Goal: Task Accomplishment & Management: Manage account settings

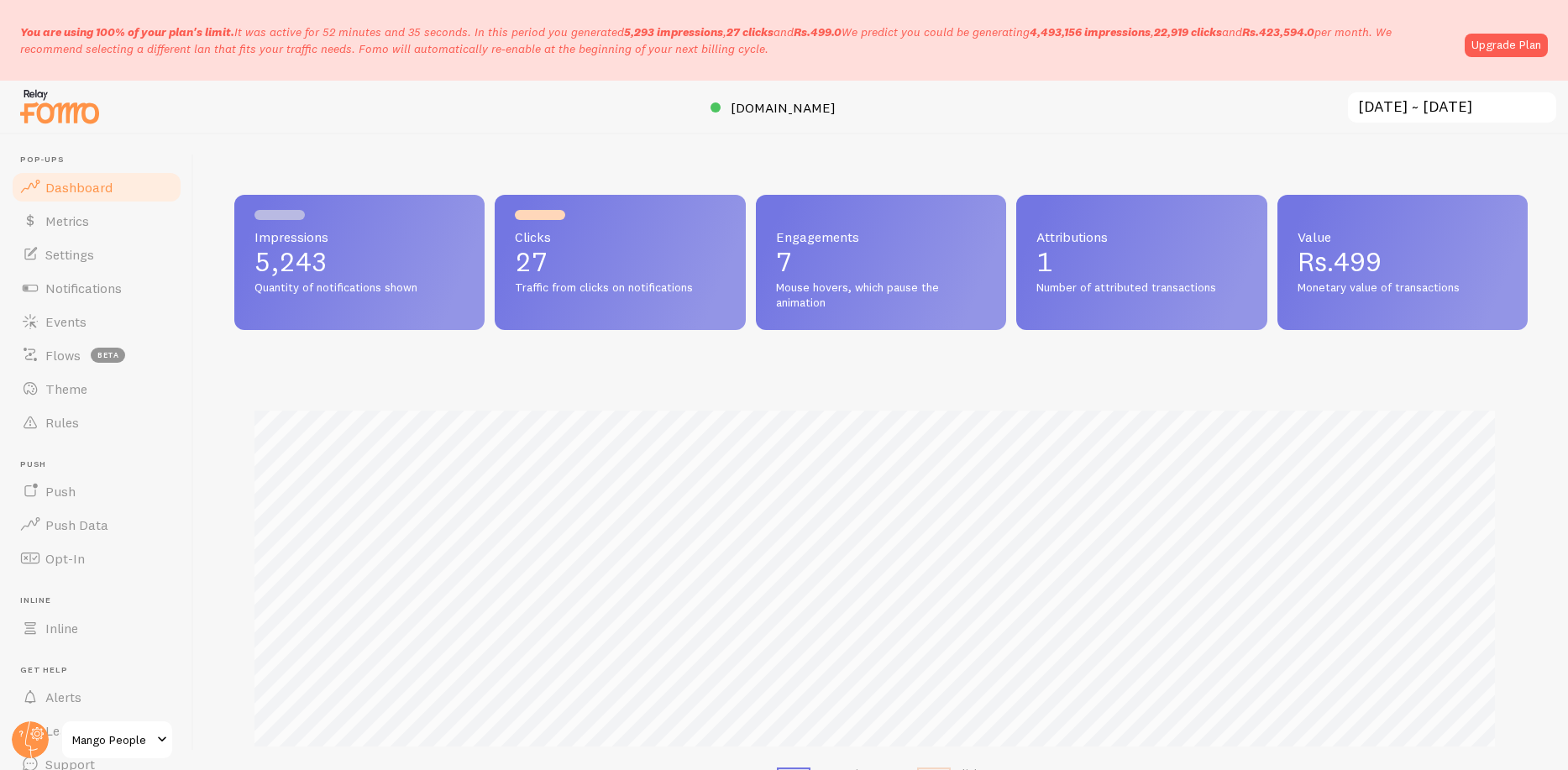
scroll to position [441, 1281]
click at [815, 104] on span "[DOMAIN_NAME]" at bounding box center [783, 107] width 105 height 17
click at [51, 314] on span "Events" at bounding box center [65, 321] width 41 height 17
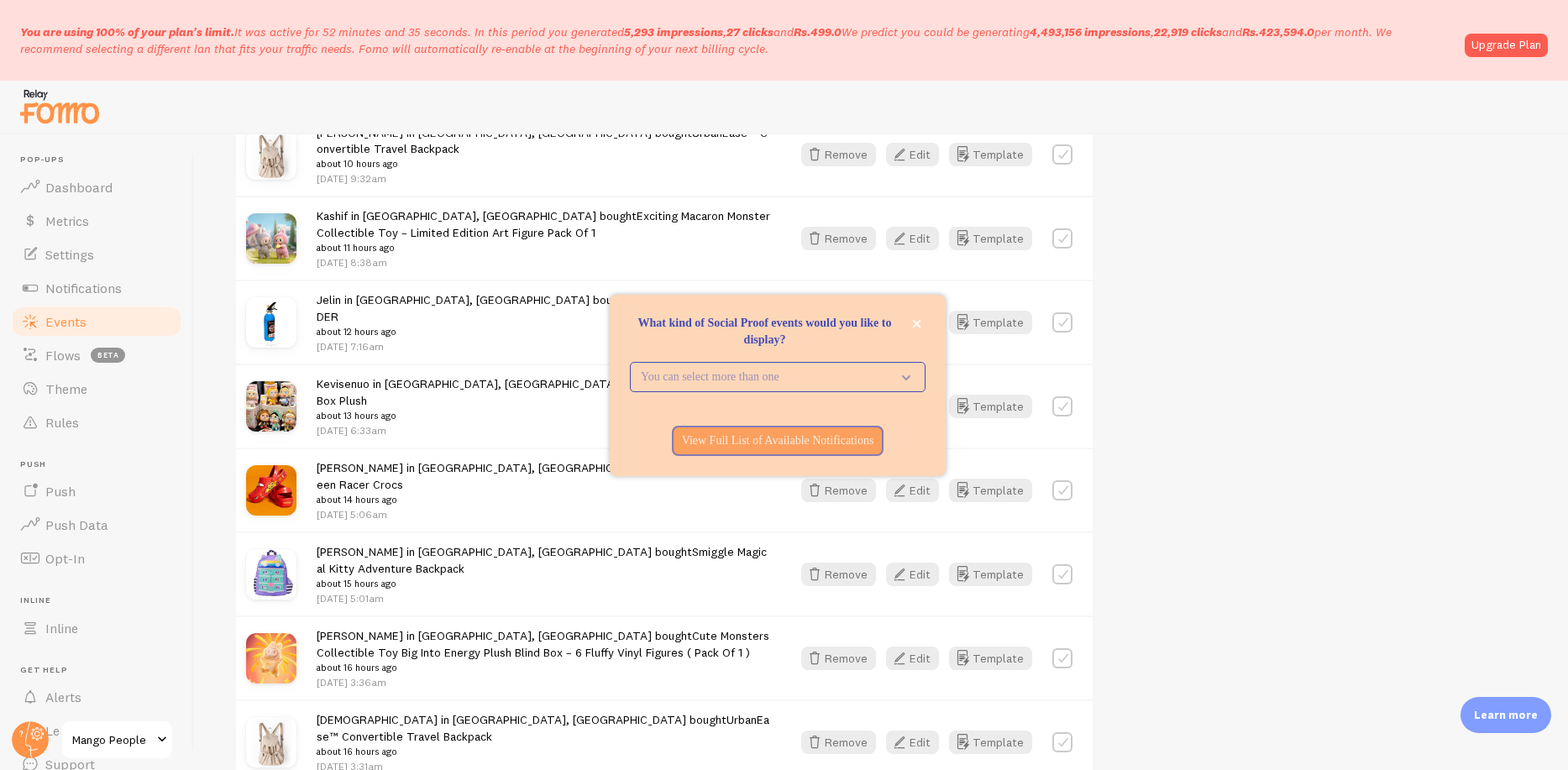
scroll to position [1110, 0]
click at [925, 643] on button "Edit" at bounding box center [913, 655] width 53 height 24
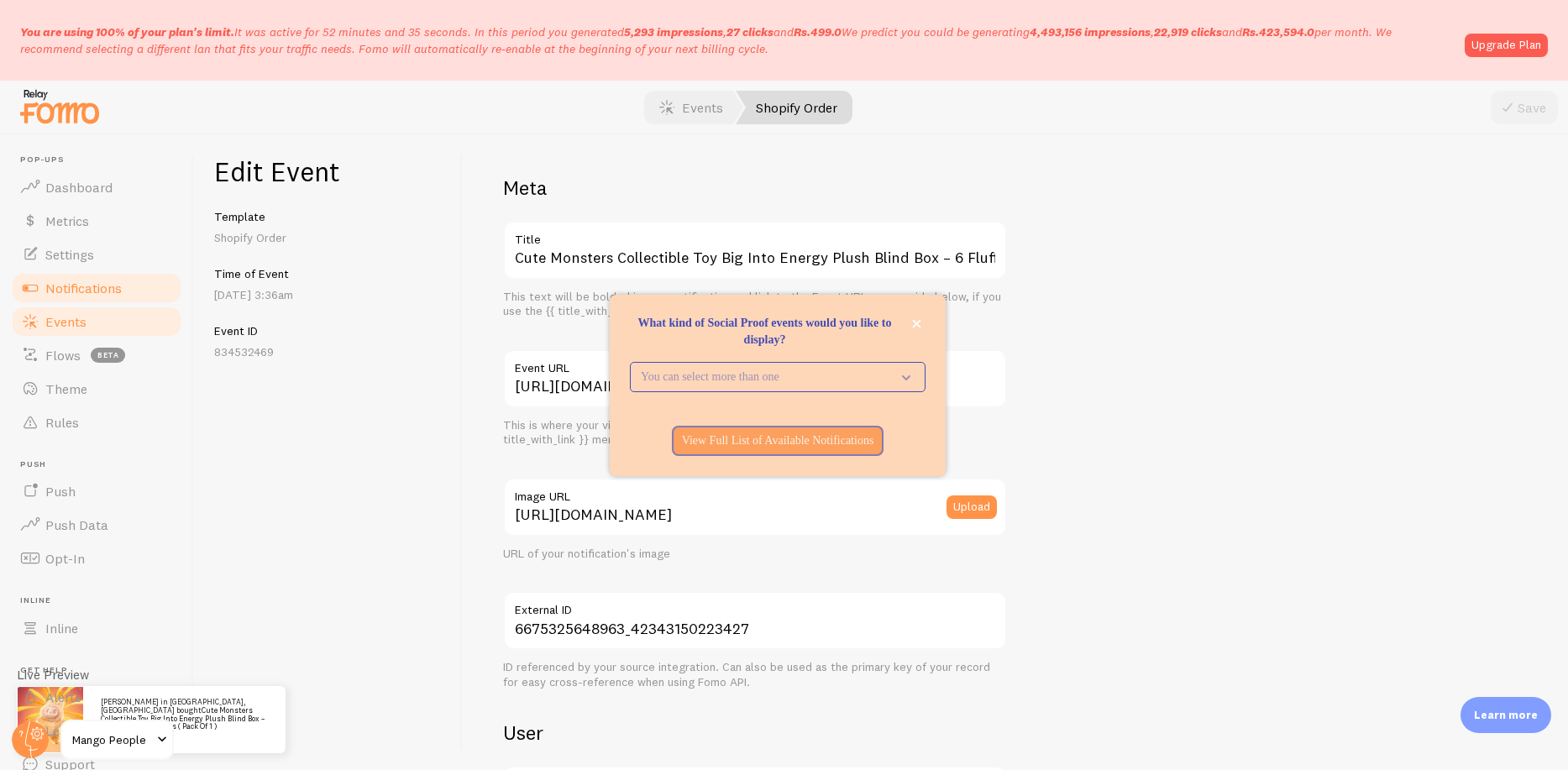
click at [76, 291] on span "Notifications" at bounding box center [83, 288] width 76 height 17
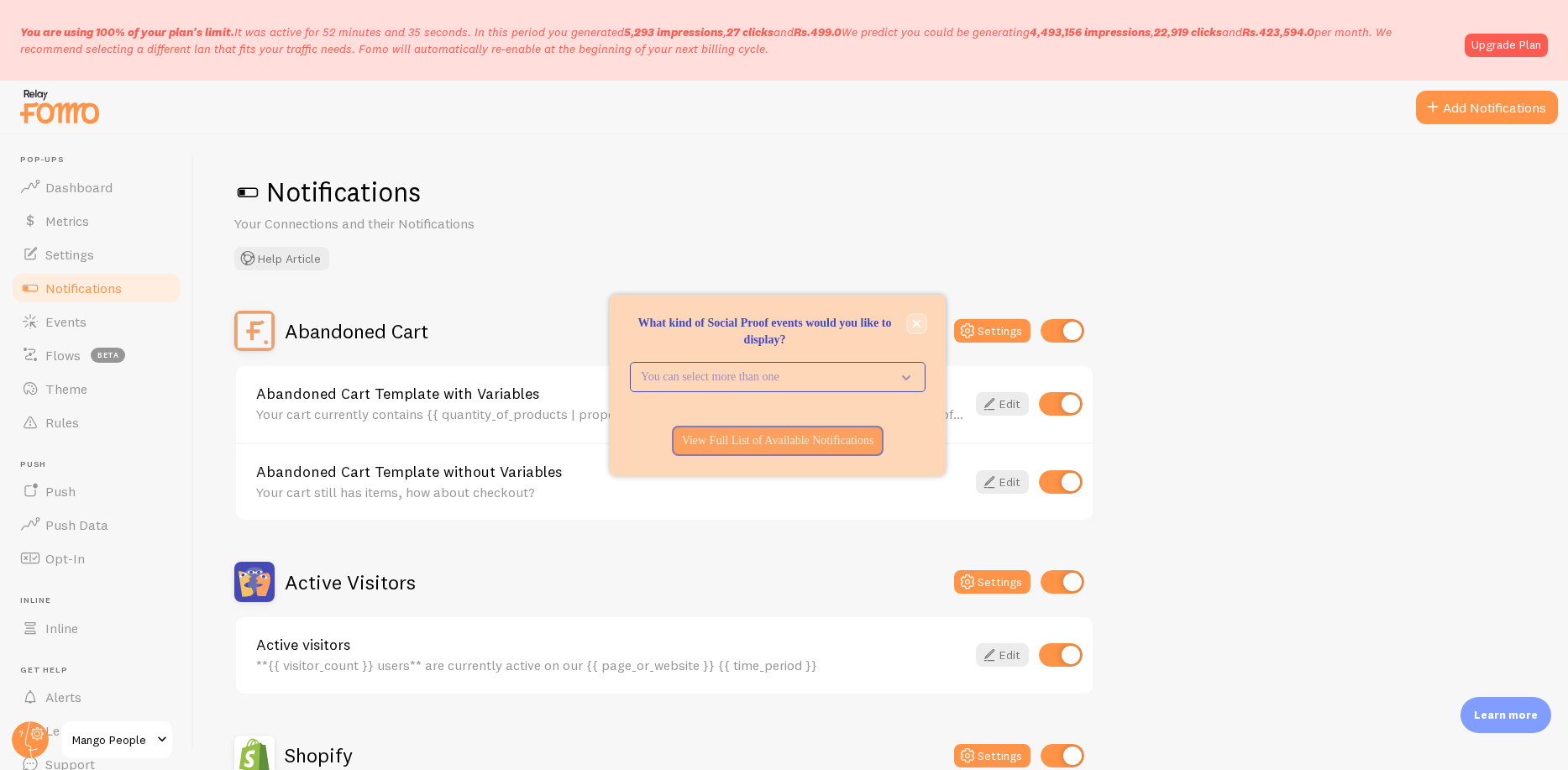
click at [919, 321] on icon "close," at bounding box center [917, 324] width 9 height 9
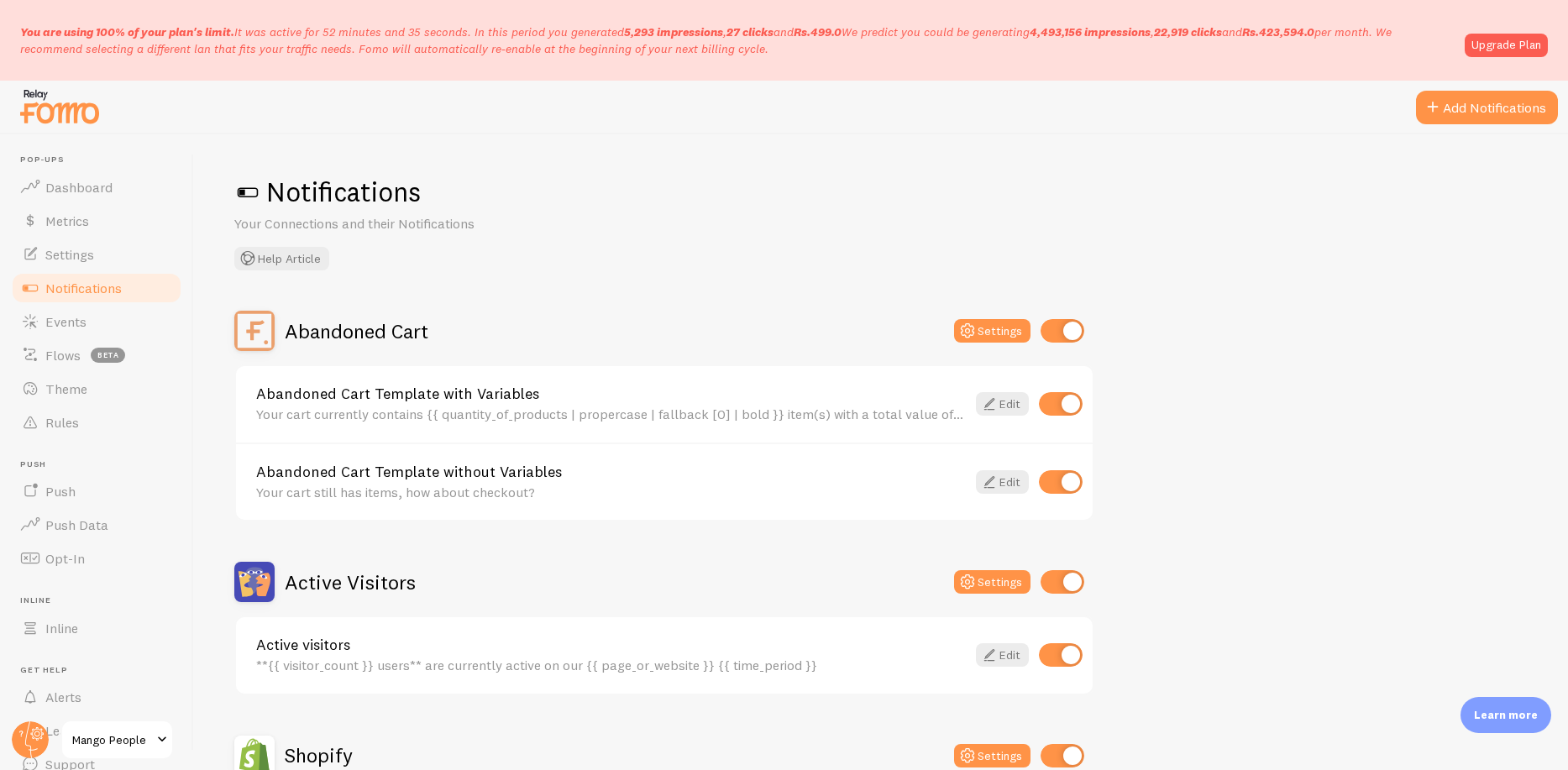
scroll to position [407, 0]
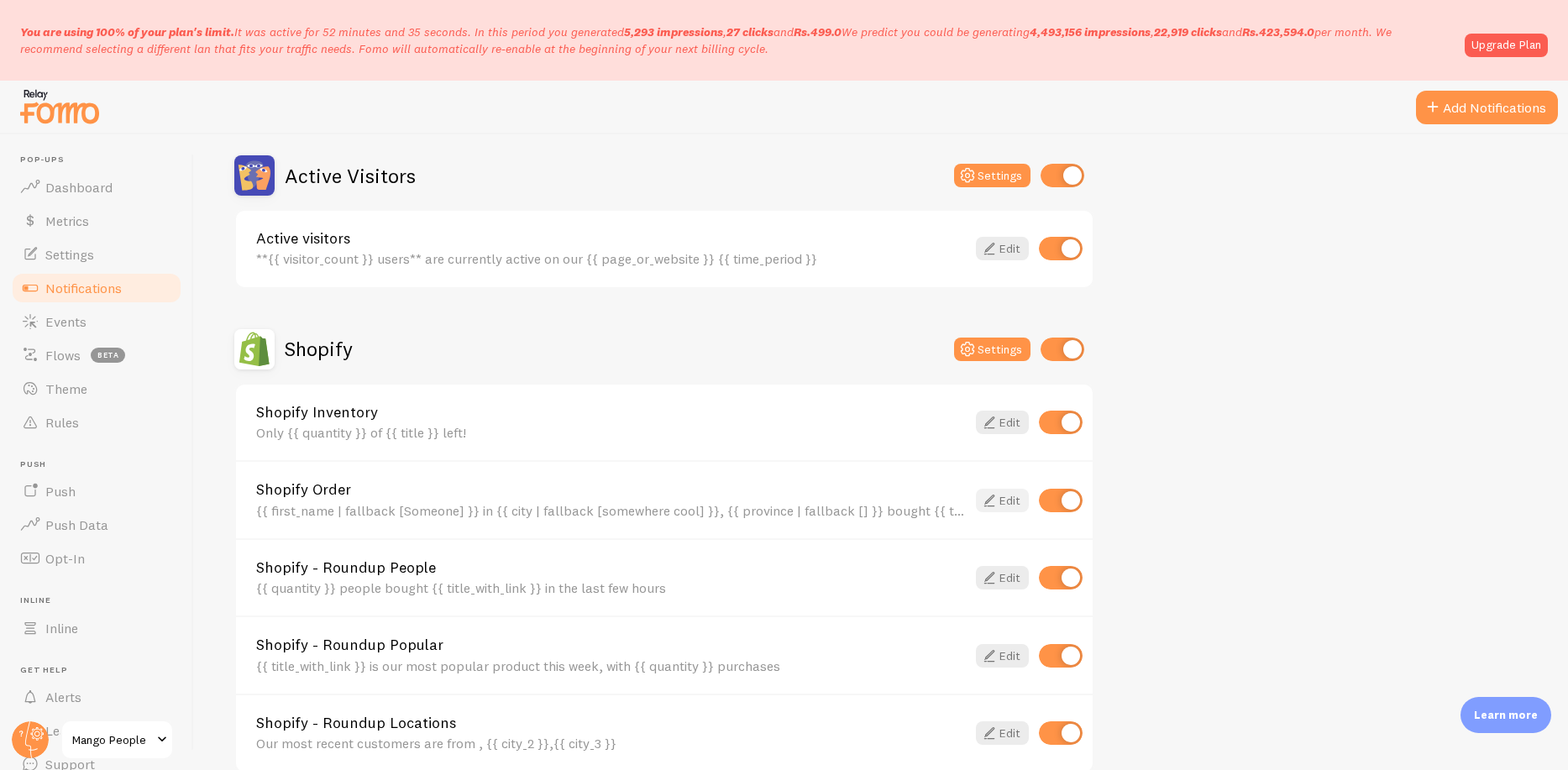
click at [993, 495] on icon at bounding box center [990, 500] width 20 height 20
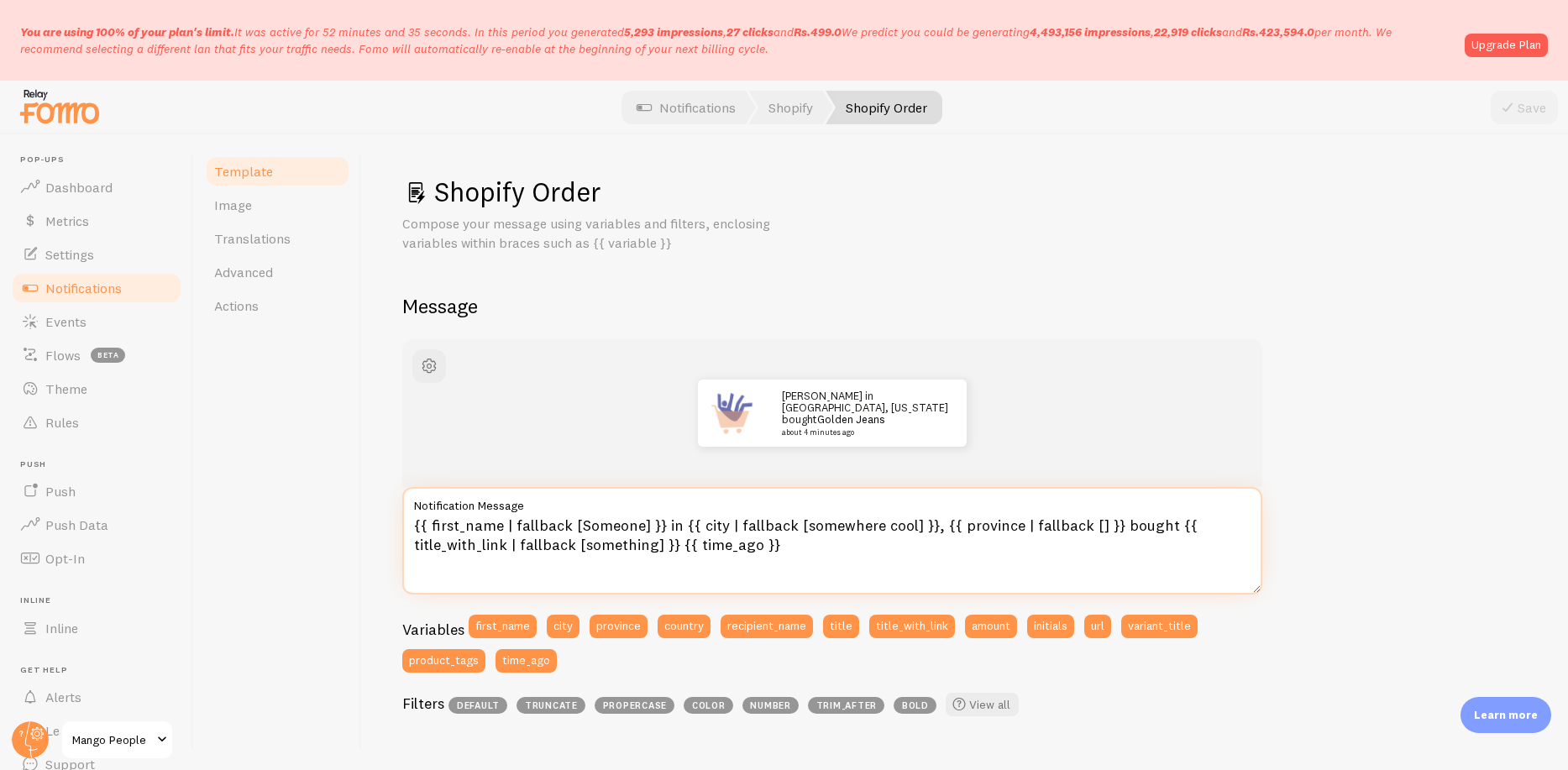
click at [913, 529] on textarea "{{ first_name | fallback [Someone] }} in {{ city | fallback [somewhere cool] }}…" at bounding box center [832, 541] width 860 height 107
type textarea "{{ first_name | fallback [Someone] }} in {{ city | fallback [somewhere cool] | …"
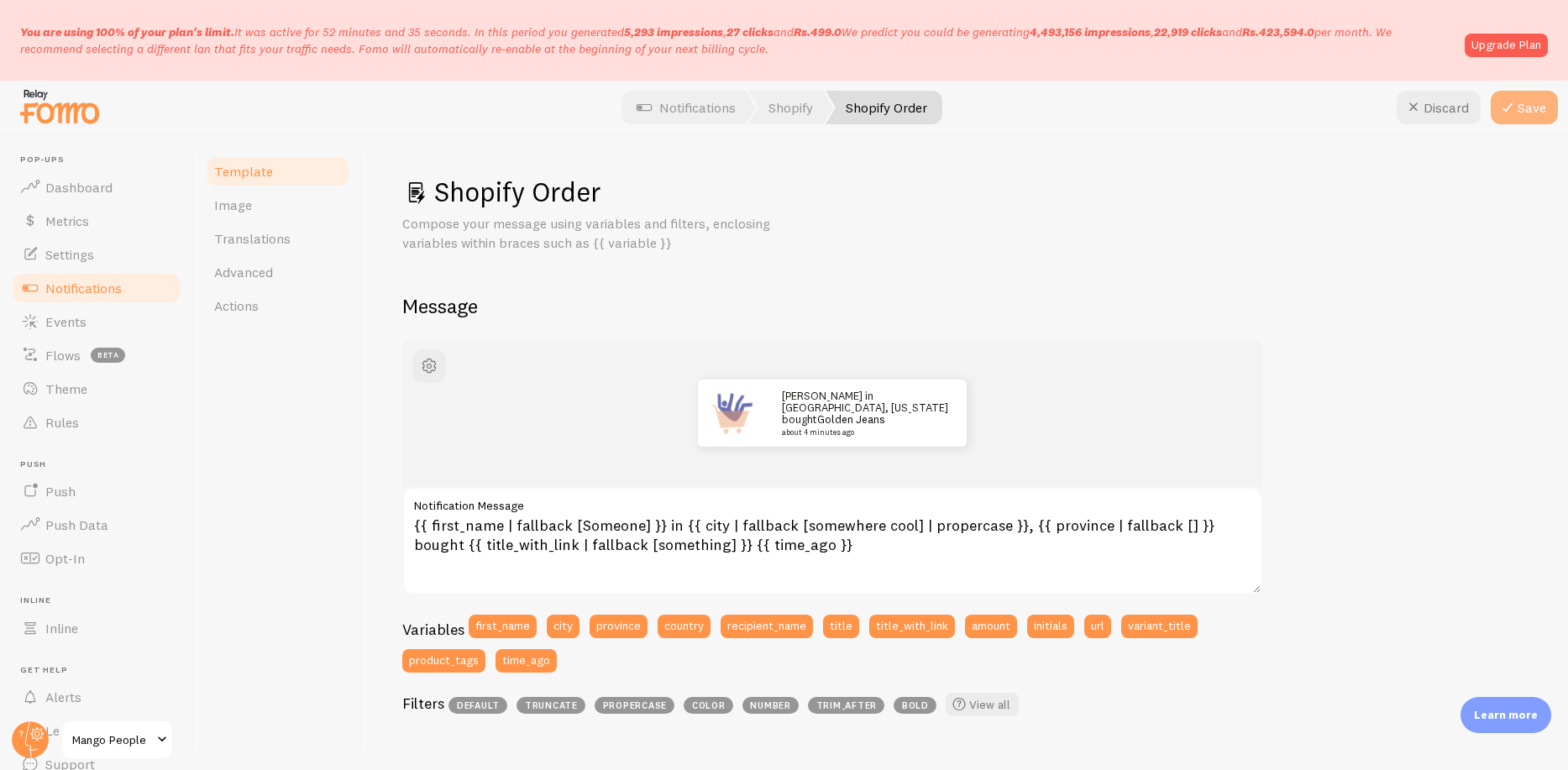
click at [1515, 110] on icon at bounding box center [1507, 107] width 20 height 20
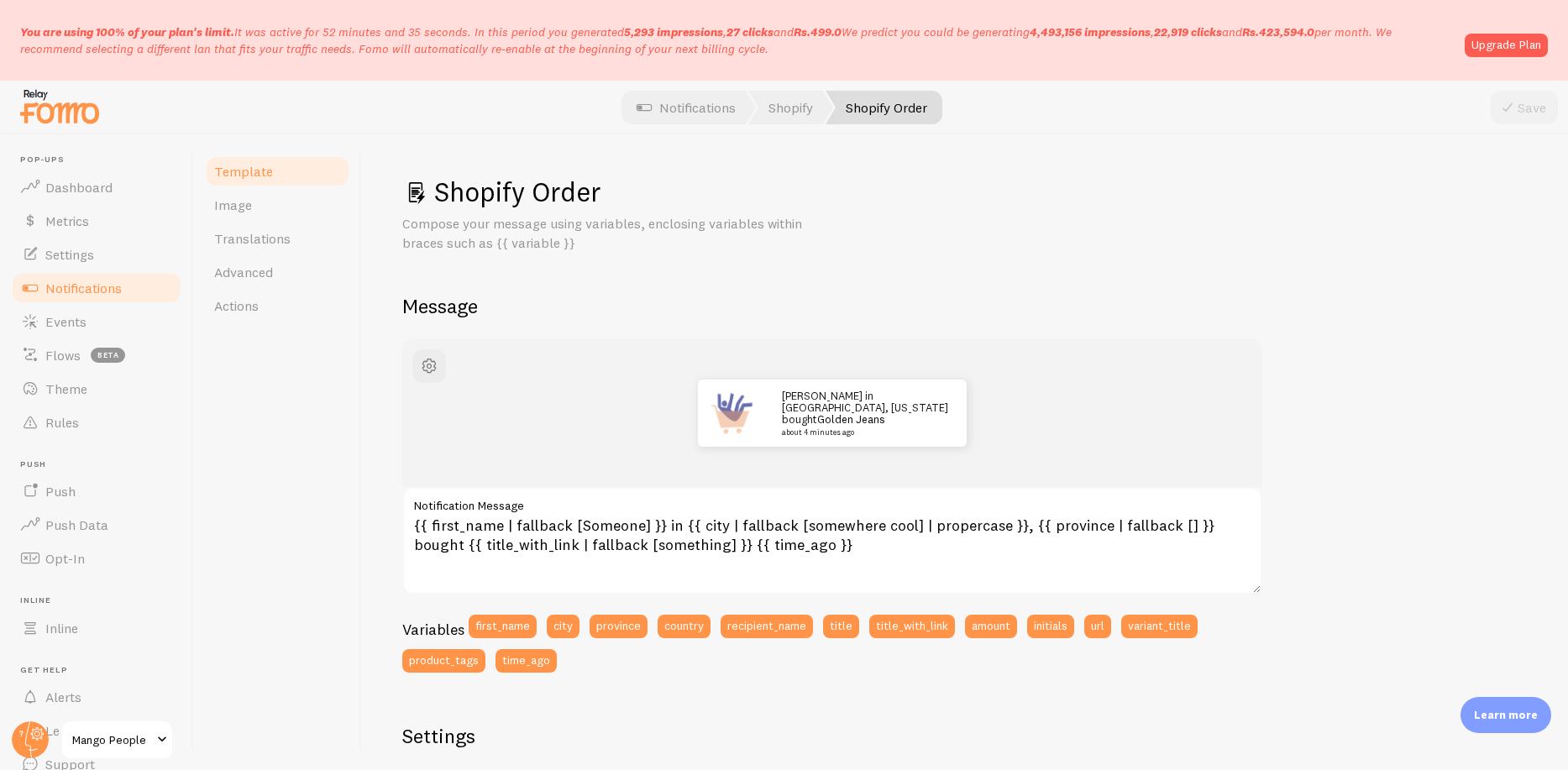
click at [94, 282] on span "Notifications" at bounding box center [83, 288] width 76 height 17
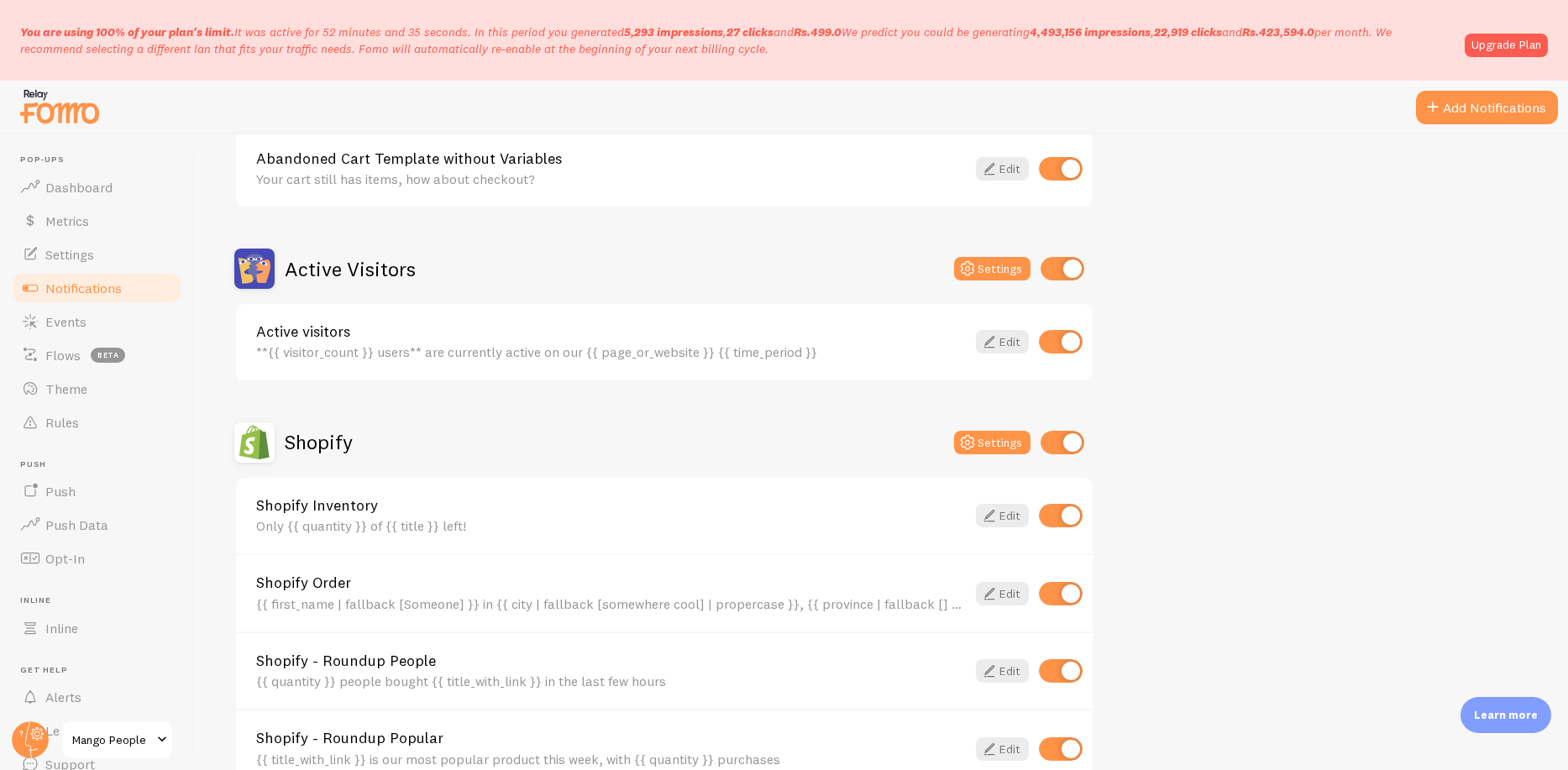
scroll to position [441, 0]
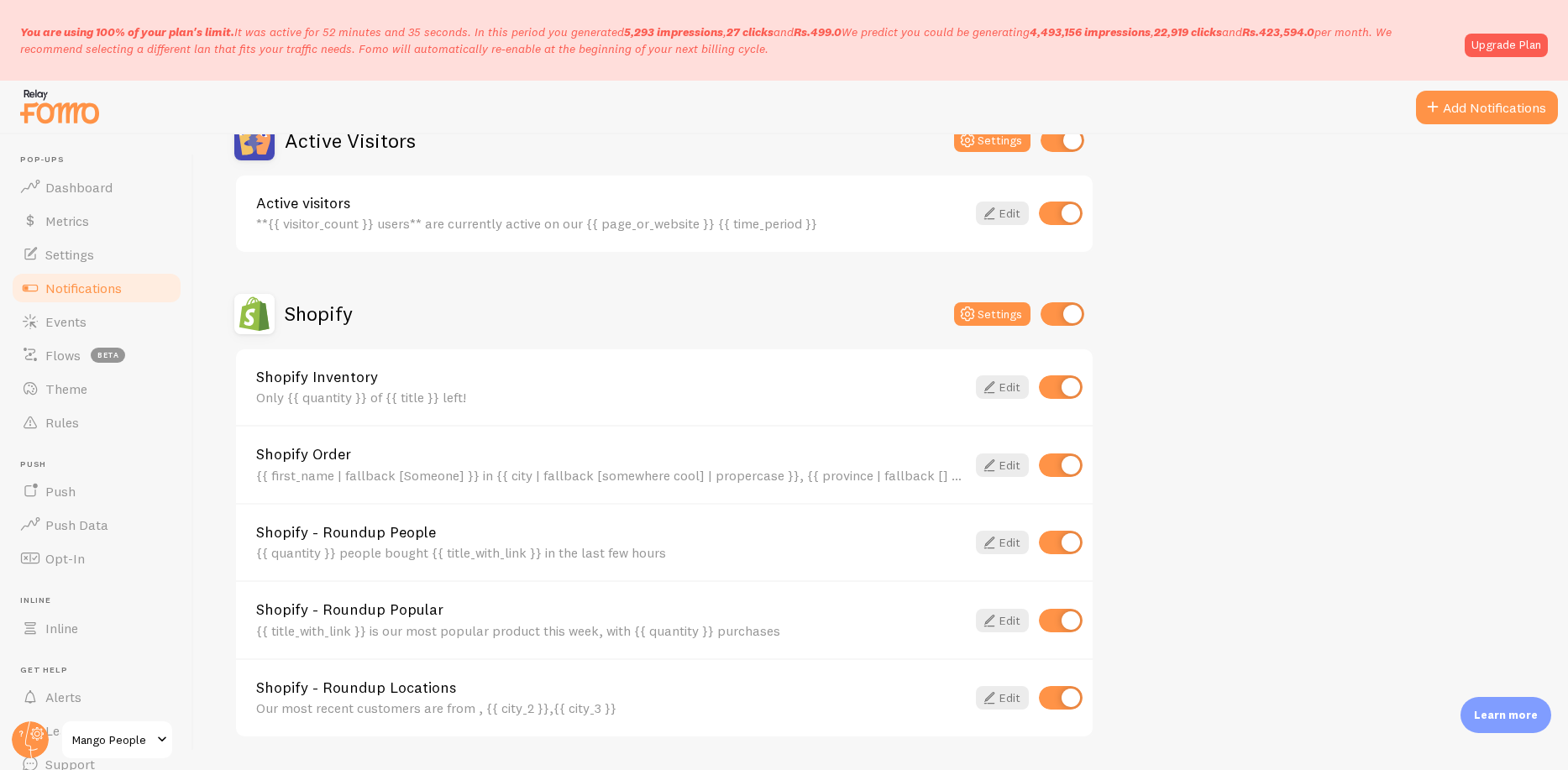
click at [309, 205] on link "Active visitors" at bounding box center [610, 203] width 710 height 15
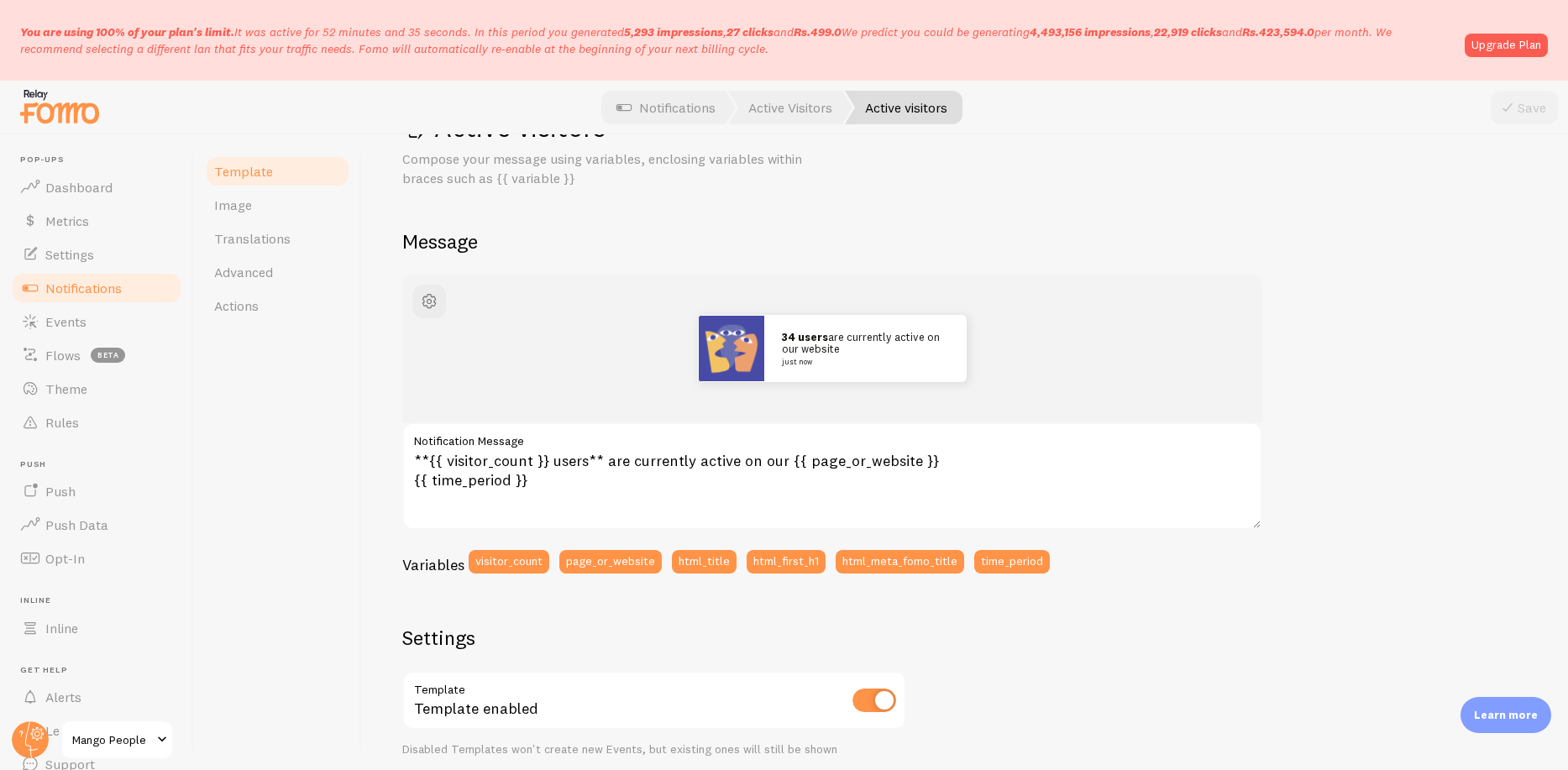
scroll to position [87, 0]
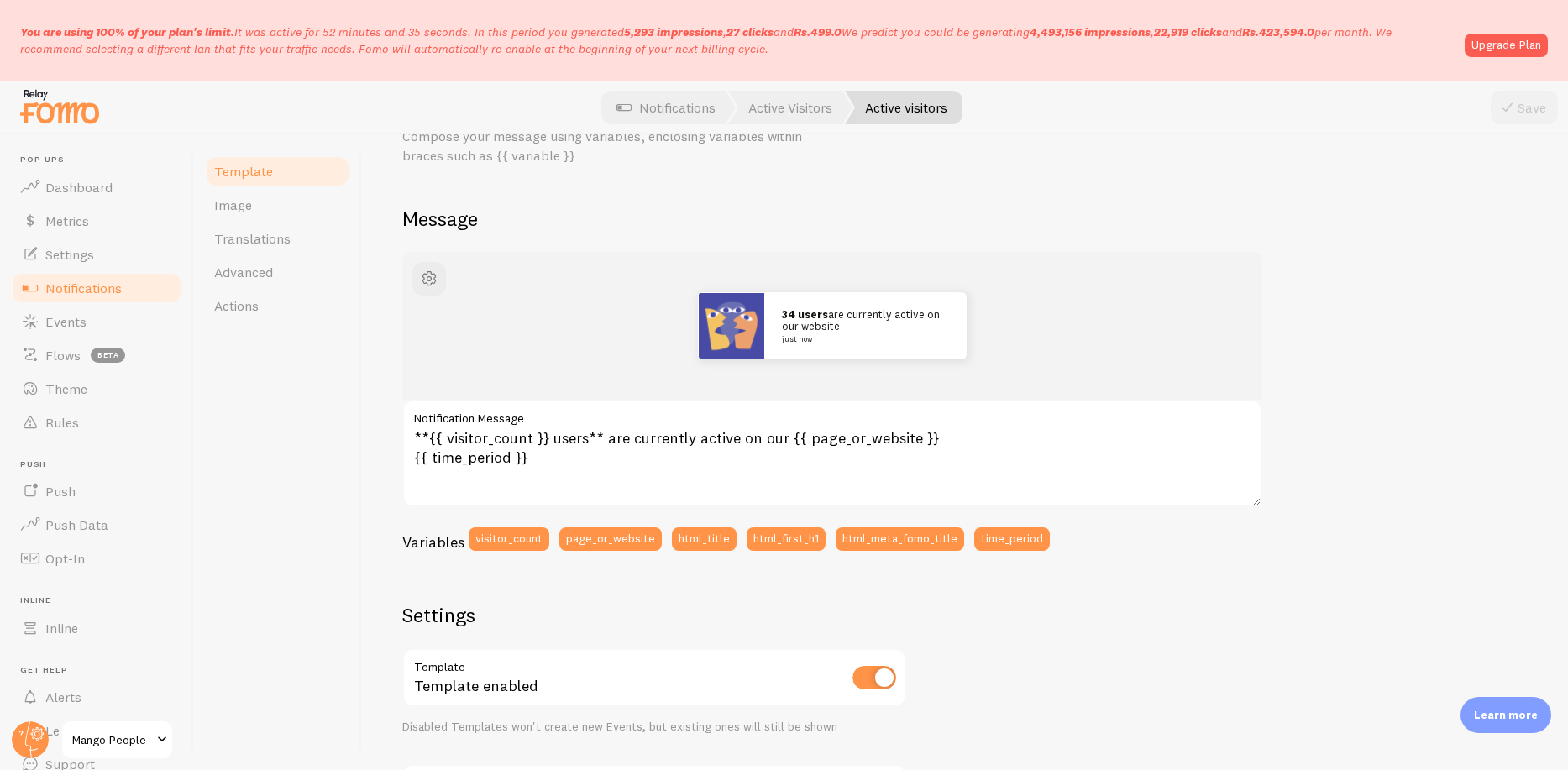
click at [121, 280] on span "Notifications" at bounding box center [83, 288] width 76 height 17
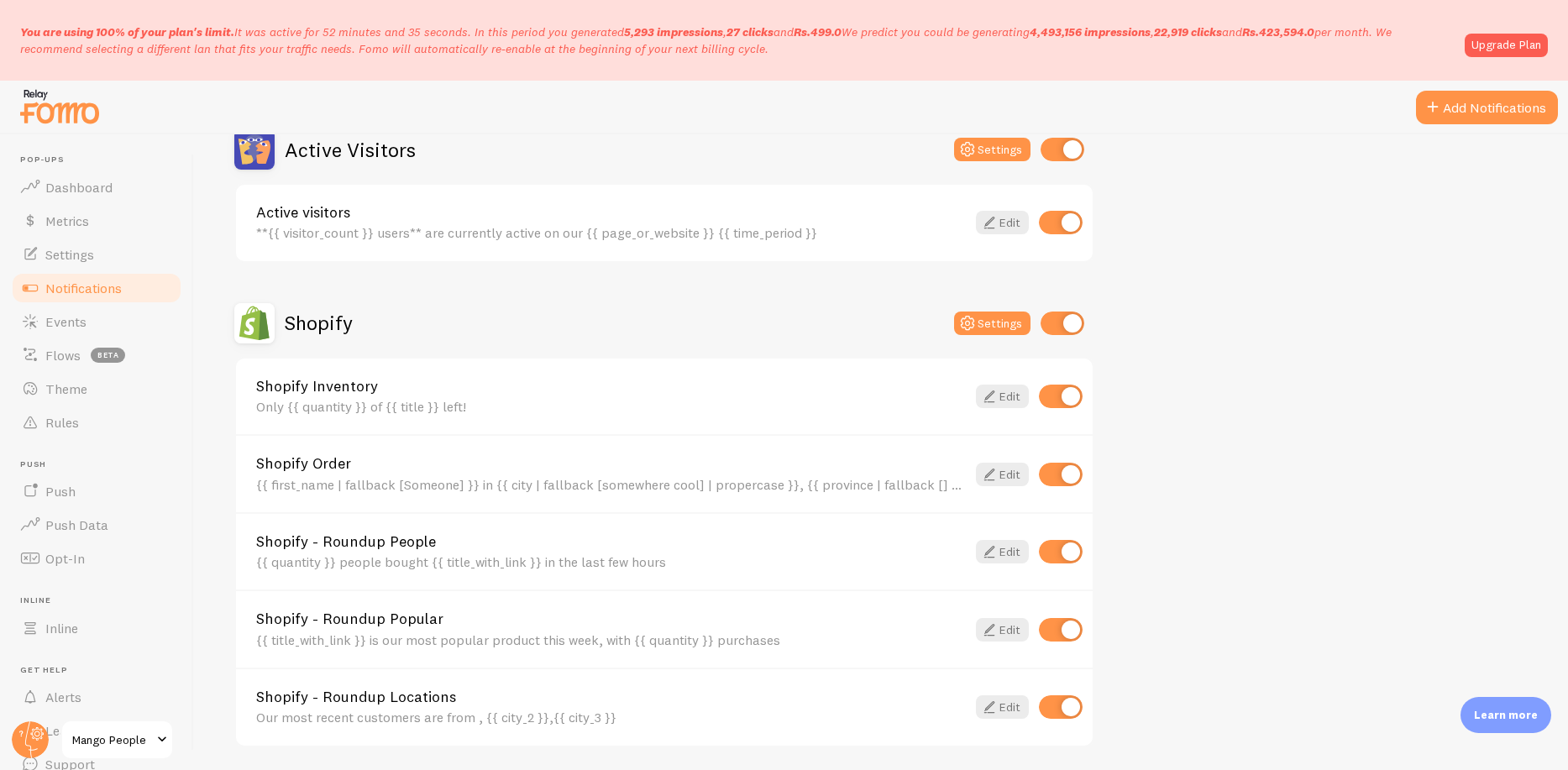
scroll to position [664, 0]
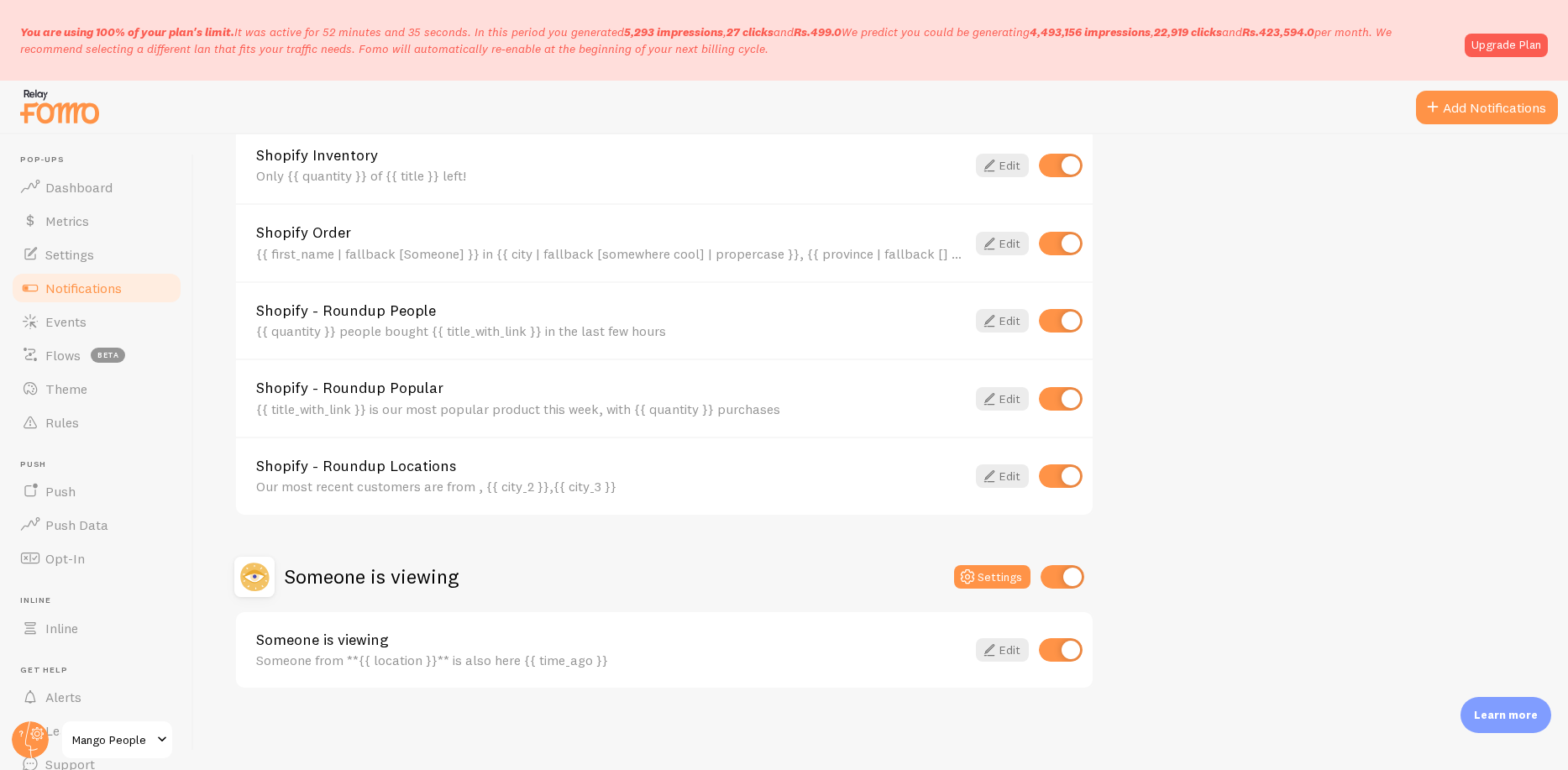
click at [370, 575] on h2 "Someone is viewing" at bounding box center [371, 576] width 174 height 26
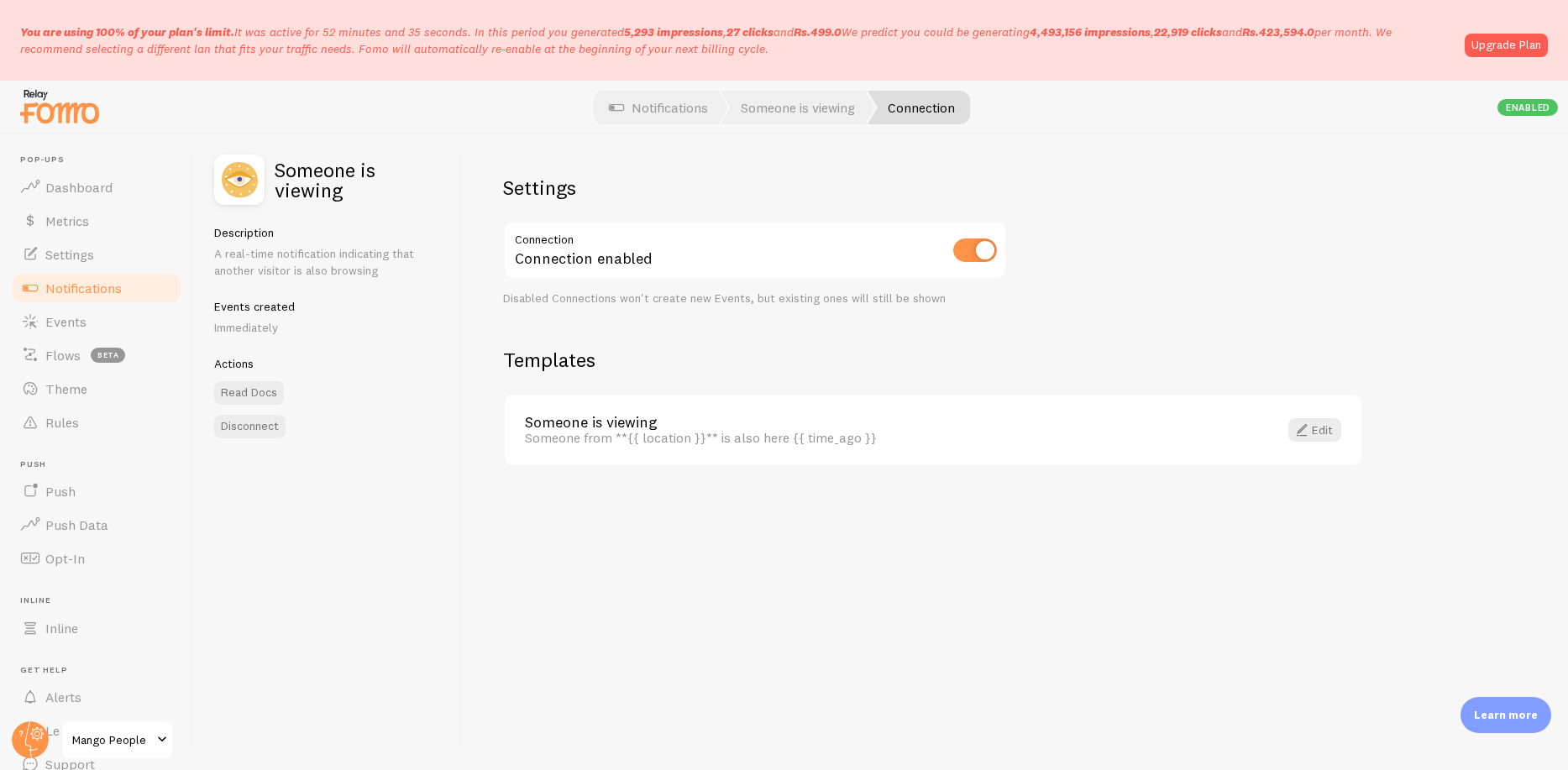
click at [584, 416] on link "Someone is viewing" at bounding box center [891, 422] width 734 height 15
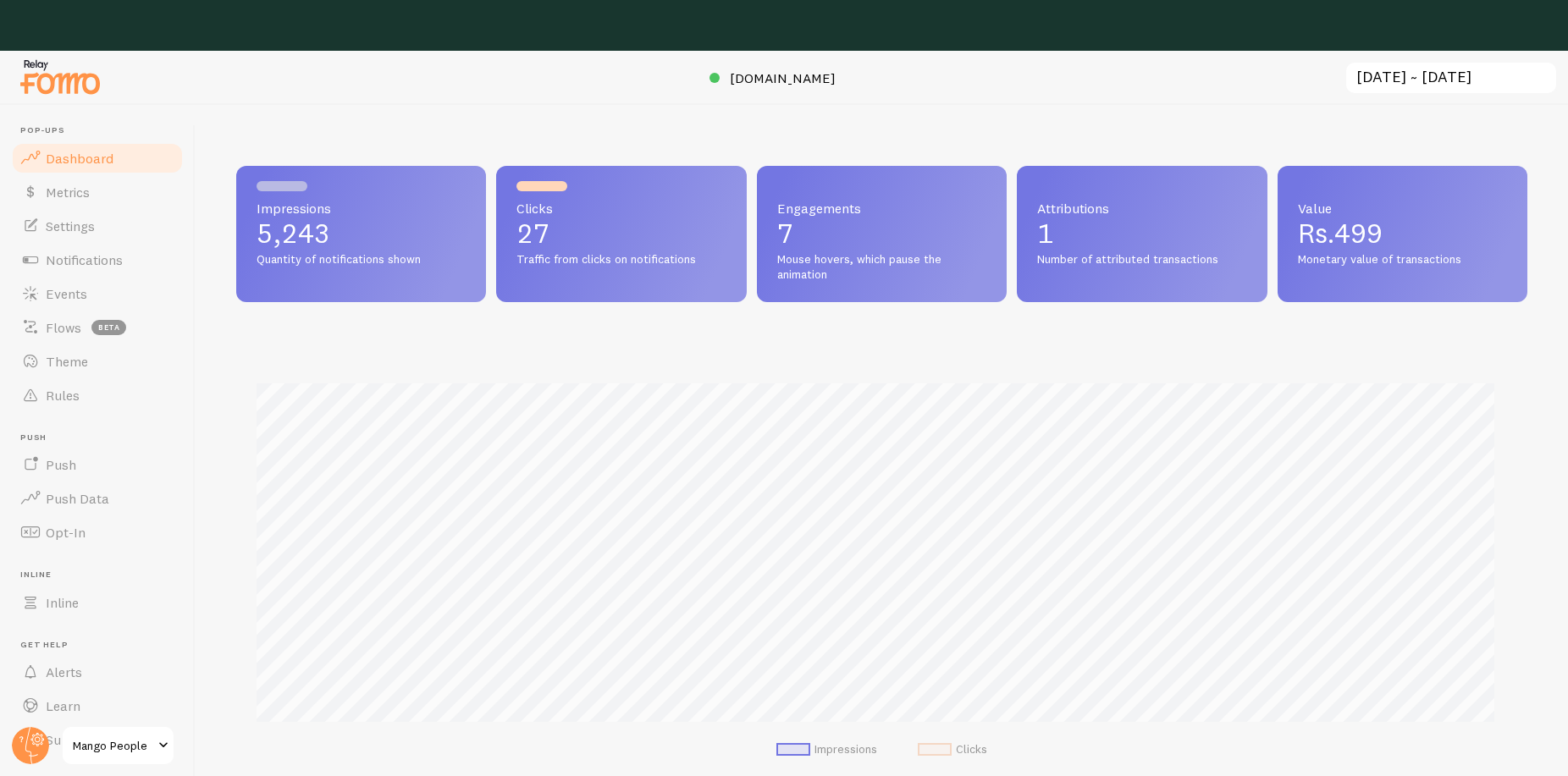
scroll to position [444, 1278]
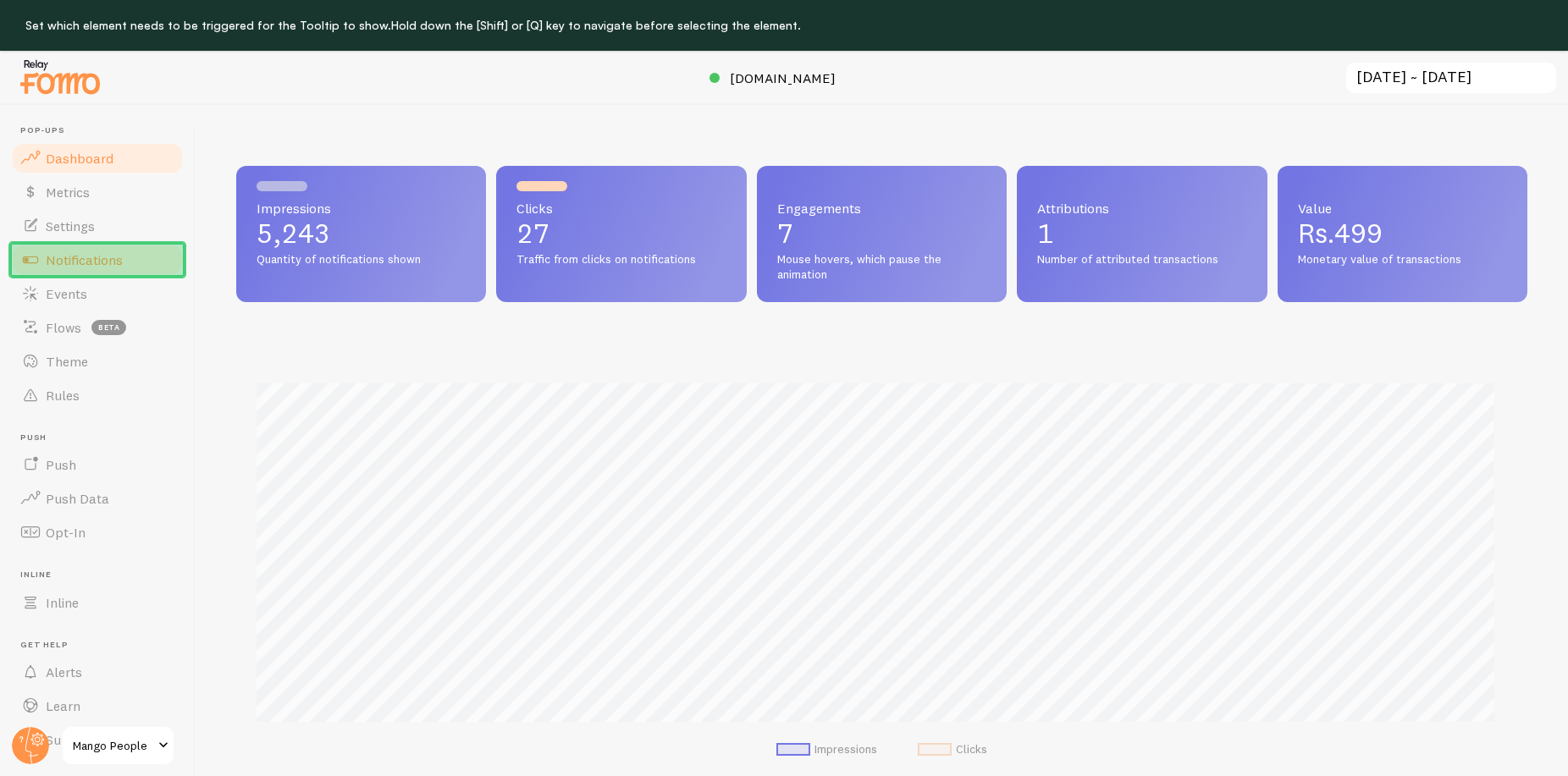
click at [103, 274] on link "Notifications" at bounding box center [97, 260] width 174 height 34
click at [75, 264] on span "Notifications" at bounding box center [83, 260] width 77 height 17
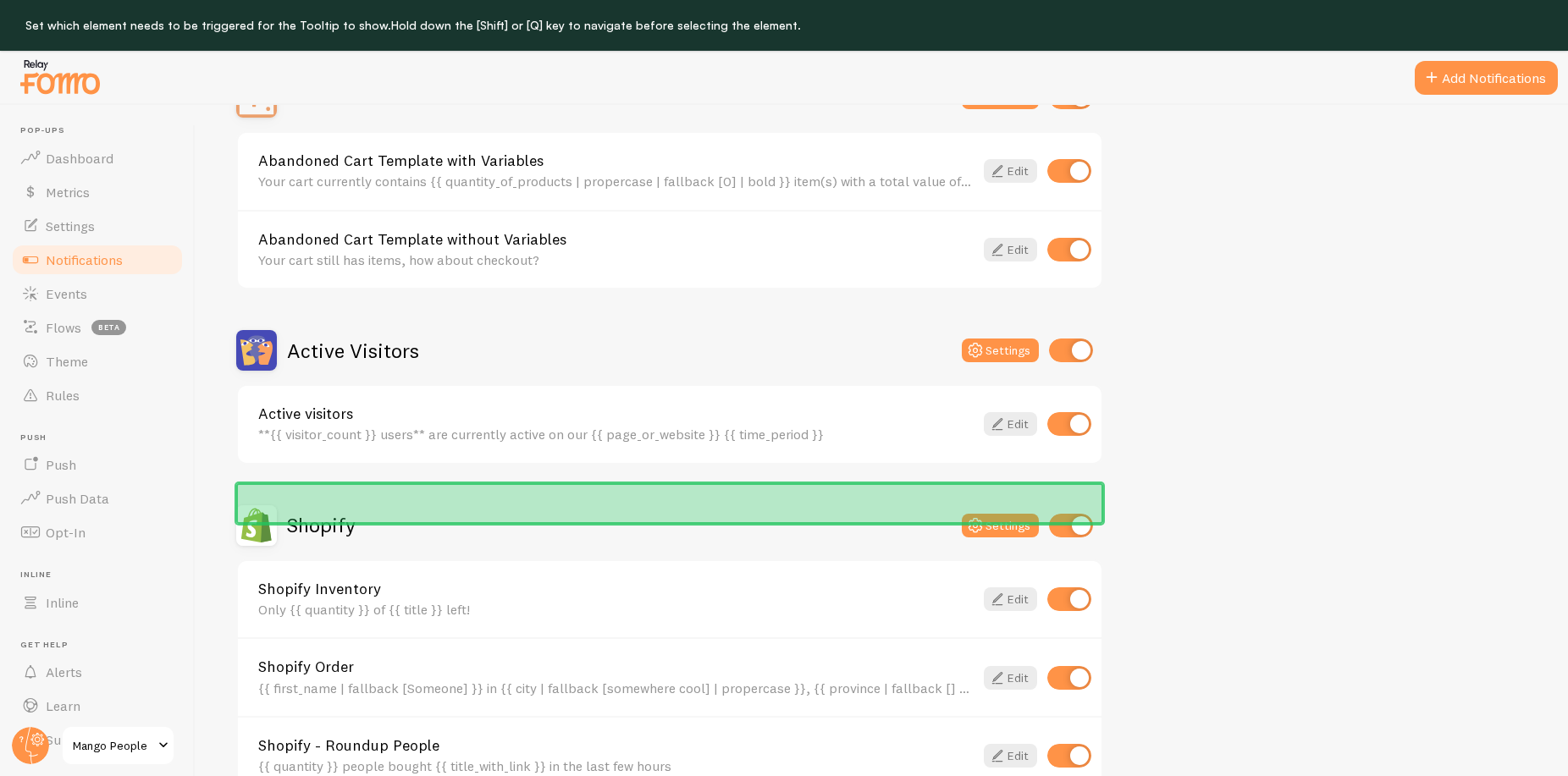
scroll to position [208, 0]
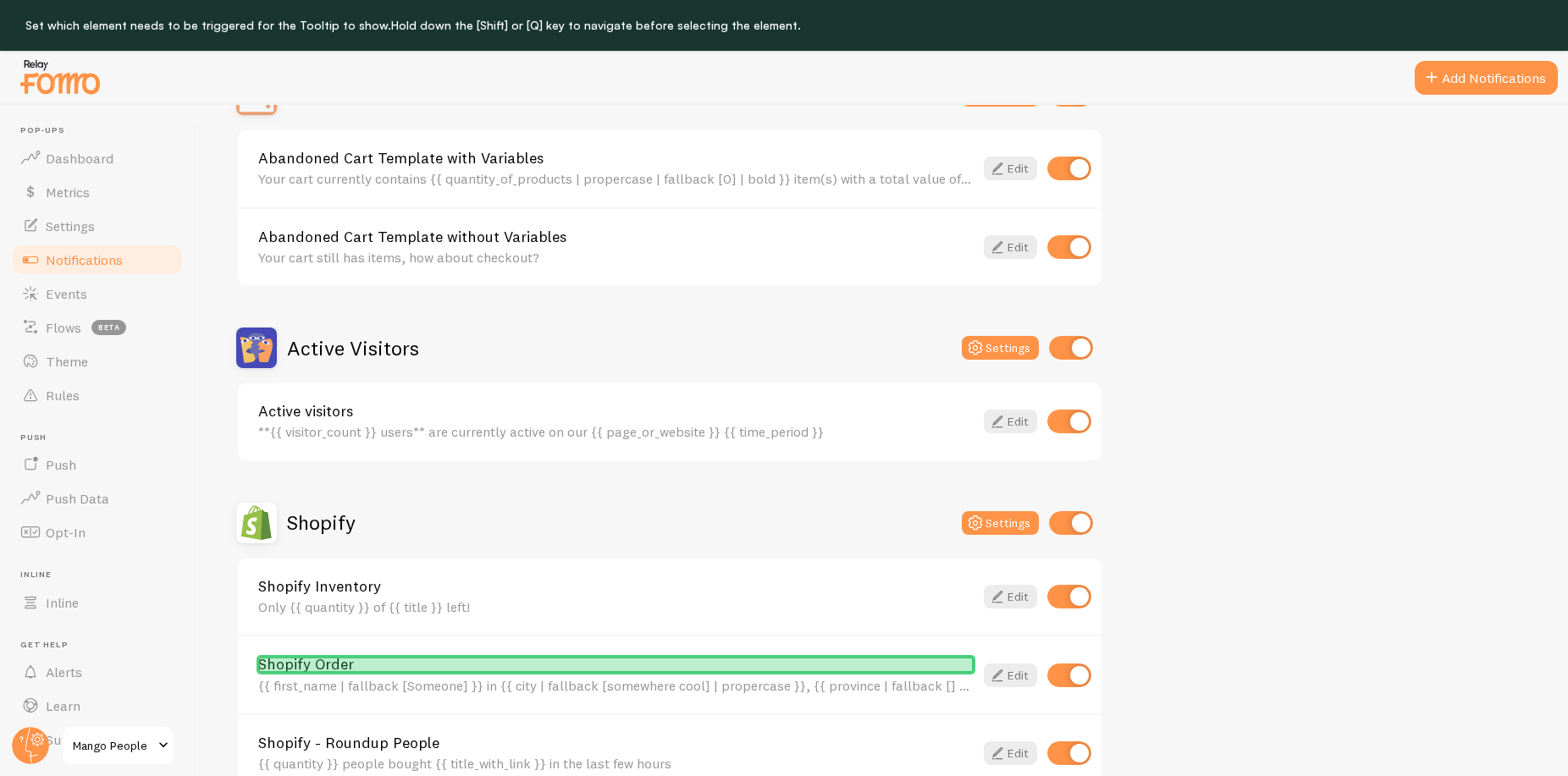
click at [781, 662] on link "Shopify Order" at bounding box center [615, 664] width 715 height 15
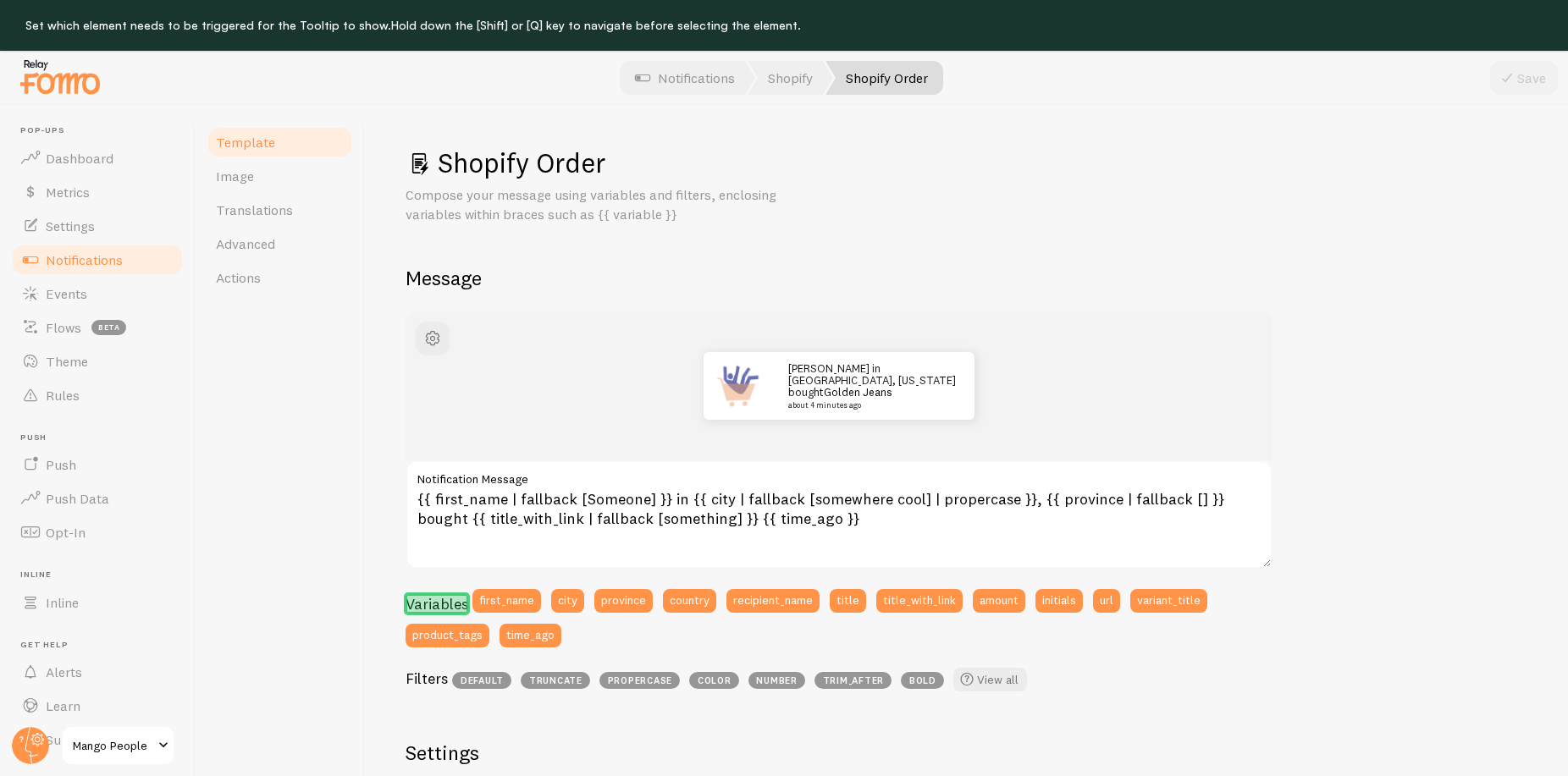
click at [453, 609] on h3 "Variables" at bounding box center [437, 603] width 63 height 19
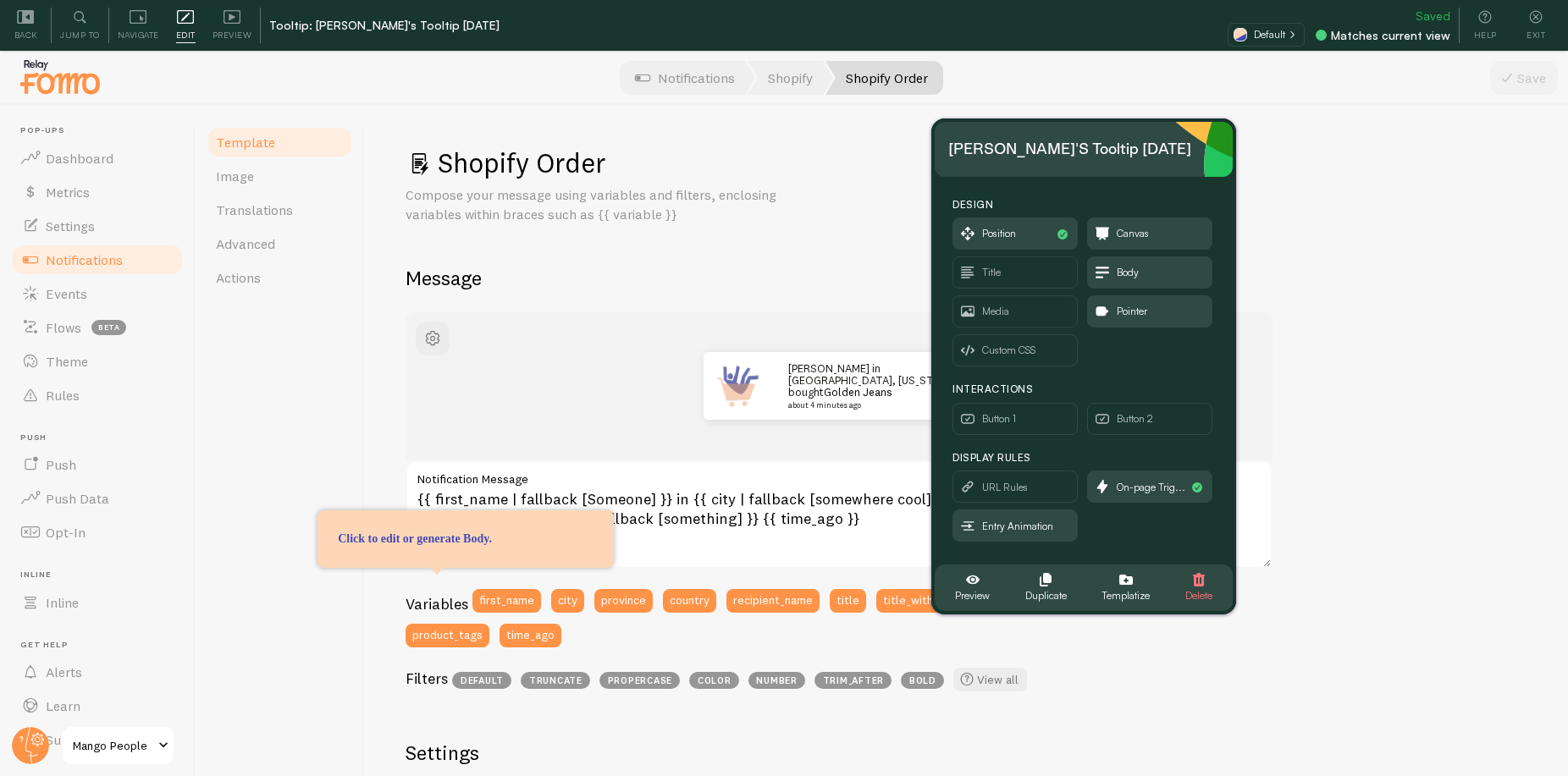
drag, startPoint x: 861, startPoint y: 314, endPoint x: 1138, endPoint y: 166, distance: 314.1
click at [1138, 160] on div "Janice's Tooltip 2025-08-14" at bounding box center [1071, 148] width 247 height 27
click at [986, 497] on span "URL Rules" at bounding box center [1015, 487] width 124 height 31
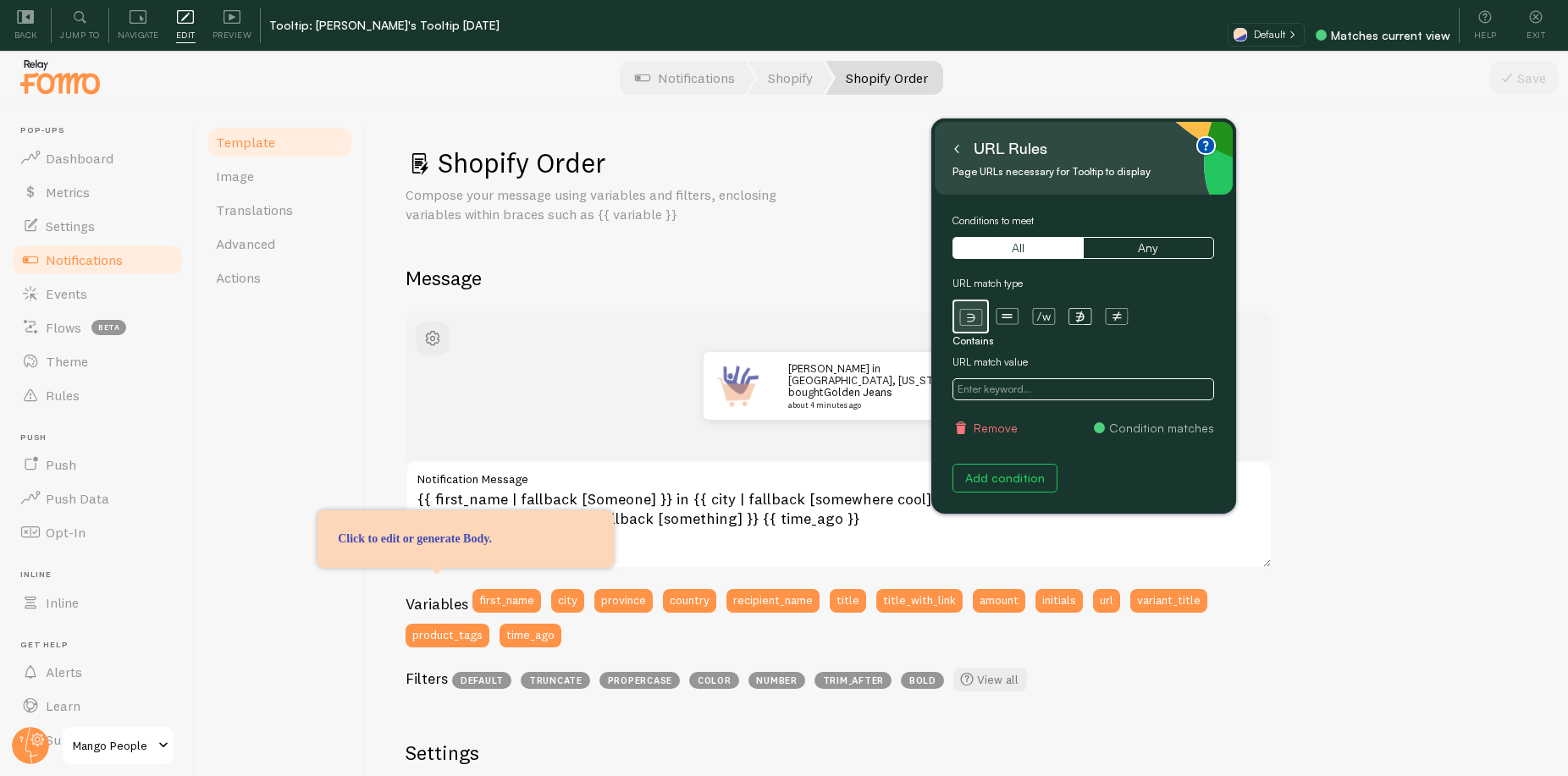
click at [1016, 387] on input "text" at bounding box center [1082, 389] width 262 height 22
type input "templates"
click at [952, 151] on icon at bounding box center [956, 148] width 8 height 8
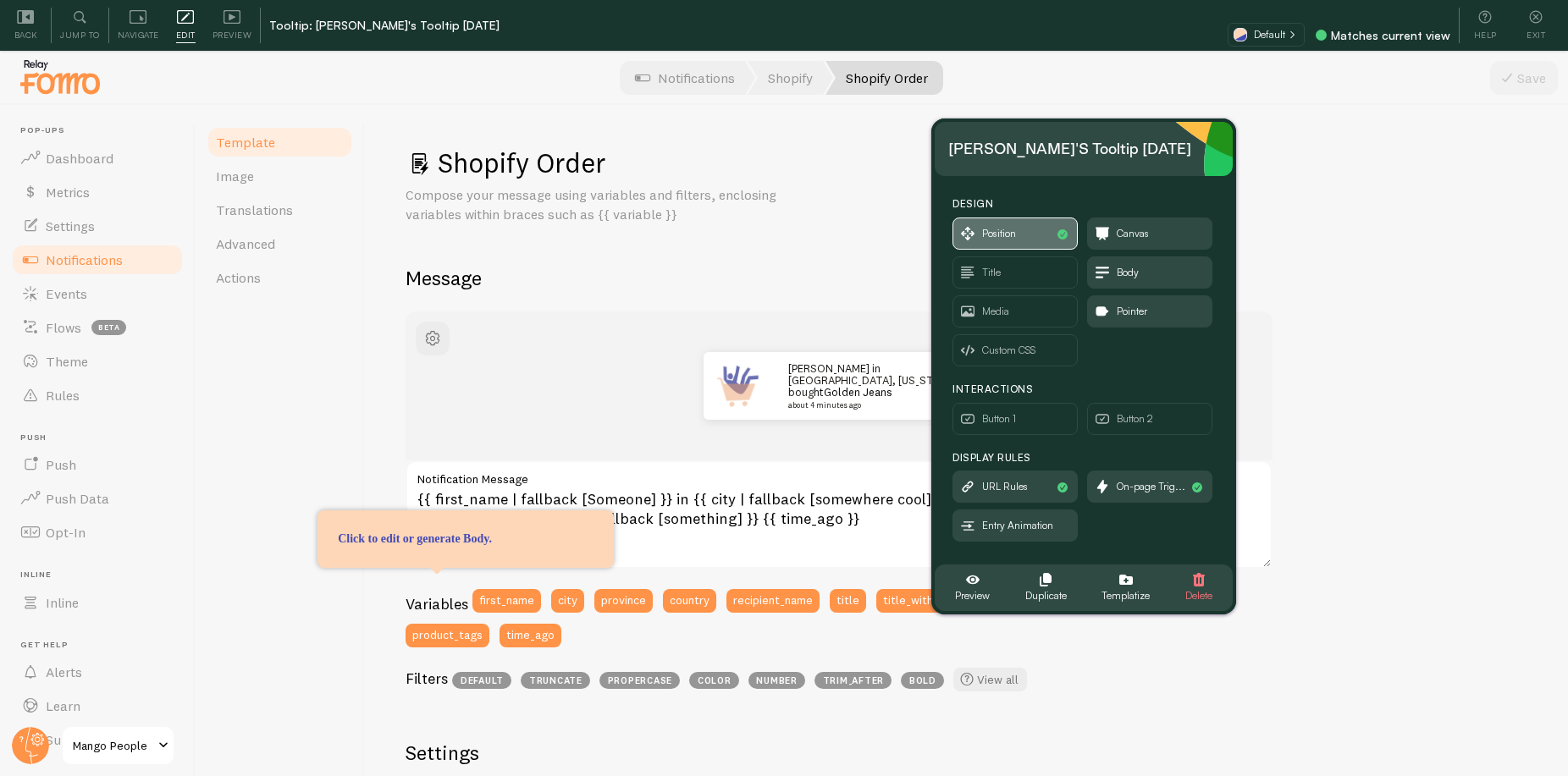
click at [1014, 231] on span "Position" at bounding box center [998, 233] width 34 height 18
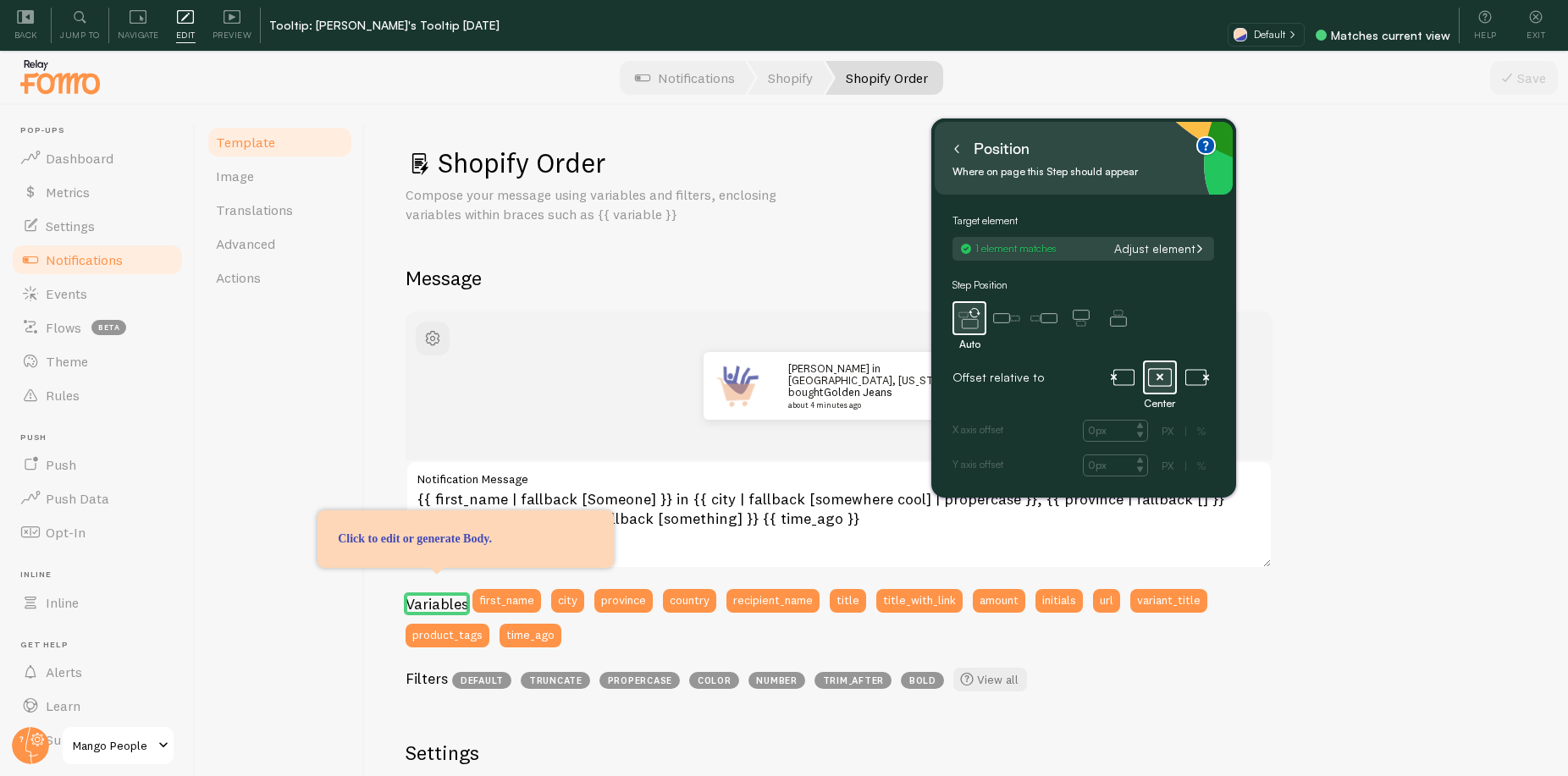
click at [1140, 250] on button "Adjust element" at bounding box center [1158, 249] width 101 height 15
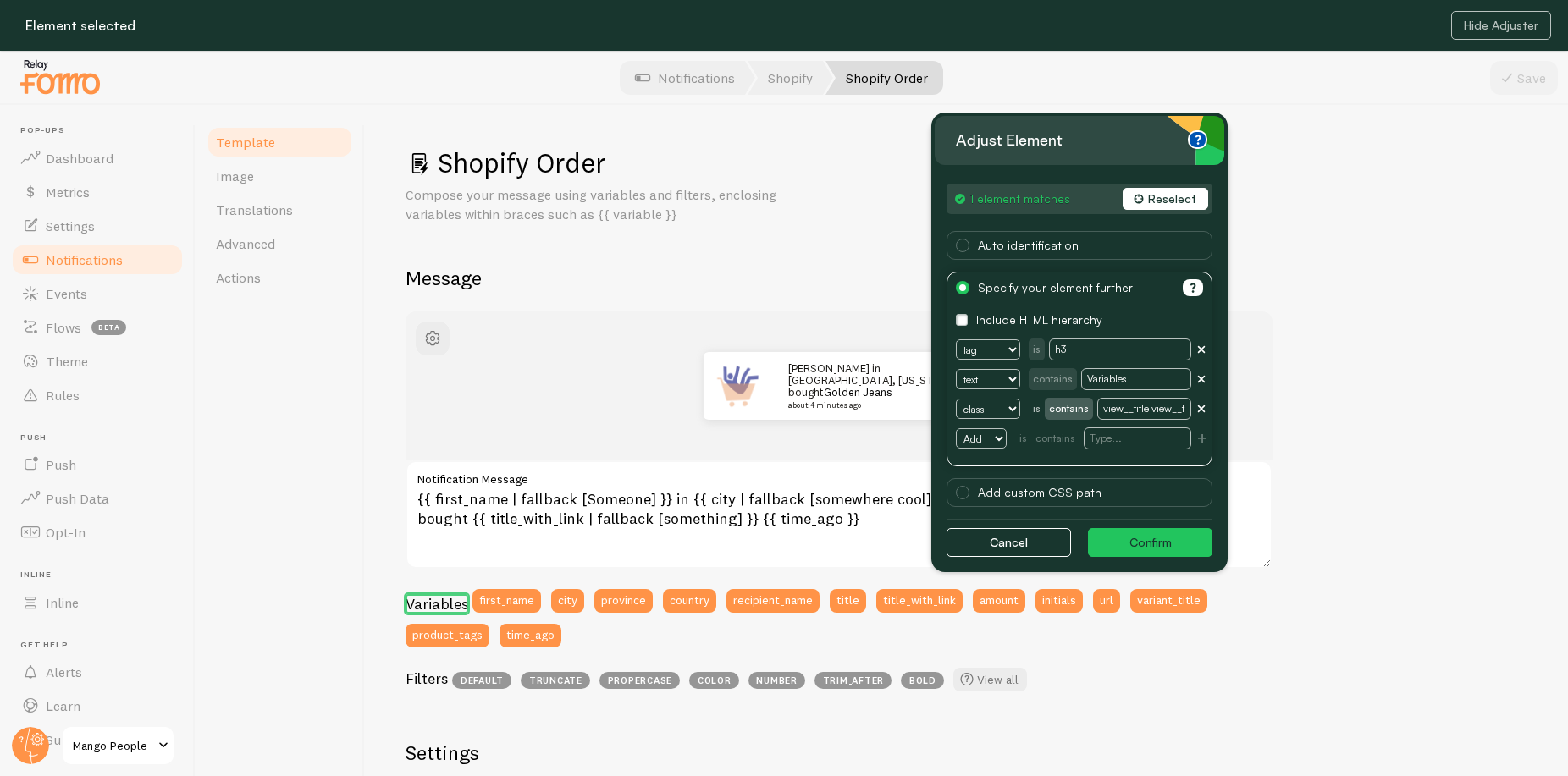
click at [1174, 194] on button "Reselect" at bounding box center [1165, 199] width 85 height 22
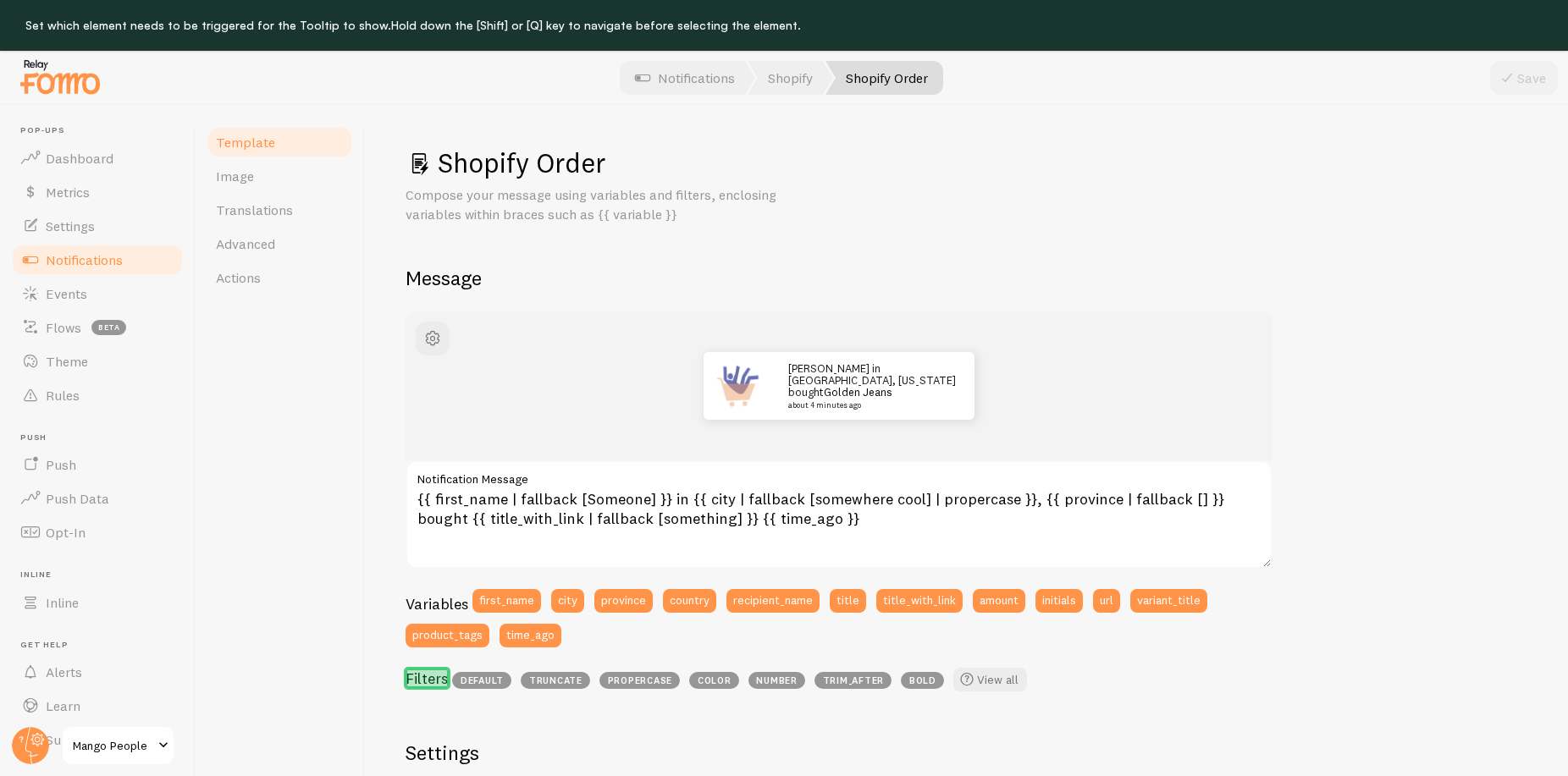
click at [447, 669] on h3 "Filters" at bounding box center [426, 678] width 43 height 19
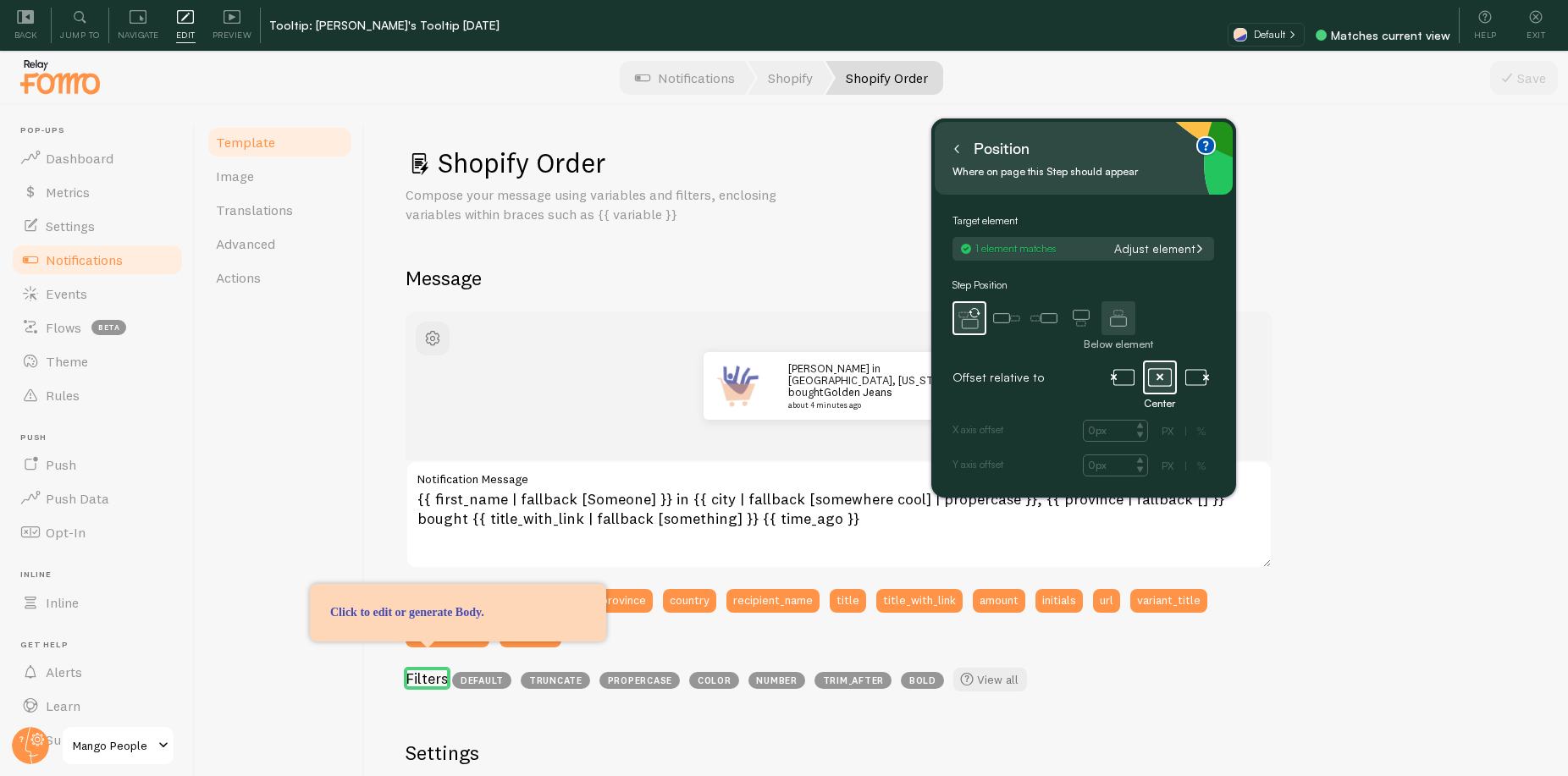
click at [1112, 325] on icon at bounding box center [1117, 318] width 34 height 34
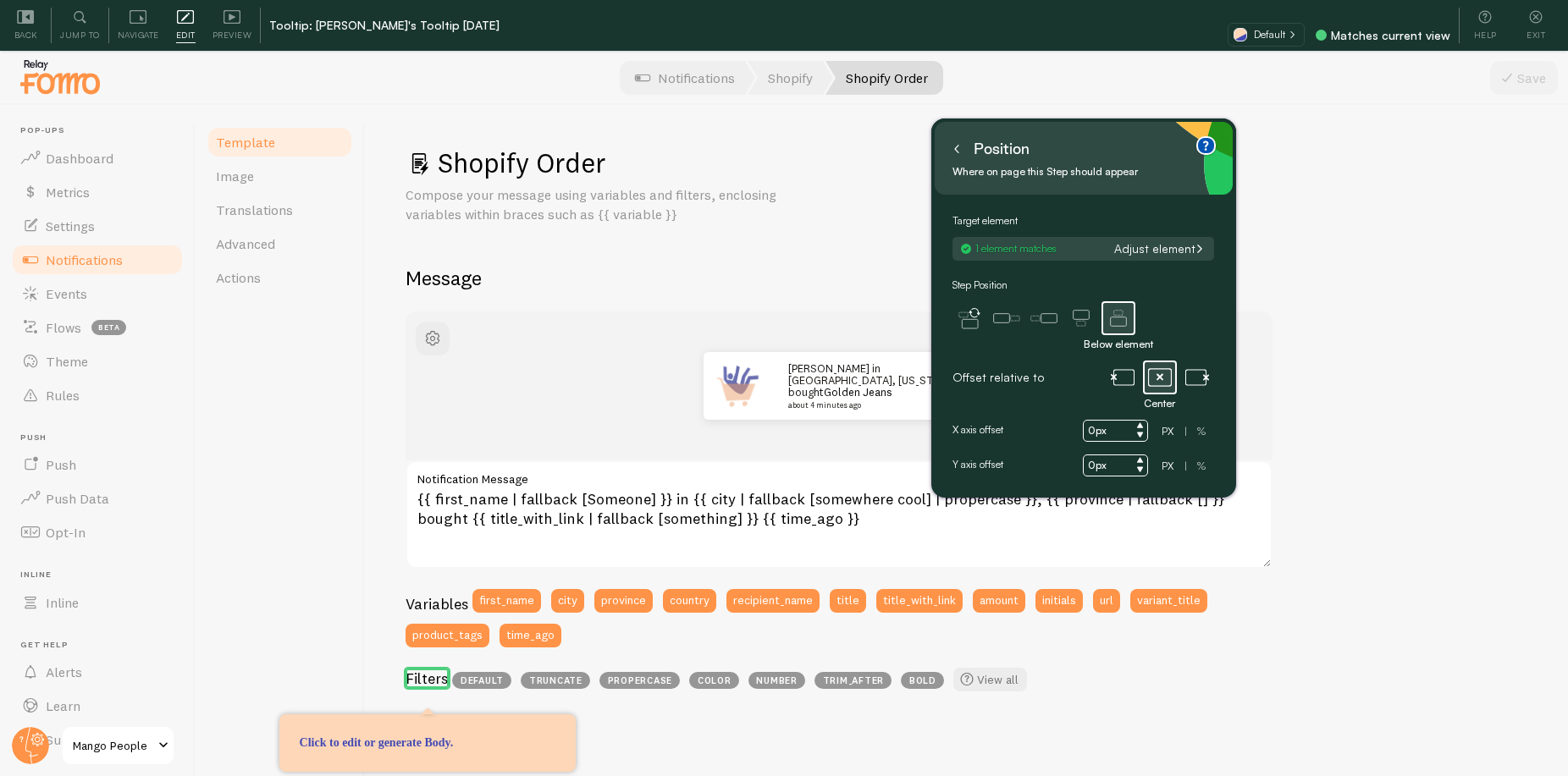
click at [957, 152] on icon at bounding box center [956, 148] width 8 height 8
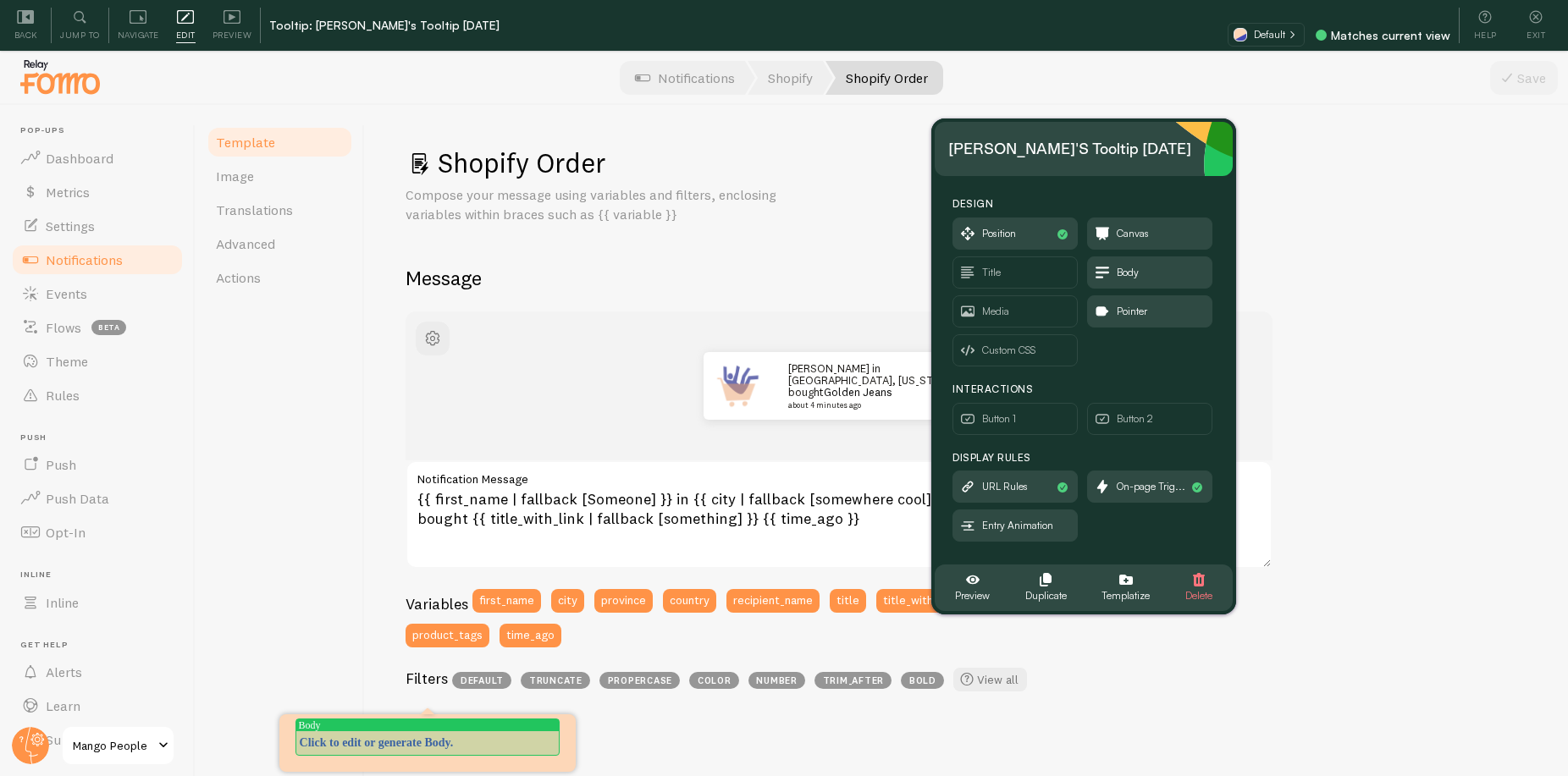
click at [413, 743] on div "Click to edit or generate Body." at bounding box center [427, 743] width 255 height 17
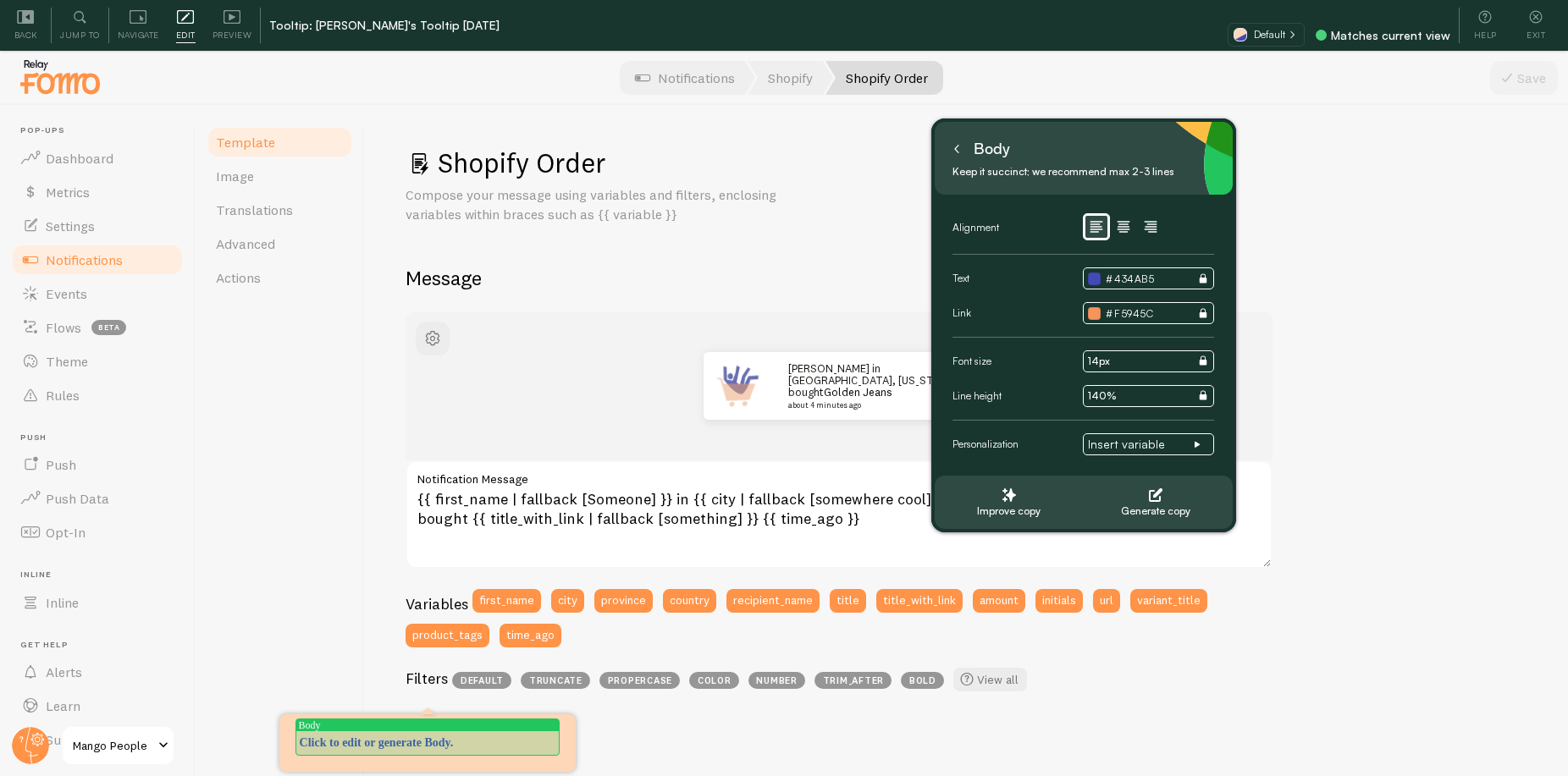
click at [413, 743] on p "Click to edit or generate Body." at bounding box center [427, 743] width 255 height 17
click at [438, 742] on p "Use filters like | propercase to change CITY to City in your templates" at bounding box center [426, 751] width 255 height 34
click at [956, 151] on icon at bounding box center [957, 149] width 4 height 7
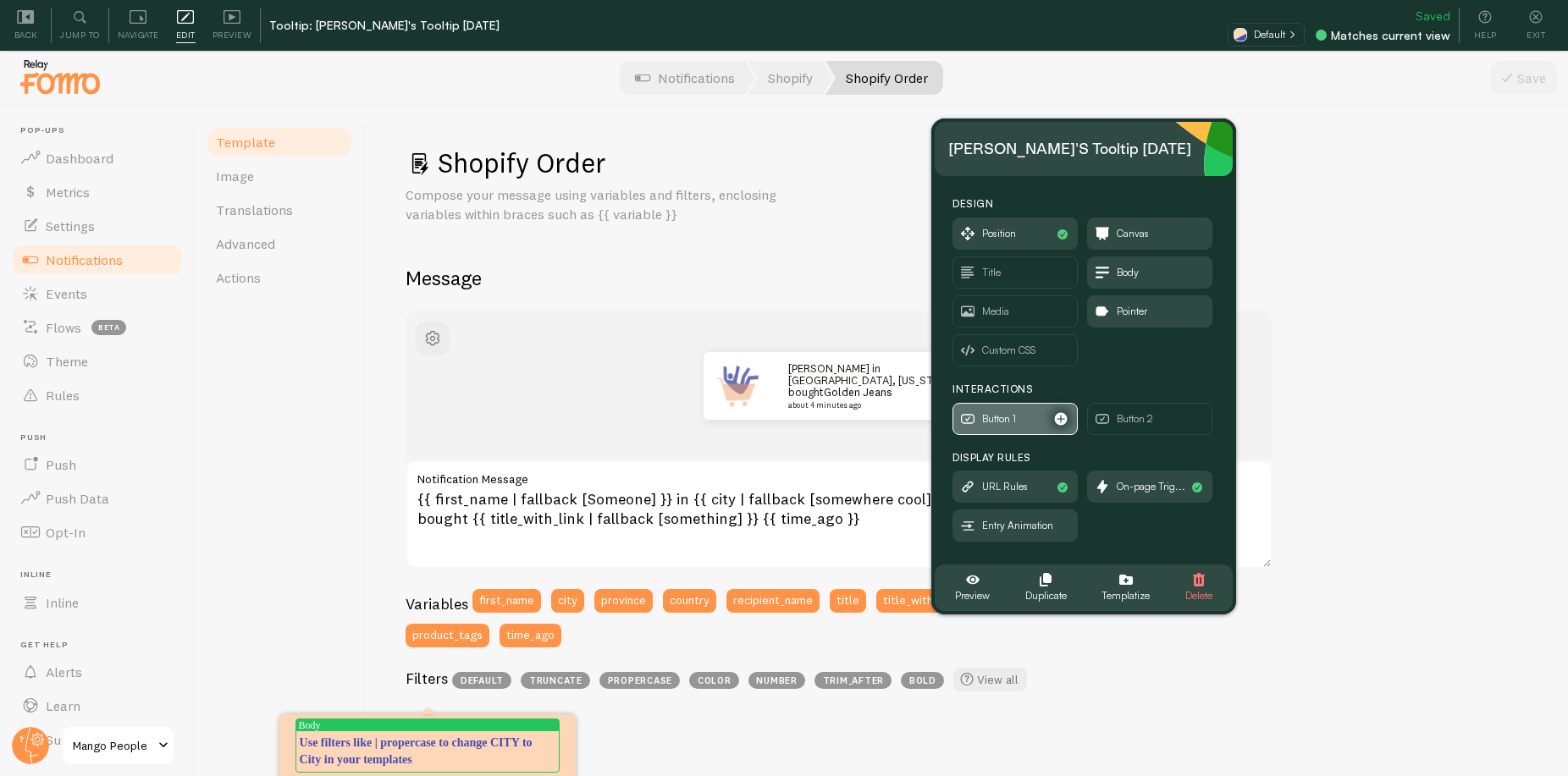
click at [1000, 431] on span "Button 1" at bounding box center [1015, 418] width 124 height 31
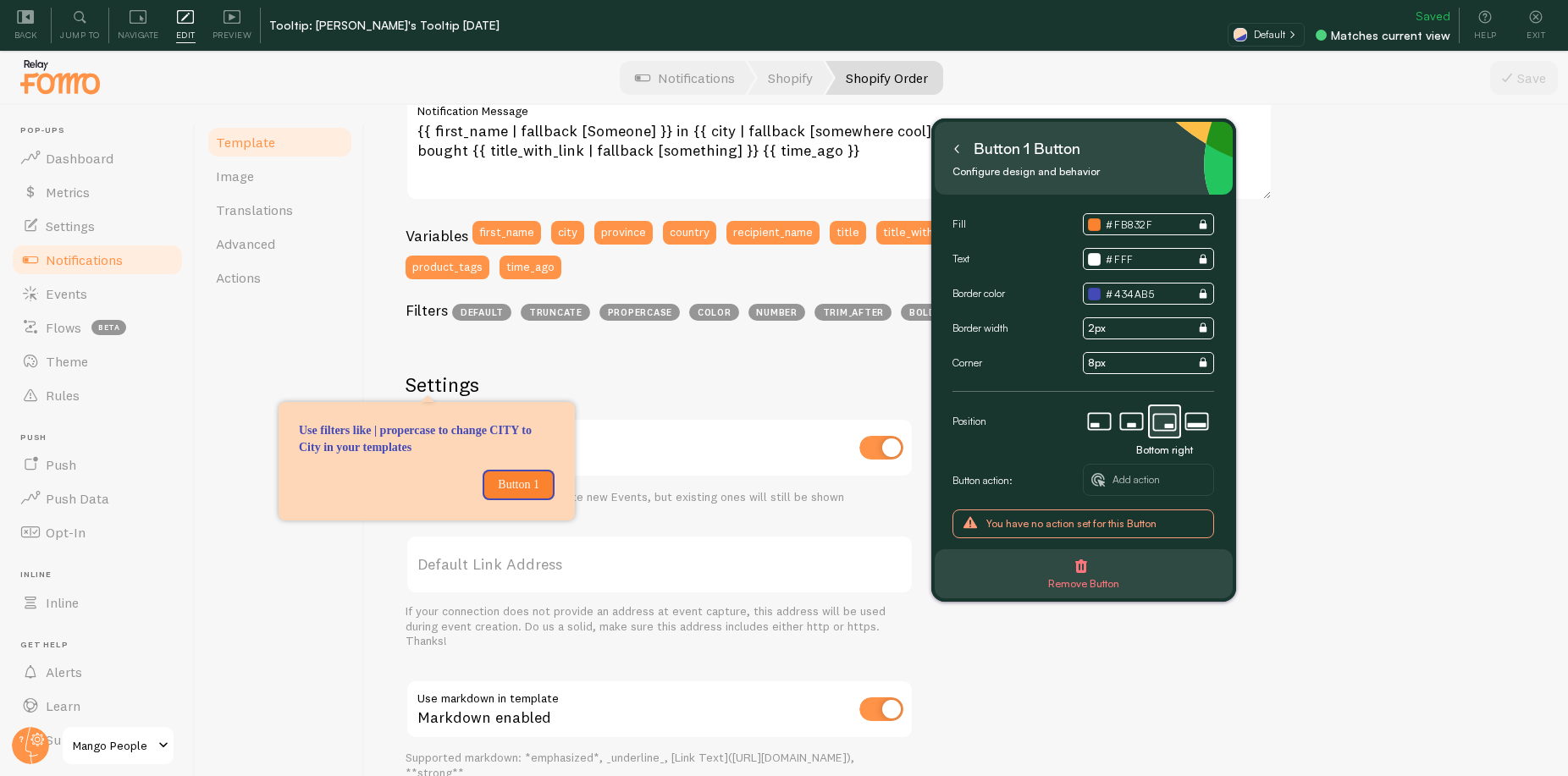
scroll to position [369, 0]
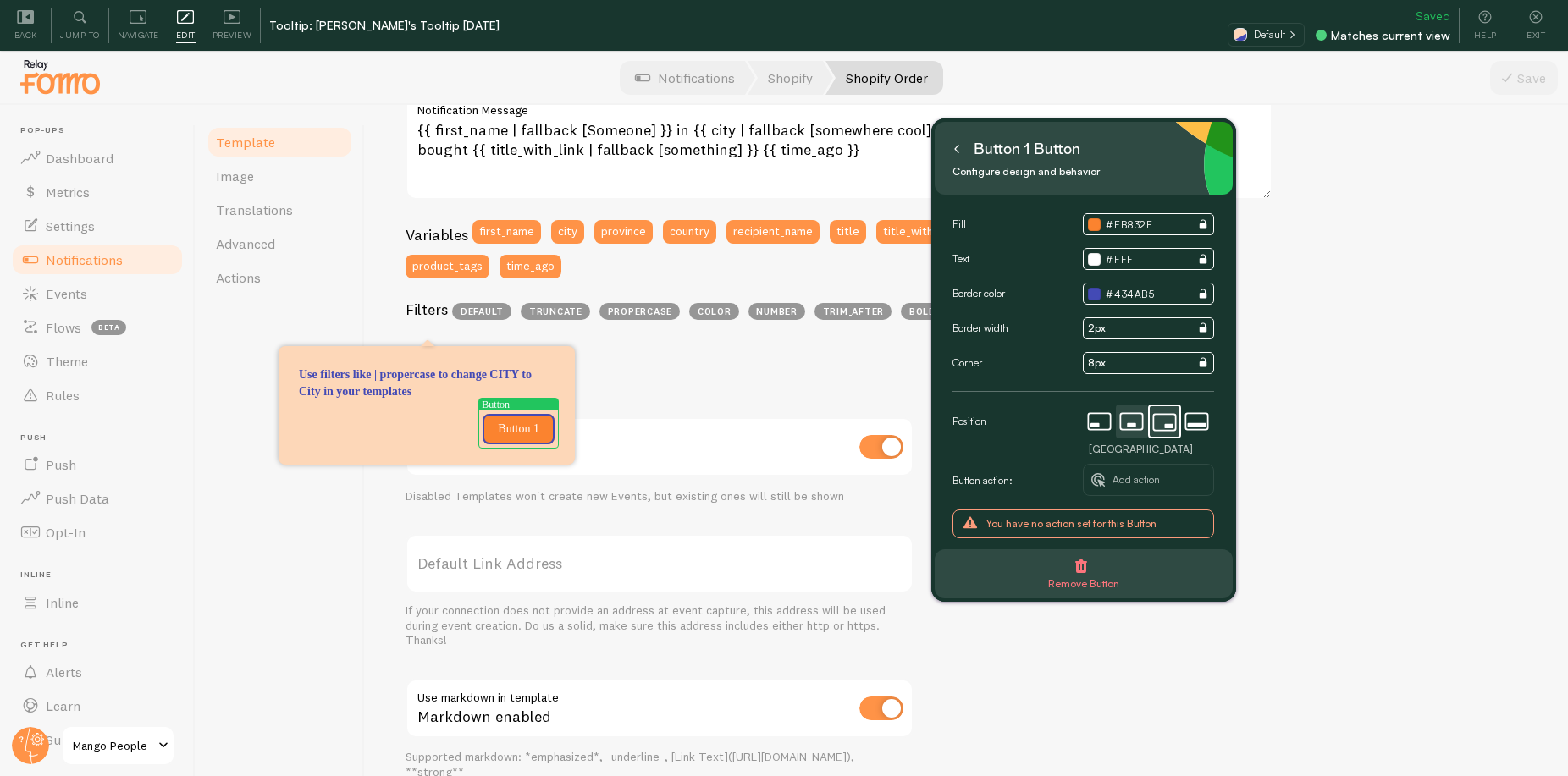
click at [1127, 417] on icon at bounding box center [1131, 421] width 30 height 32
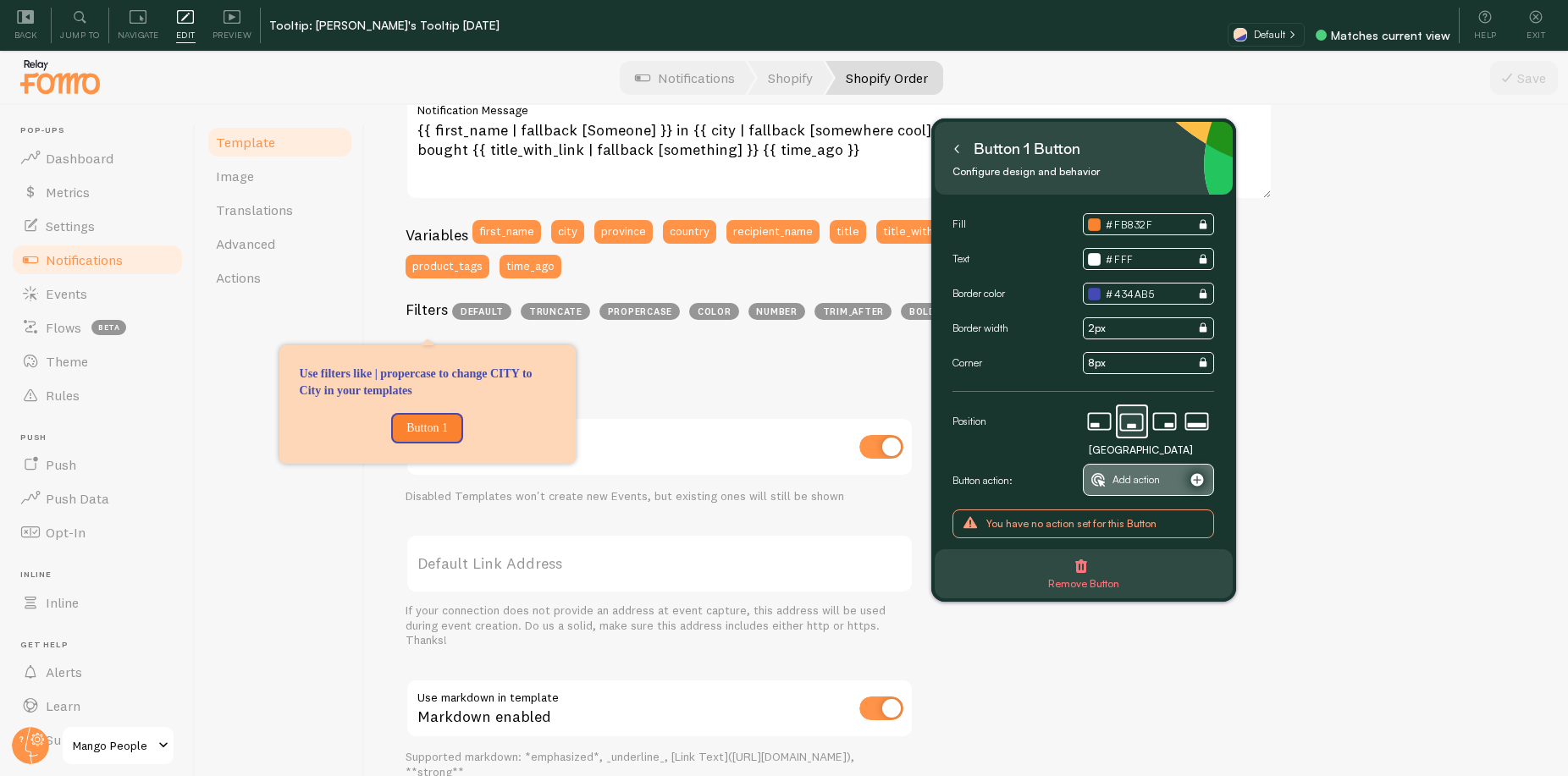
click at [1154, 489] on span "Add action" at bounding box center [1147, 479] width 129 height 31
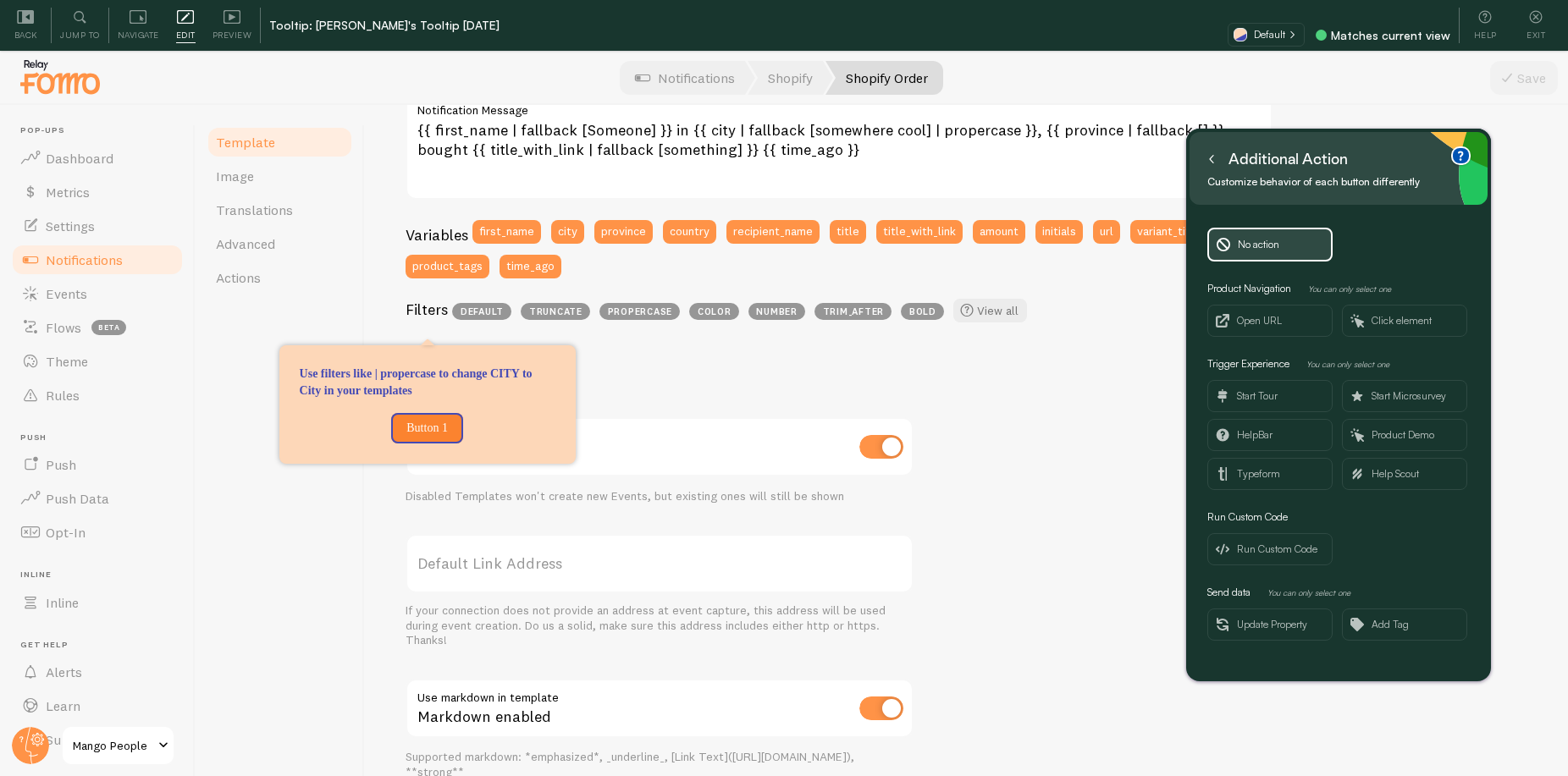
drag, startPoint x: 1112, startPoint y: 144, endPoint x: 1185, endPoint y: 220, distance: 105.4
click at [1365, 154] on div "Additional Action" at bounding box center [1338, 158] width 271 height 27
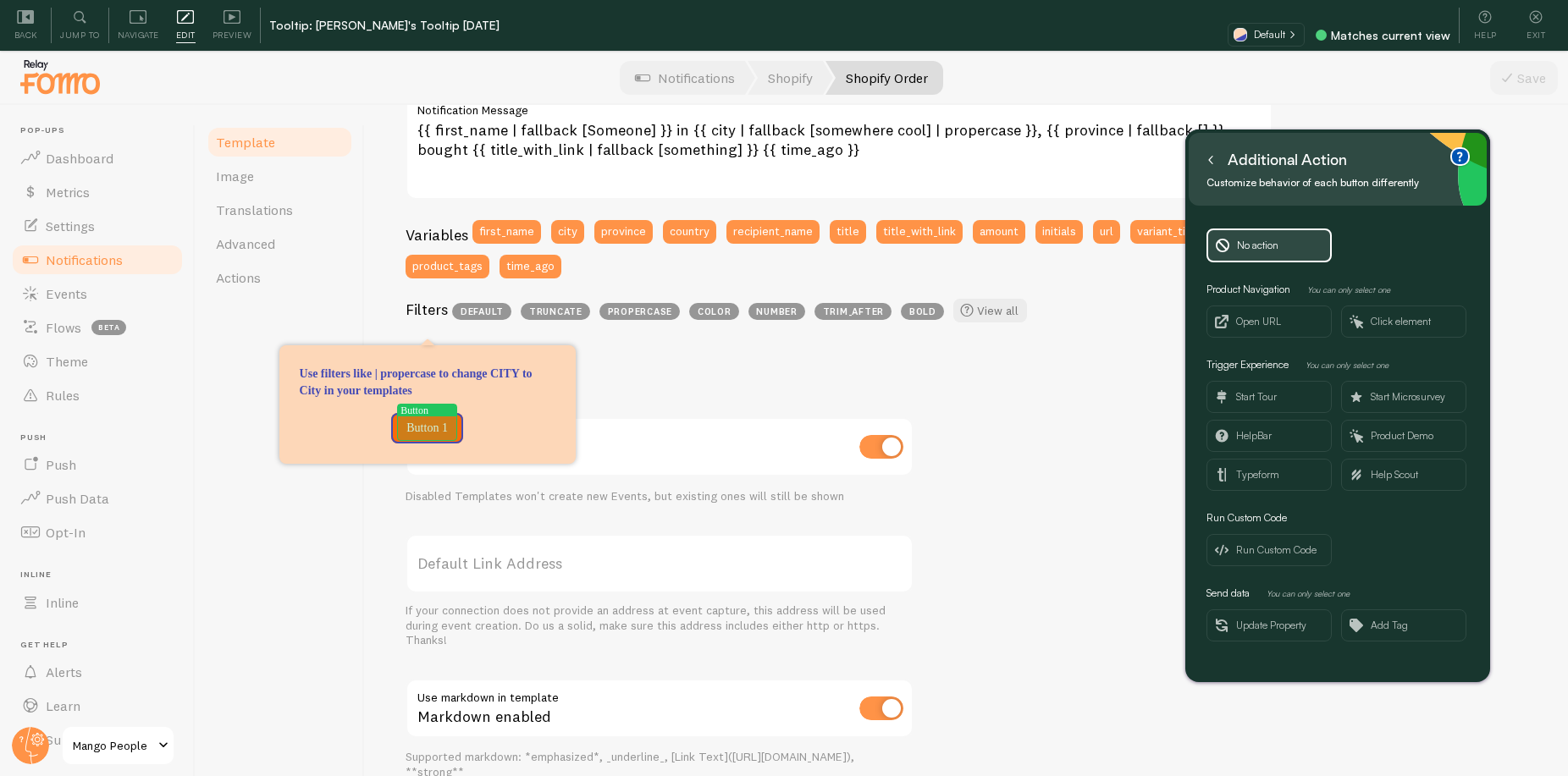
click at [440, 430] on p "Button 1" at bounding box center [427, 428] width 52 height 17
click at [1237, 319] on span "Open URL" at bounding box center [1258, 322] width 44 height 18
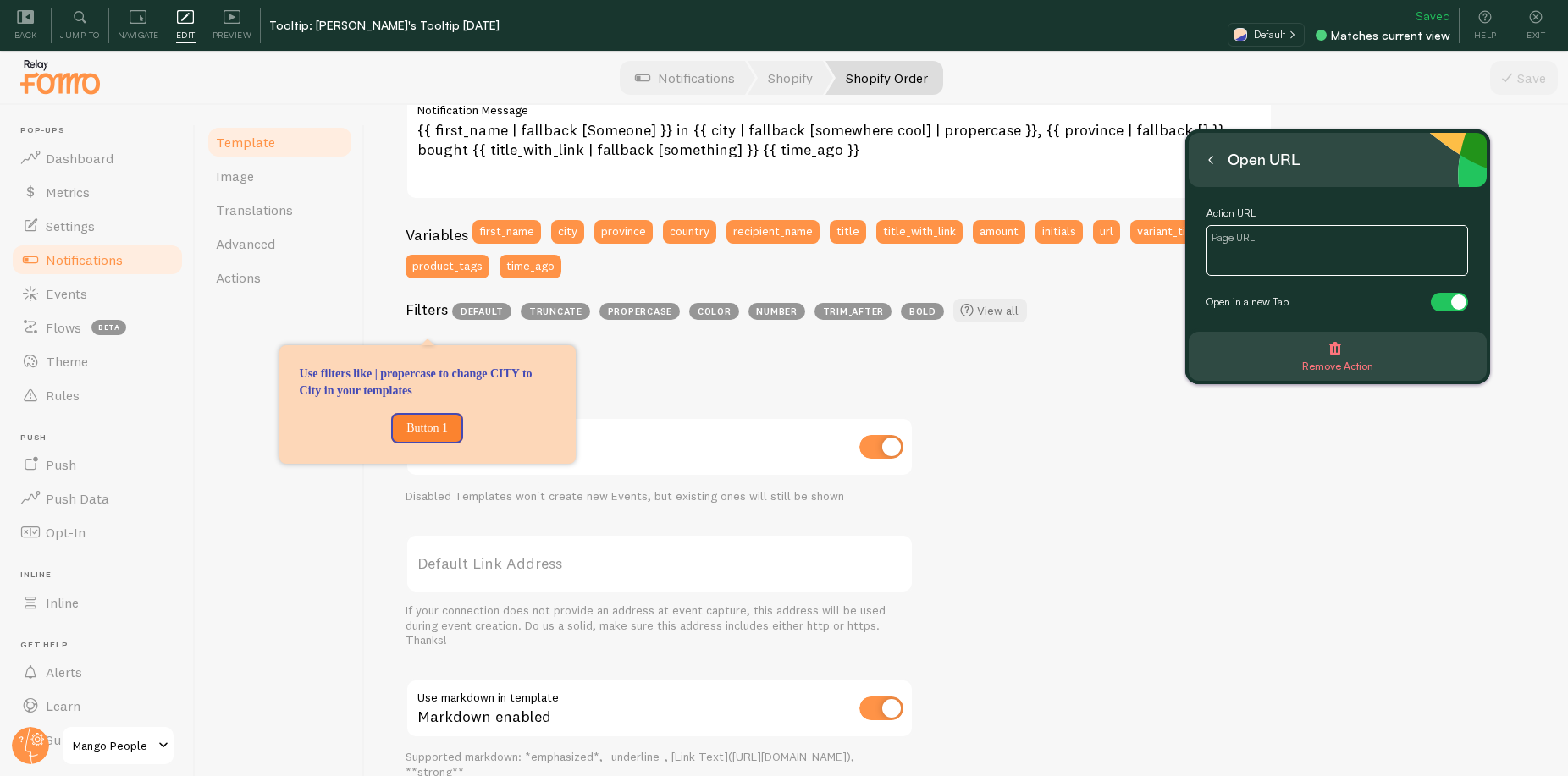
click at [1328, 253] on textarea at bounding box center [1337, 250] width 262 height 51
paste textarea "https://help.fomo.com/article/323-using-filters-in-templates?_gl=1*1s6pmyx*_gcl…"
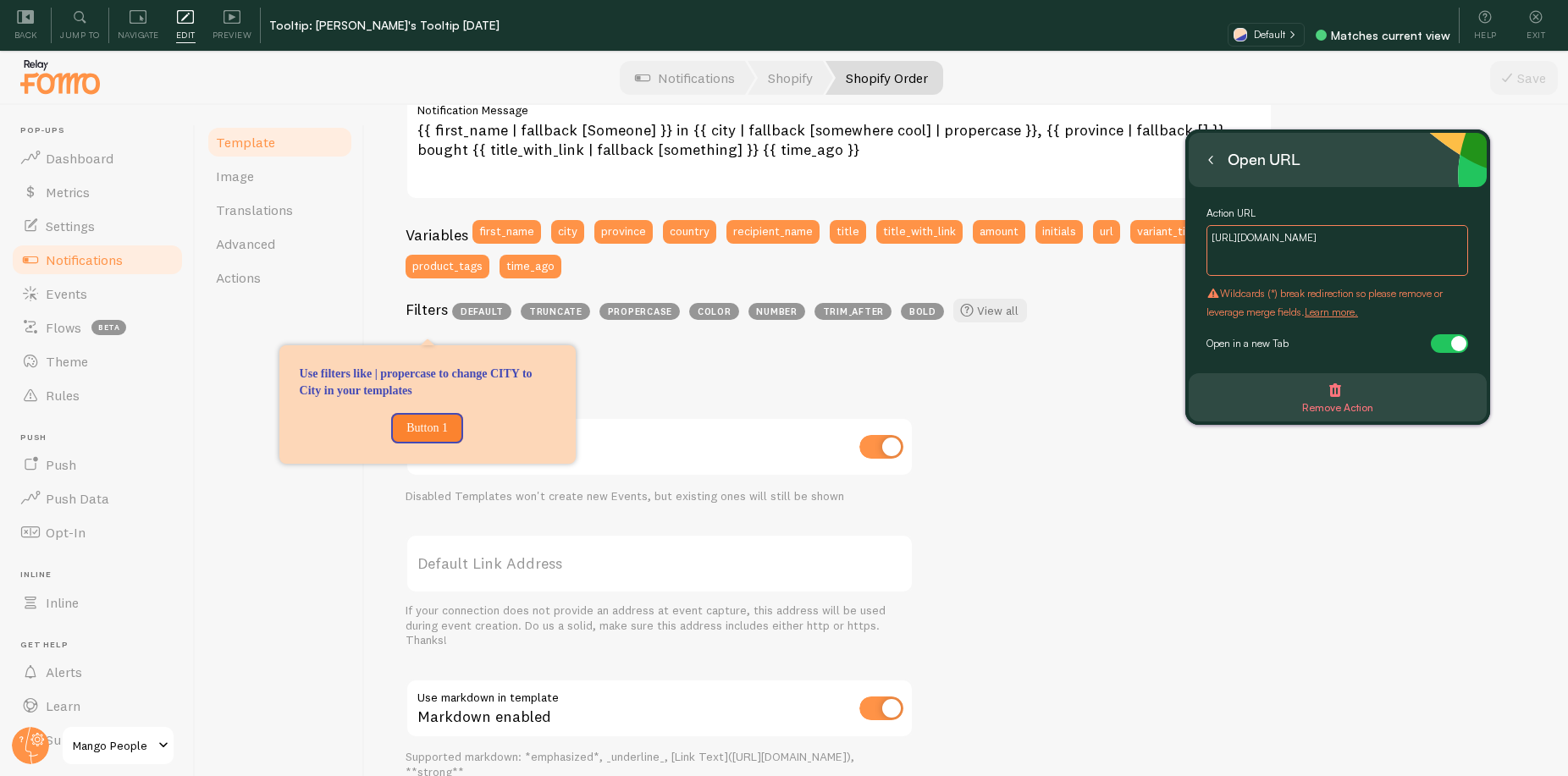
scroll to position [0, 0]
drag, startPoint x: 1299, startPoint y: 264, endPoint x: 1128, endPoint y: 209, distance: 179.6
click at [1128, 208] on body "Pop-ups Dashboard Metrics Settings Notifications Events Flows beta Theme Rules …" at bounding box center [784, 413] width 1568 height 827
click at [1258, 235] on textarea "https://help.fomo.com/article/323-using-filters-in-templates?_gl=1*1s6pmyx*_gcl…" at bounding box center [1337, 250] width 262 height 51
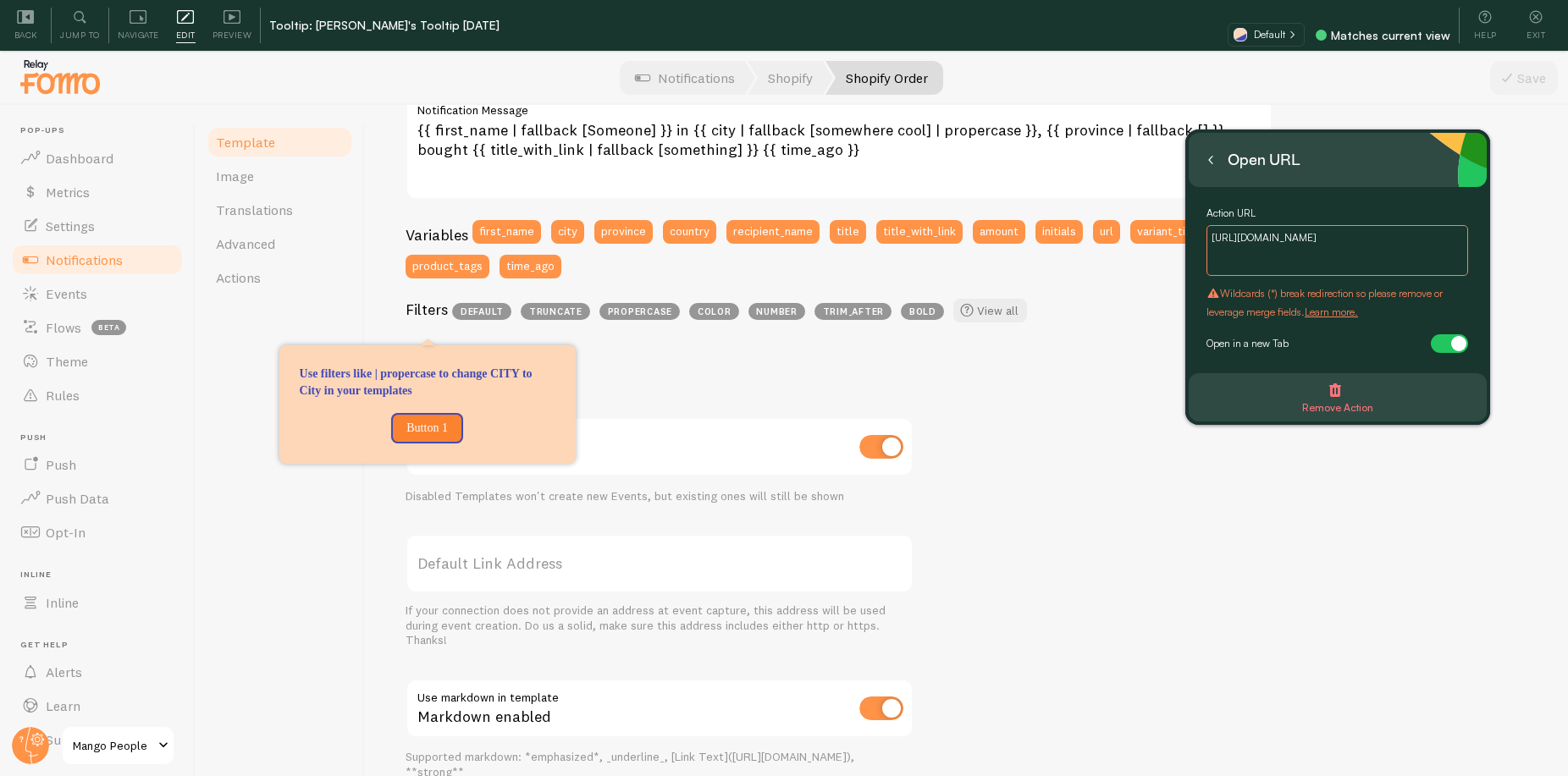
drag, startPoint x: 1258, startPoint y: 250, endPoint x: 1276, endPoint y: 270, distance: 26.9
click at [1276, 271] on textarea "https://help.fomo.com/article/323-using-filters-in-templates?_gl=1*1s6pmyx*_gcl…" at bounding box center [1337, 250] width 262 height 51
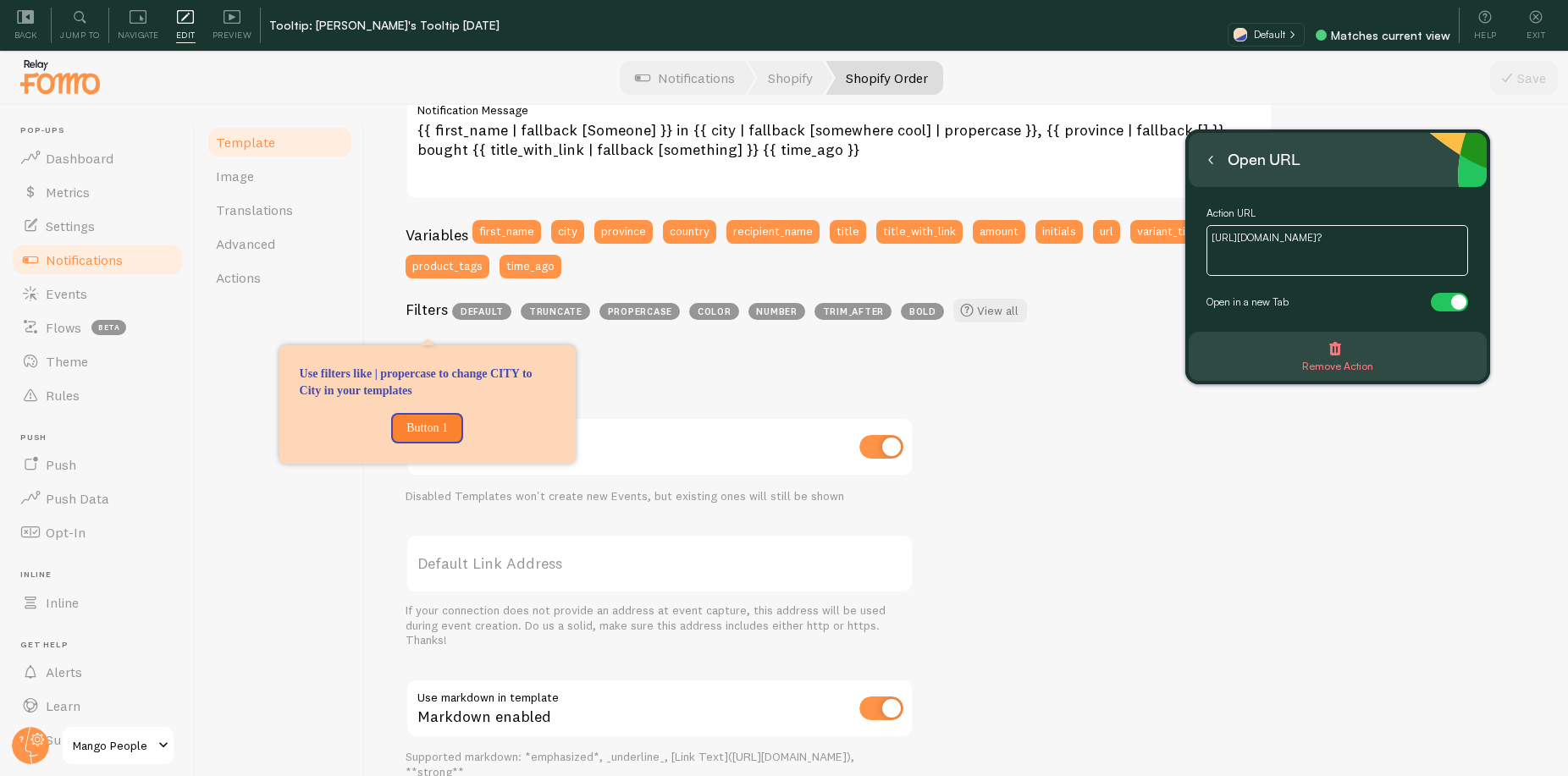
scroll to position [0, 0]
type textarea "https://help.fomo.com/article/323-using-filters-in-templates"
click at [1209, 160] on icon at bounding box center [1211, 160] width 4 height 7
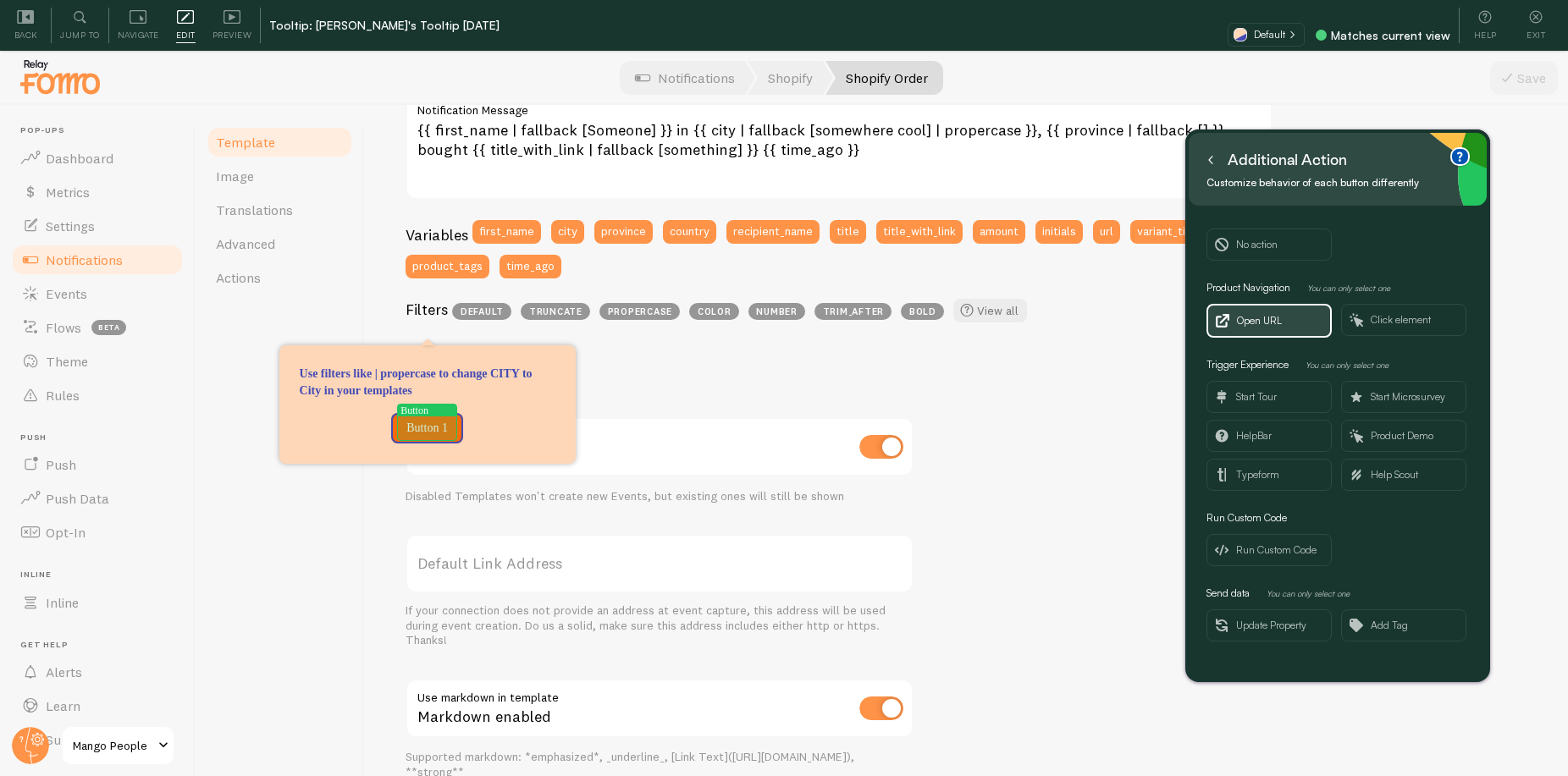
click at [424, 427] on p "Button 1" at bounding box center [427, 428] width 52 height 17
click at [425, 426] on p "Button 1" at bounding box center [427, 428] width 52 height 17
click at [433, 428] on p "Button 1" at bounding box center [427, 428] width 52 height 17
click at [445, 428] on p "Button 1" at bounding box center [427, 428] width 52 height 17
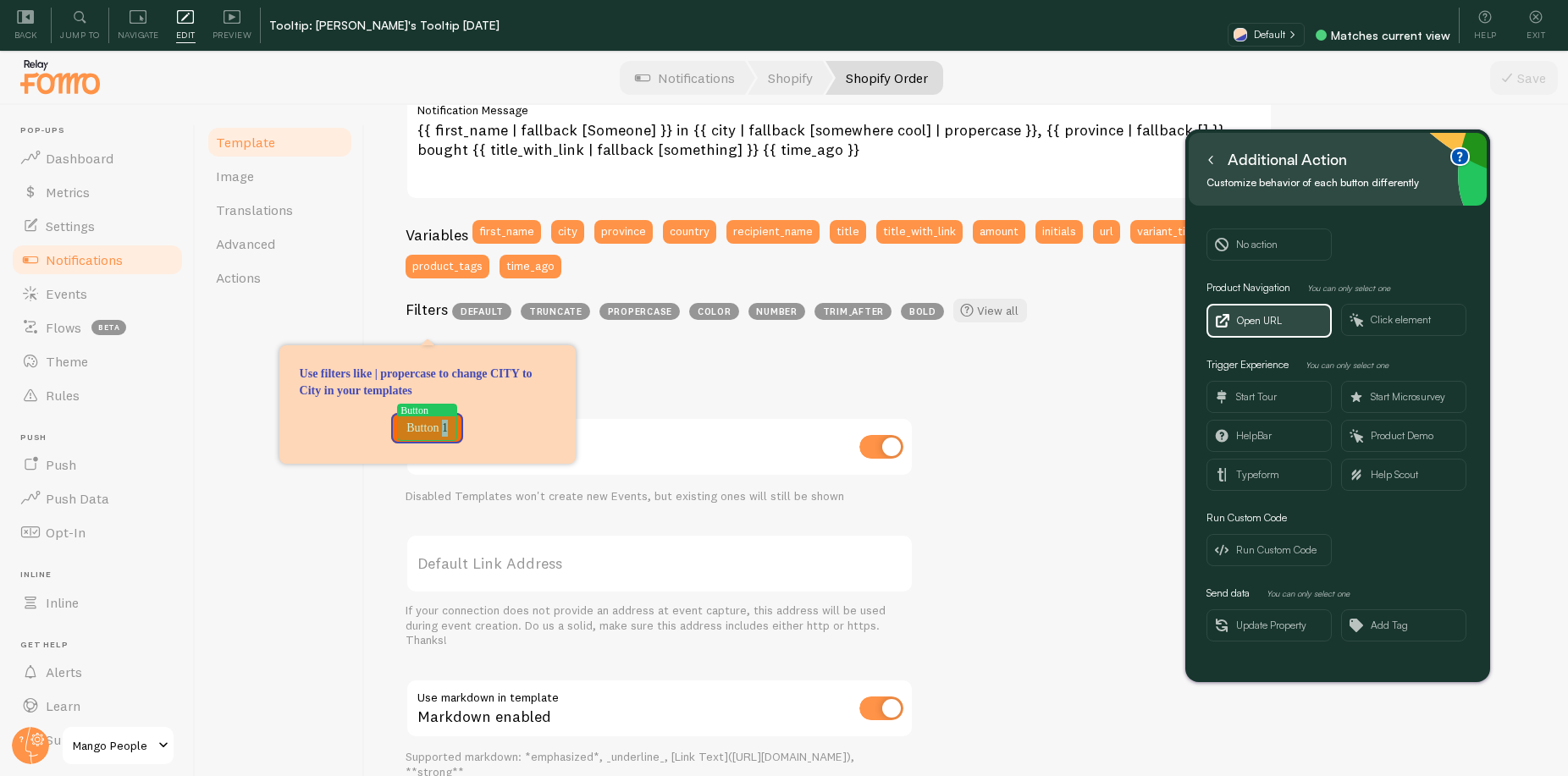
click at [445, 428] on p "Button 1" at bounding box center [427, 428] width 52 height 17
click at [683, 430] on div "Template enabled" at bounding box center [659, 448] width 508 height 62
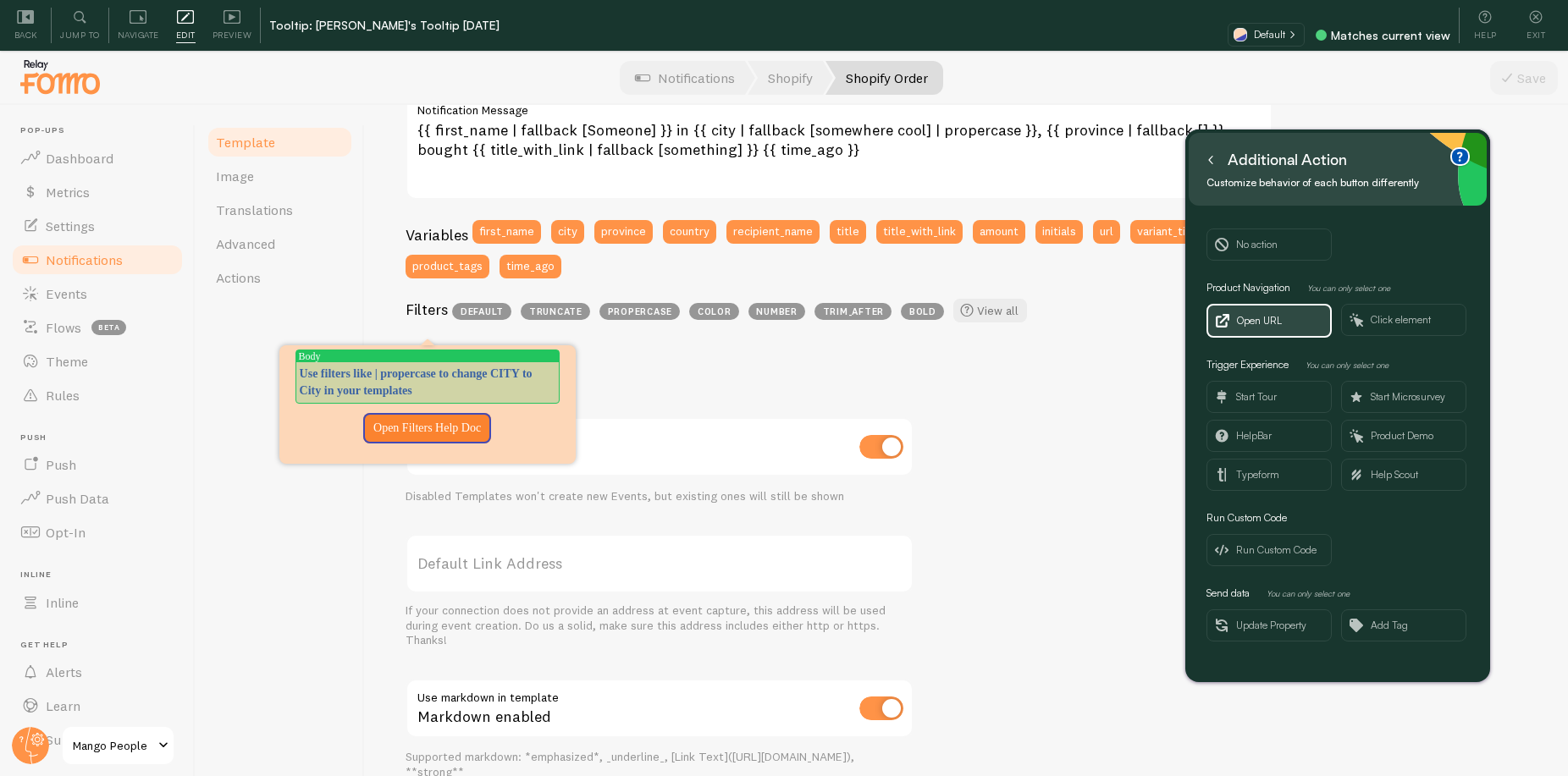
click at [488, 371] on p "Use filters like | propercase to change CITY to City in your templates" at bounding box center [427, 382] width 255 height 34
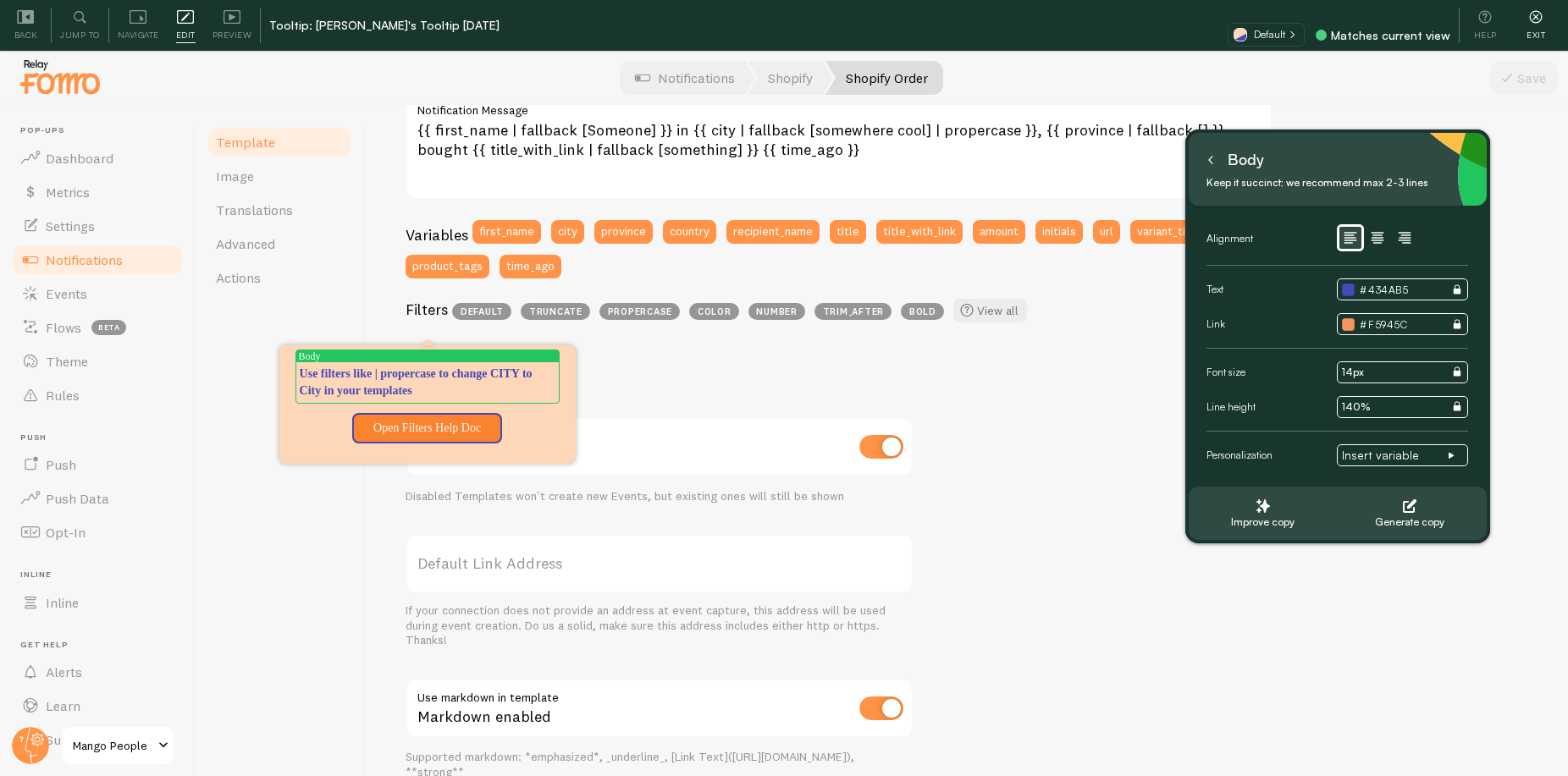
click at [1538, 13] on icon at bounding box center [1536, 17] width 17 height 17
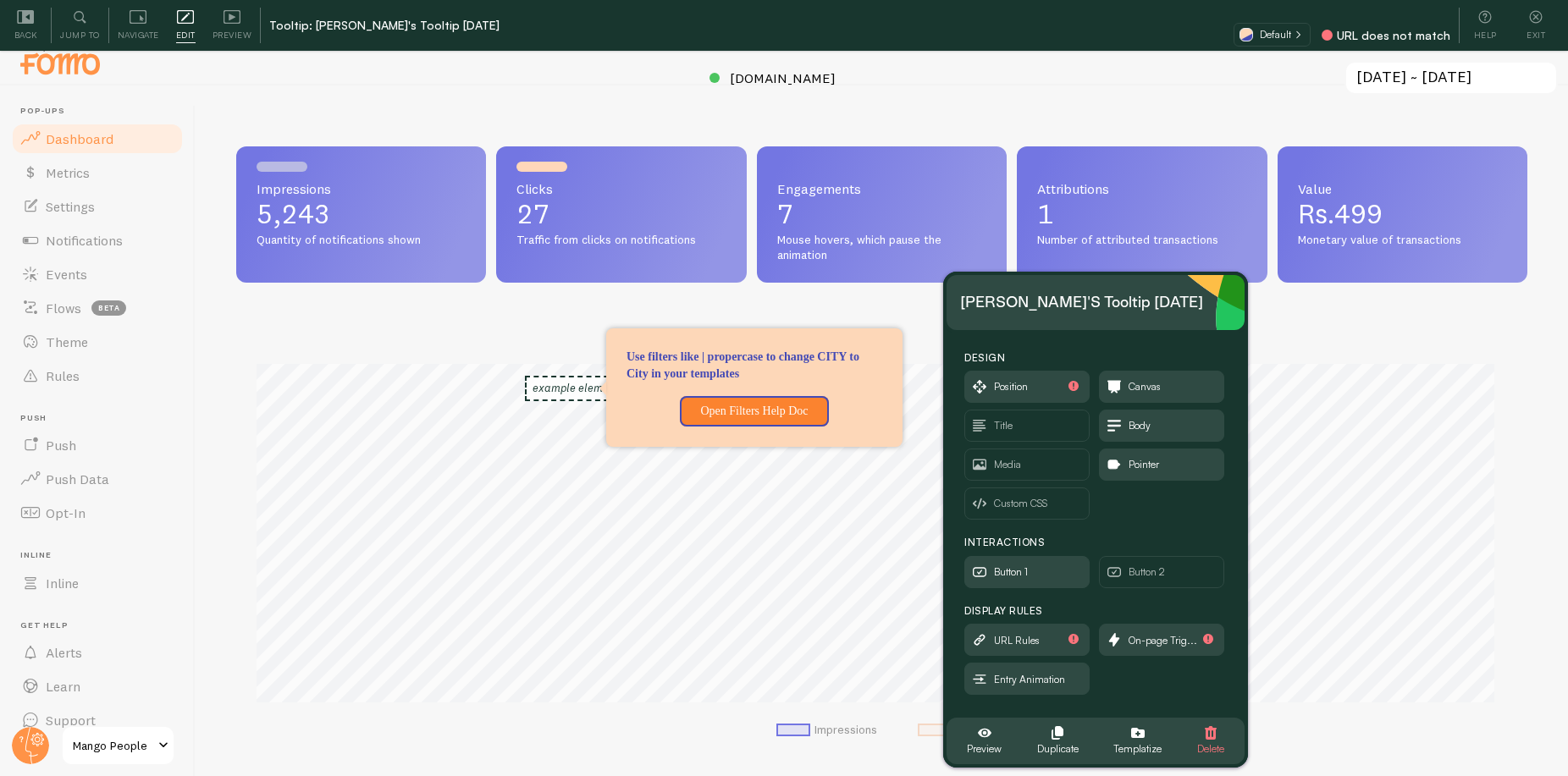
scroll to position [49, 0]
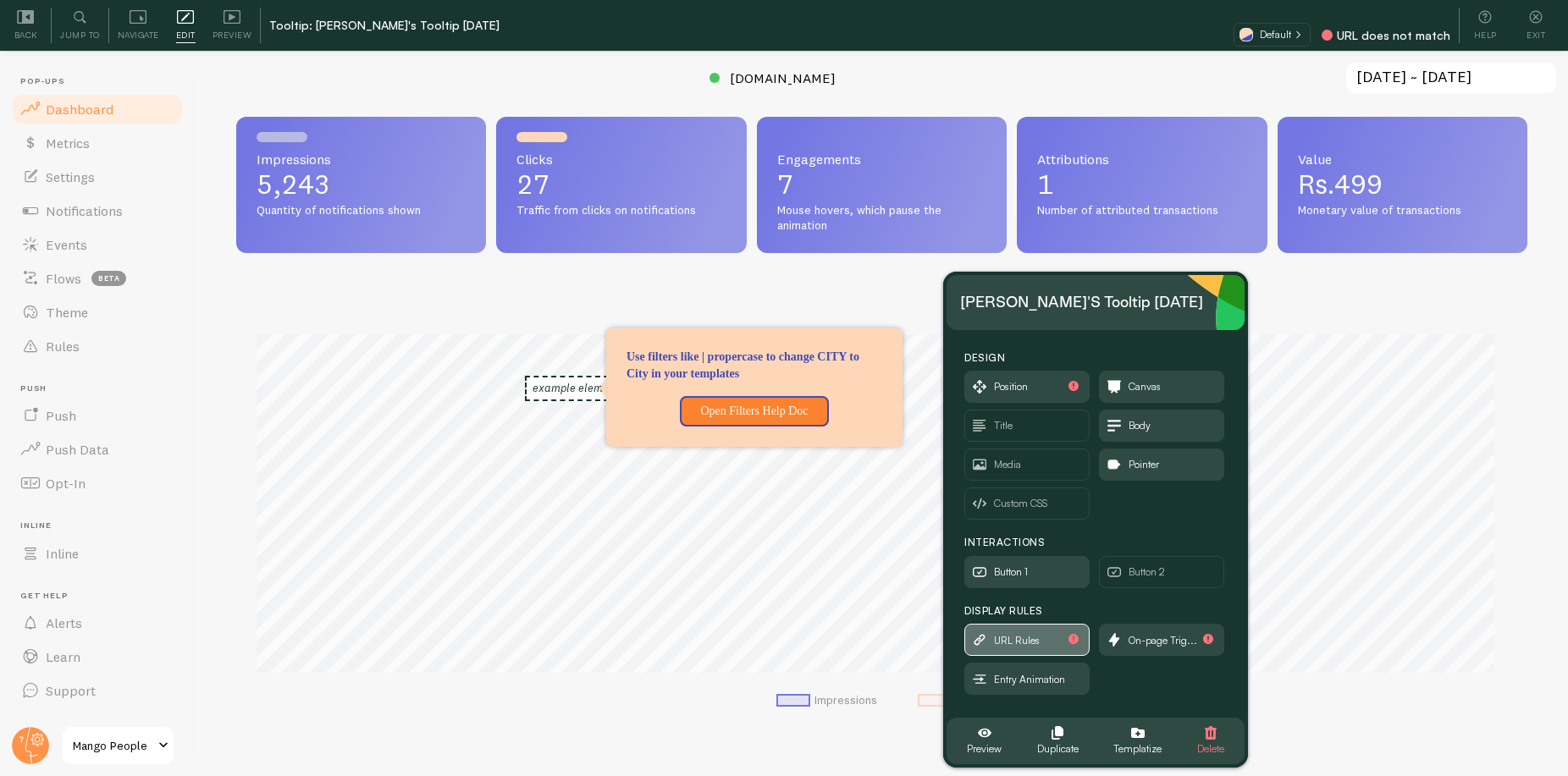
click at [1029, 643] on span "URL Rules" at bounding box center [1016, 641] width 45 height 18
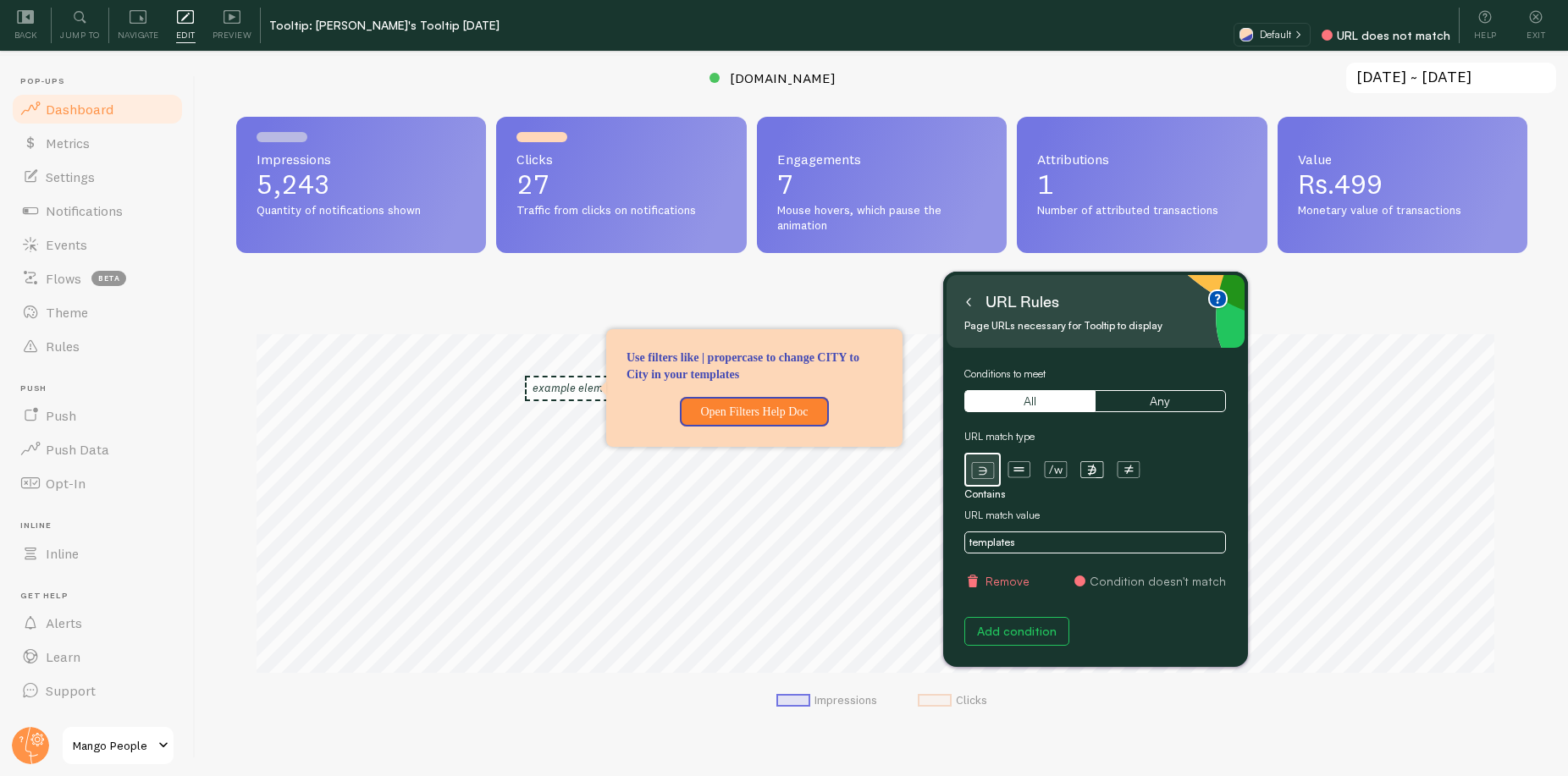
click at [1020, 626] on button "Add condition" at bounding box center [1016, 631] width 105 height 29
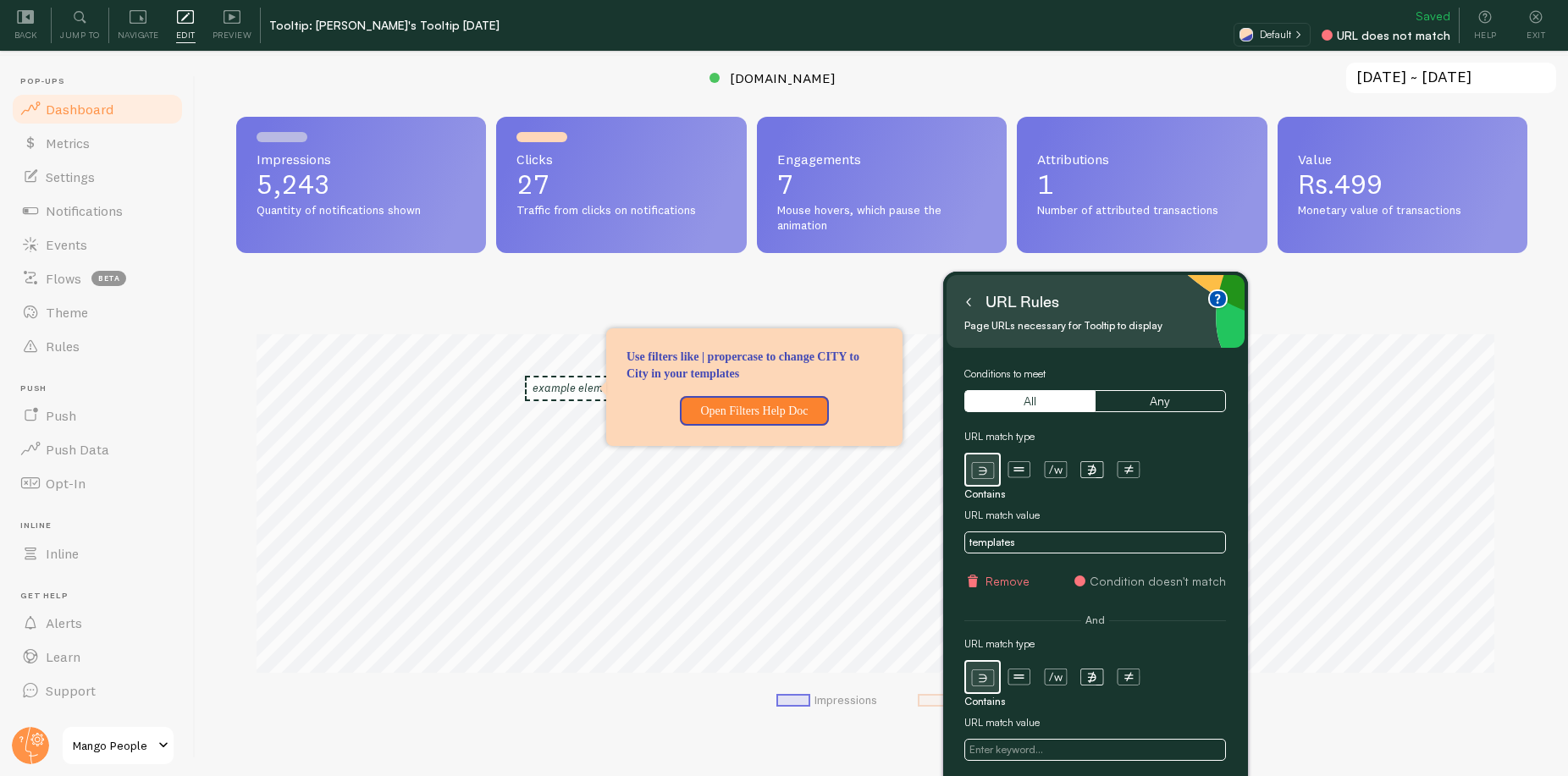
scroll to position [51, 0]
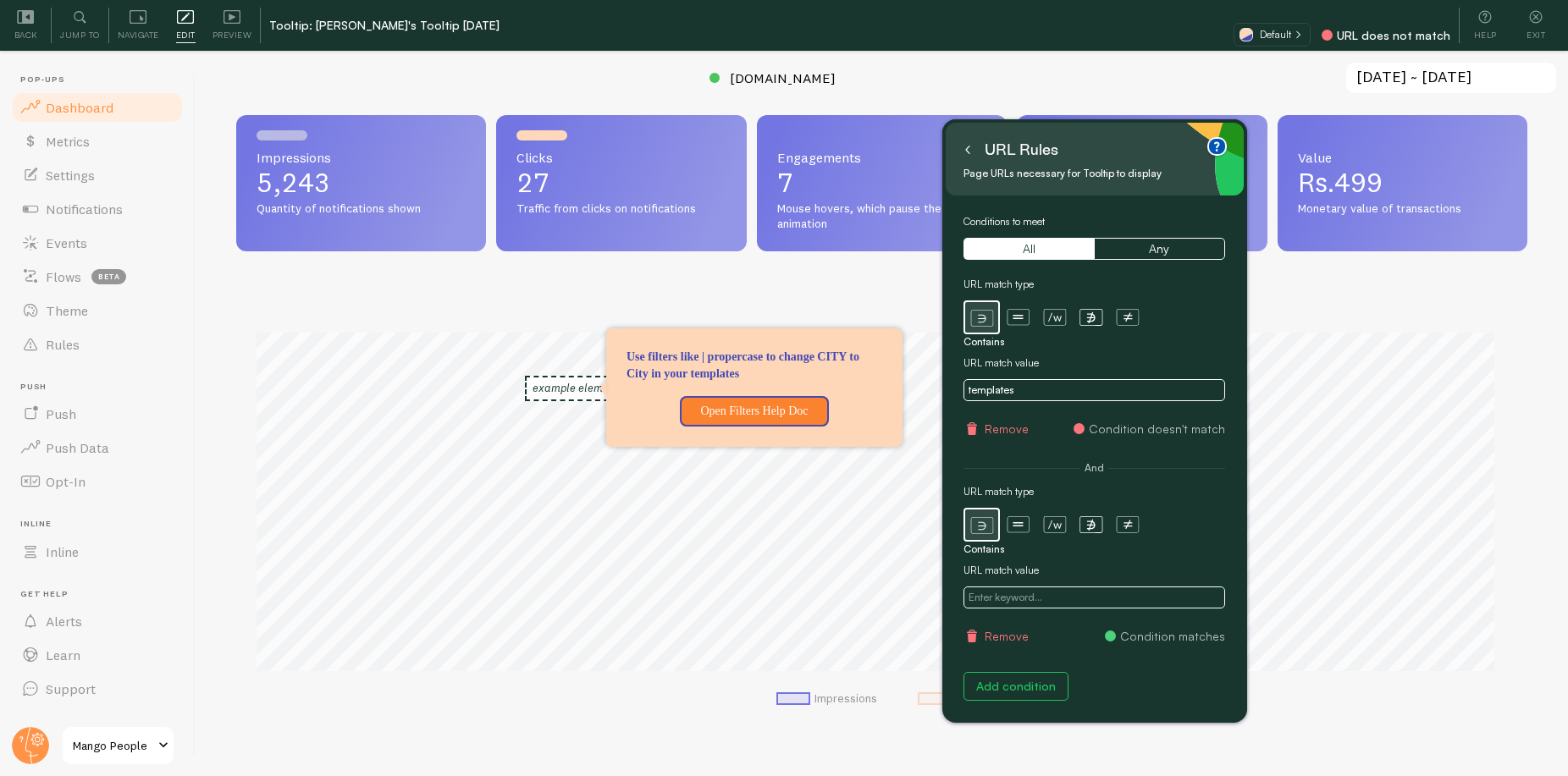
drag, startPoint x: 1155, startPoint y: 327, endPoint x: 1156, endPoint y: 177, distance: 150.0
click at [1156, 176] on small "Page URLs necessary for Tooltip to display" at bounding box center [1089, 173] width 252 height 18
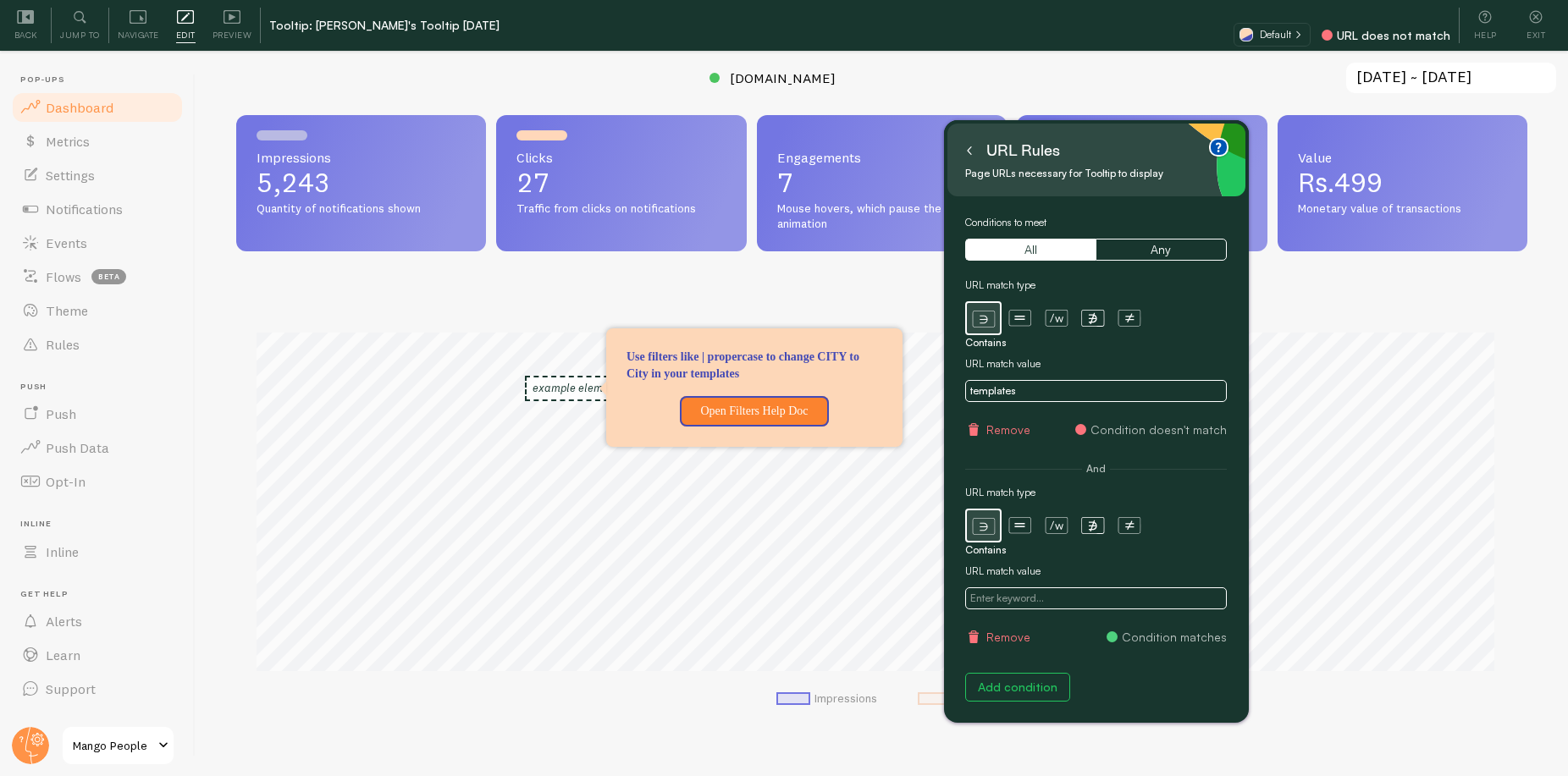
click at [982, 637] on button "Remove" at bounding box center [997, 637] width 65 height 17
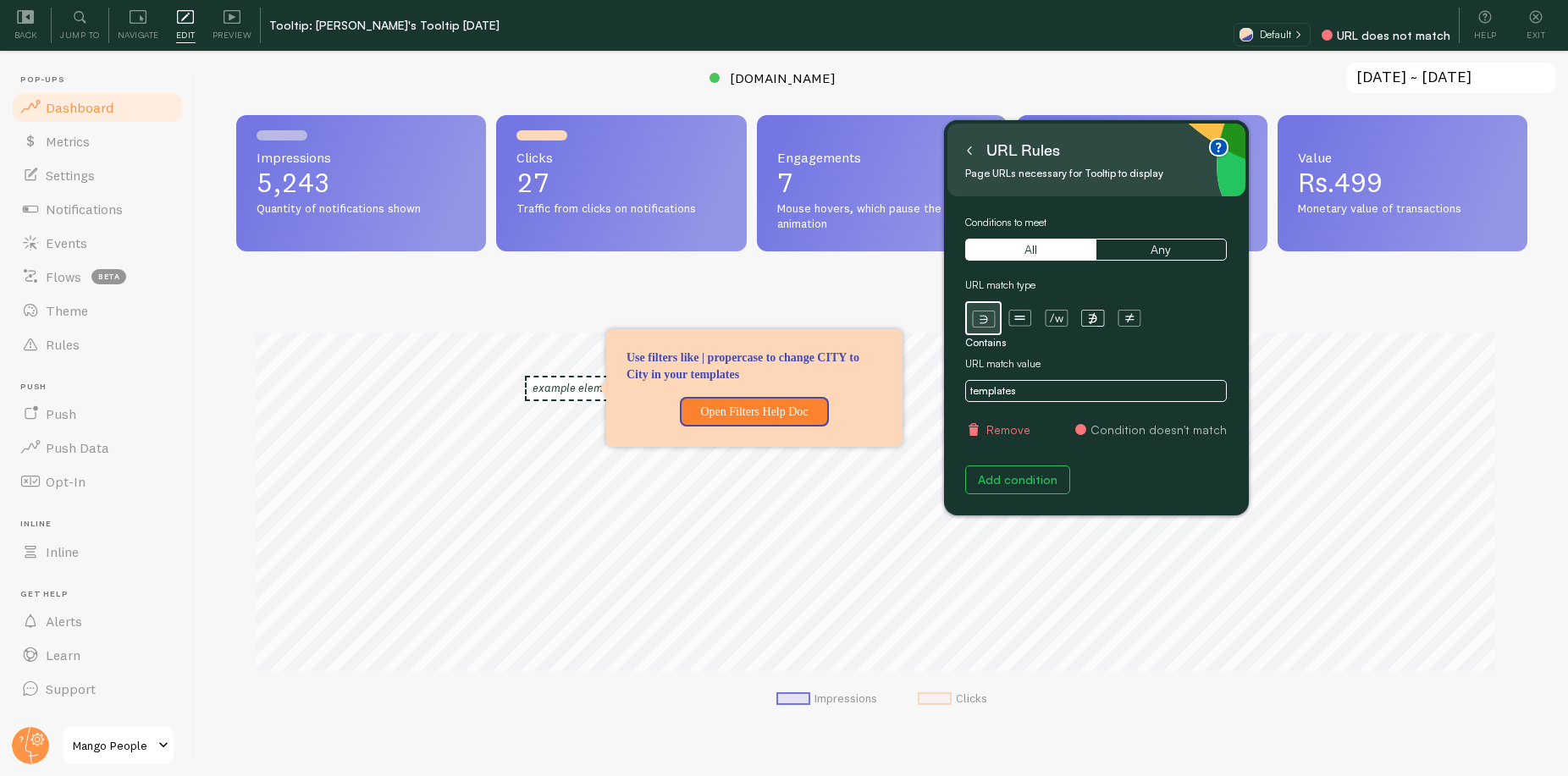
click at [974, 151] on button at bounding box center [969, 150] width 17 height 27
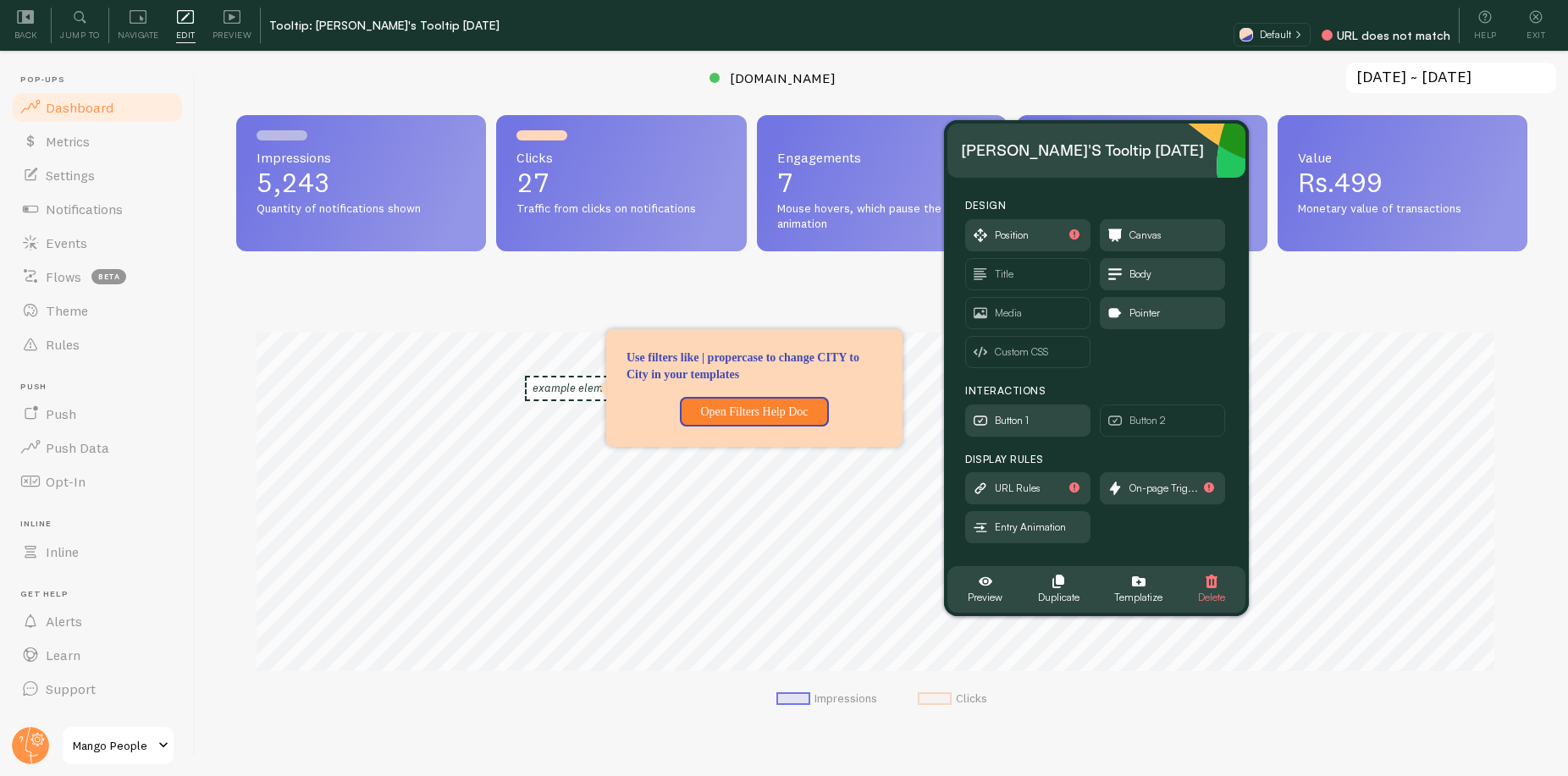
click at [1329, 309] on div "Impressions Clicks" at bounding box center [881, 514] width 1290 height 445
click at [1483, 23] on icon at bounding box center [1485, 18] width 13 height 13
click at [1179, 495] on span "On-page Trig..." at bounding box center [1164, 488] width 68 height 18
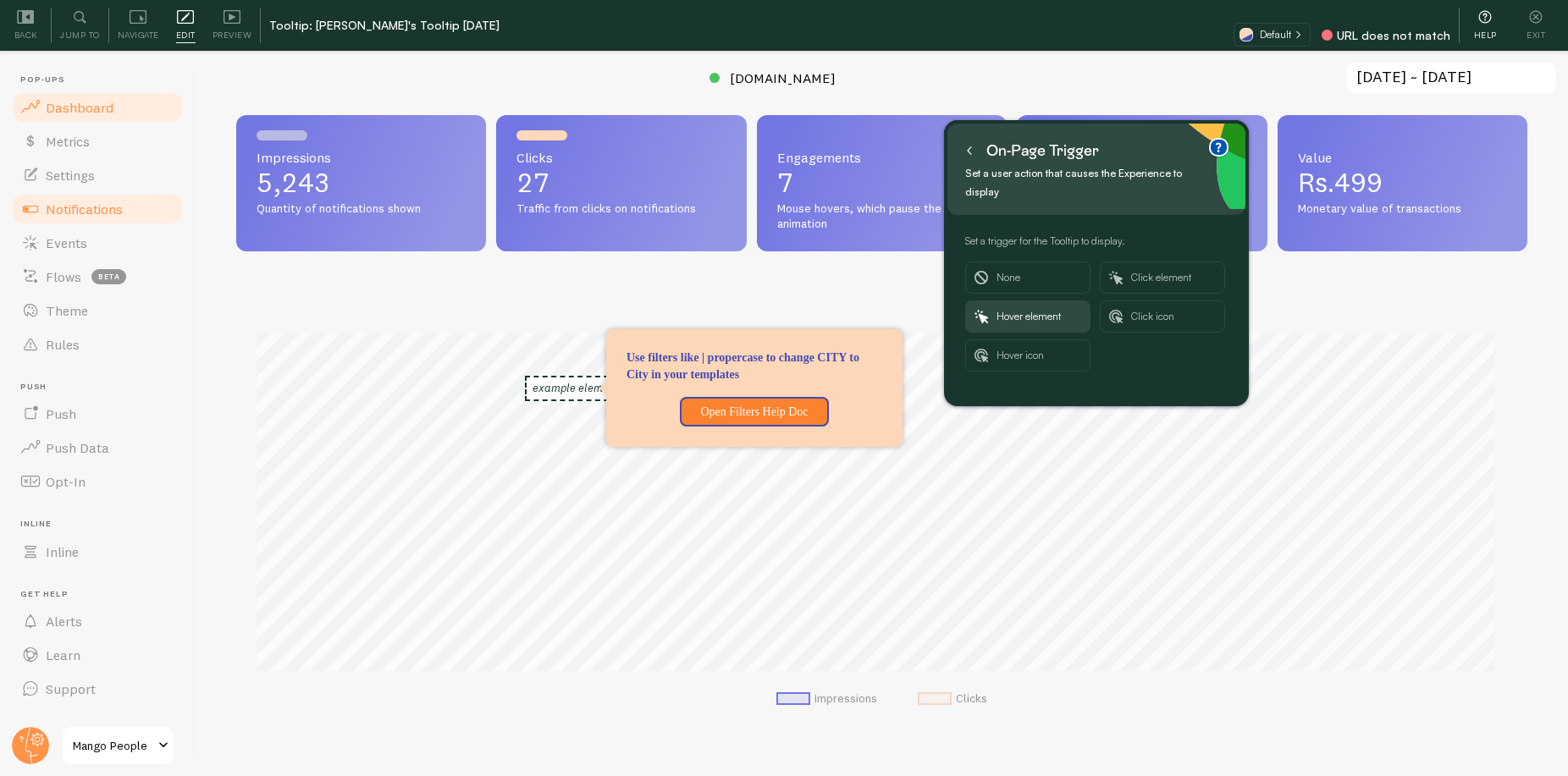
click at [90, 211] on span "Notifications" at bounding box center [83, 209] width 77 height 17
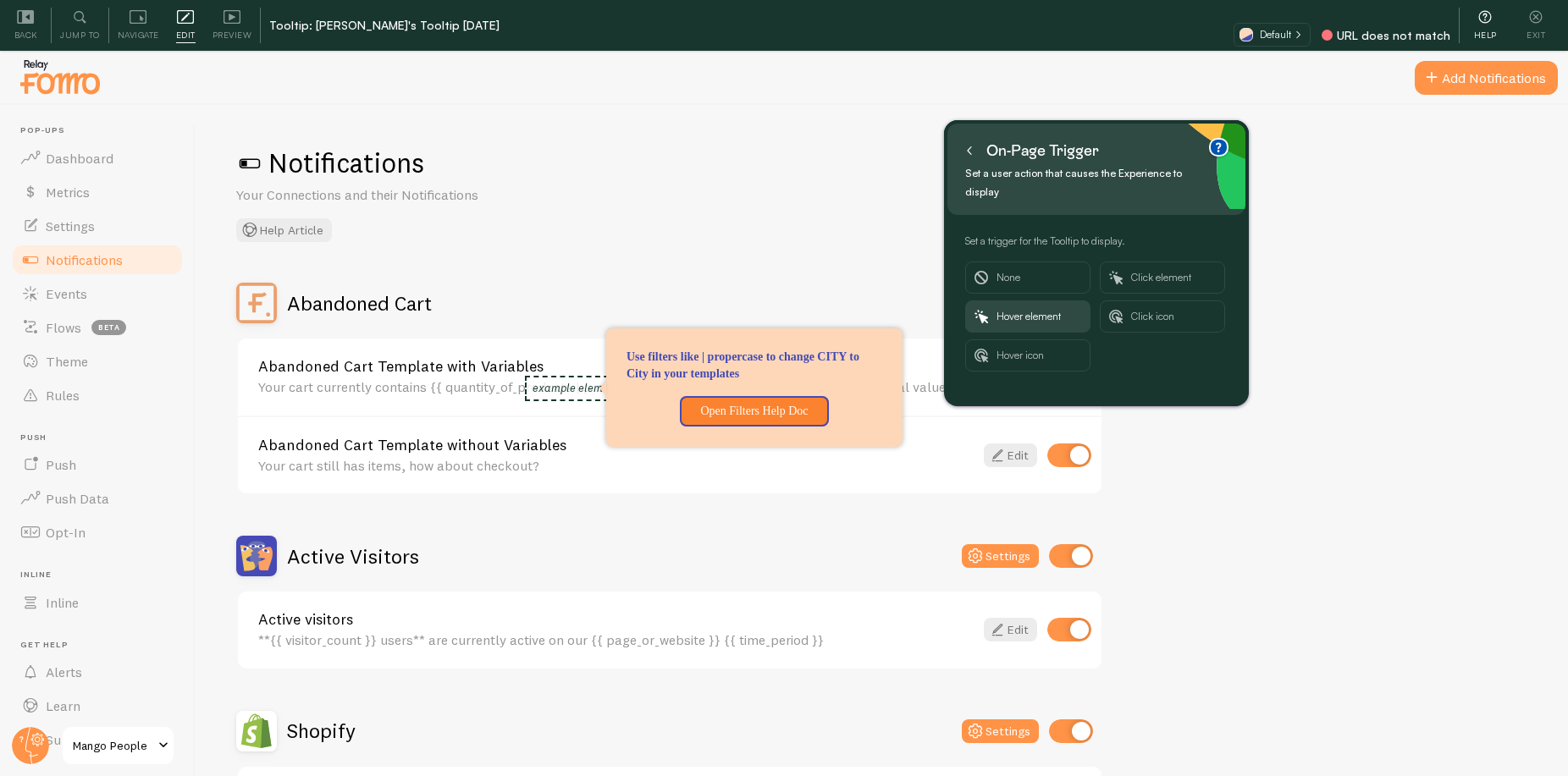
scroll to position [37, 0]
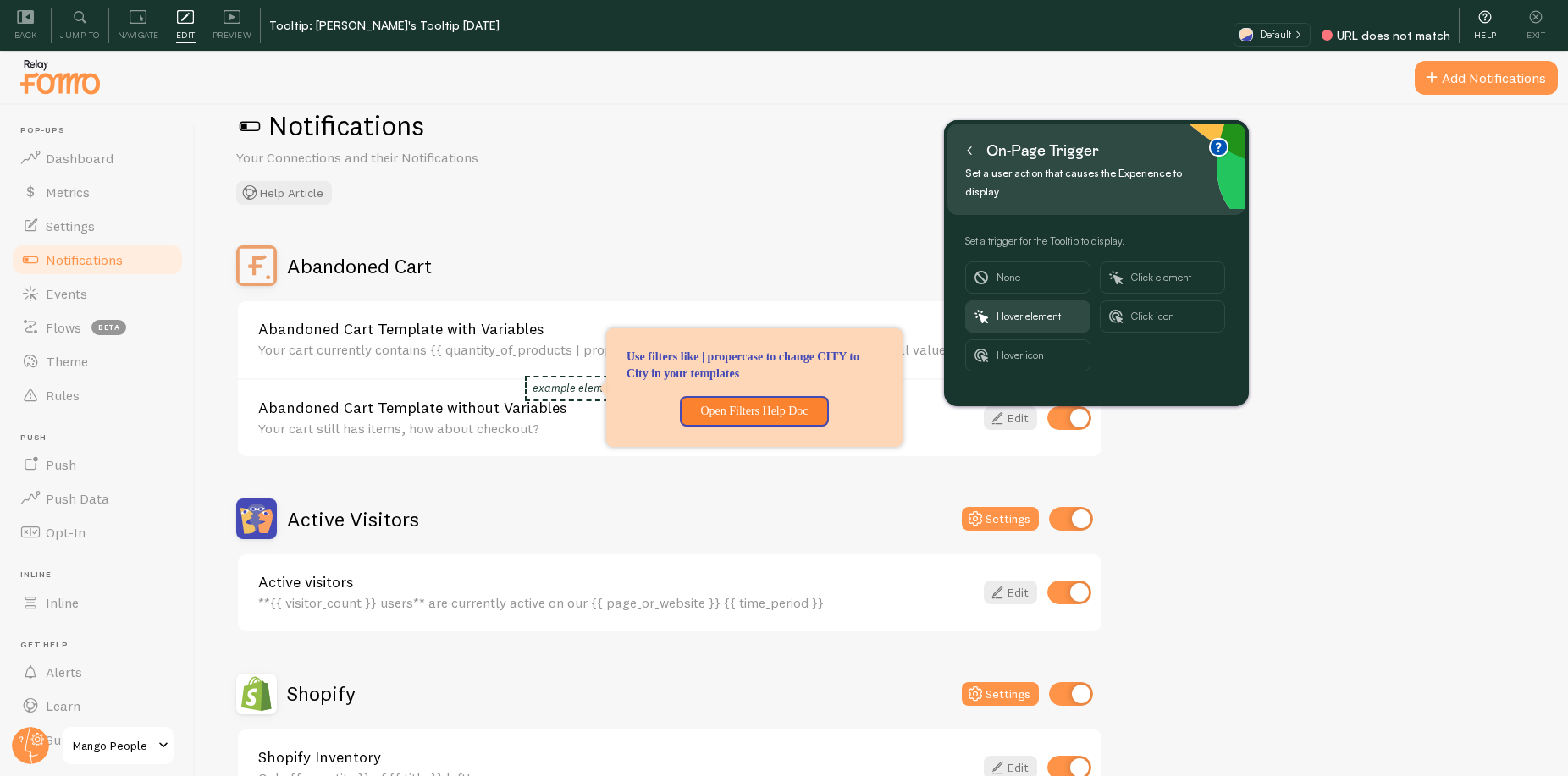
click at [333, 679] on div "Shopify" at bounding box center [295, 694] width 119 height 41
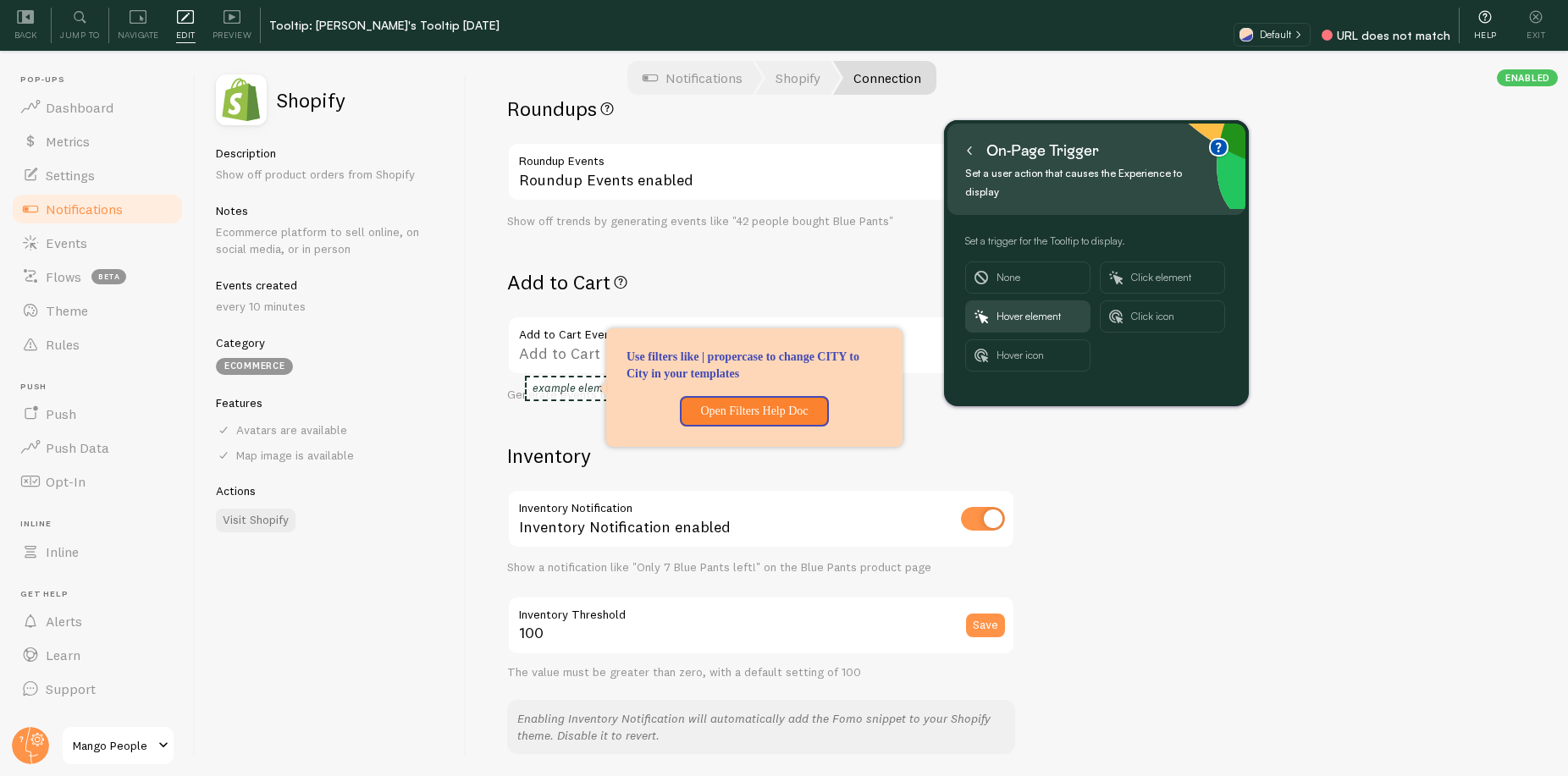
scroll to position [817, 0]
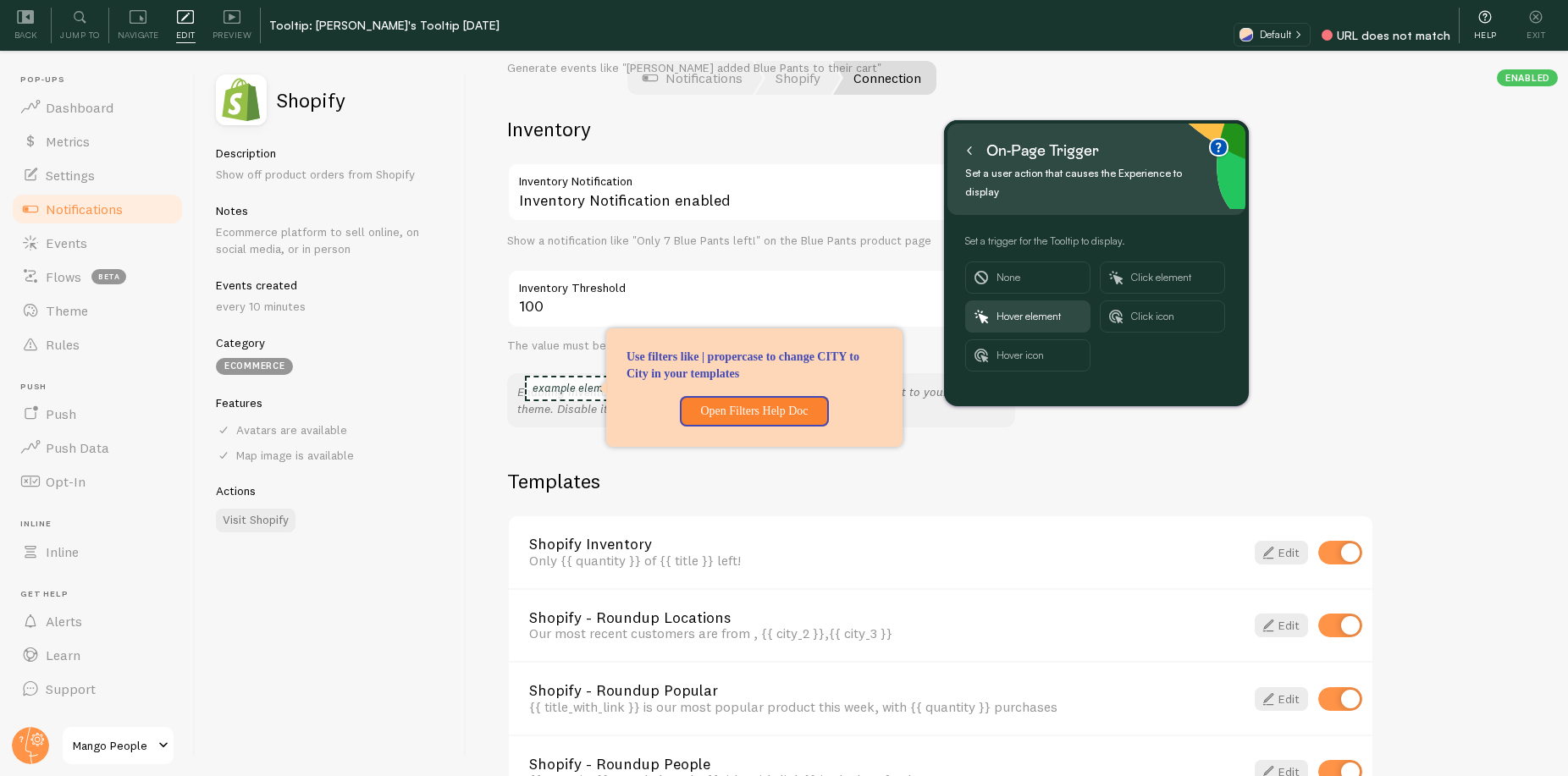
click at [652, 692] on link "Shopify - Roundup Popular" at bounding box center [876, 690] width 695 height 15
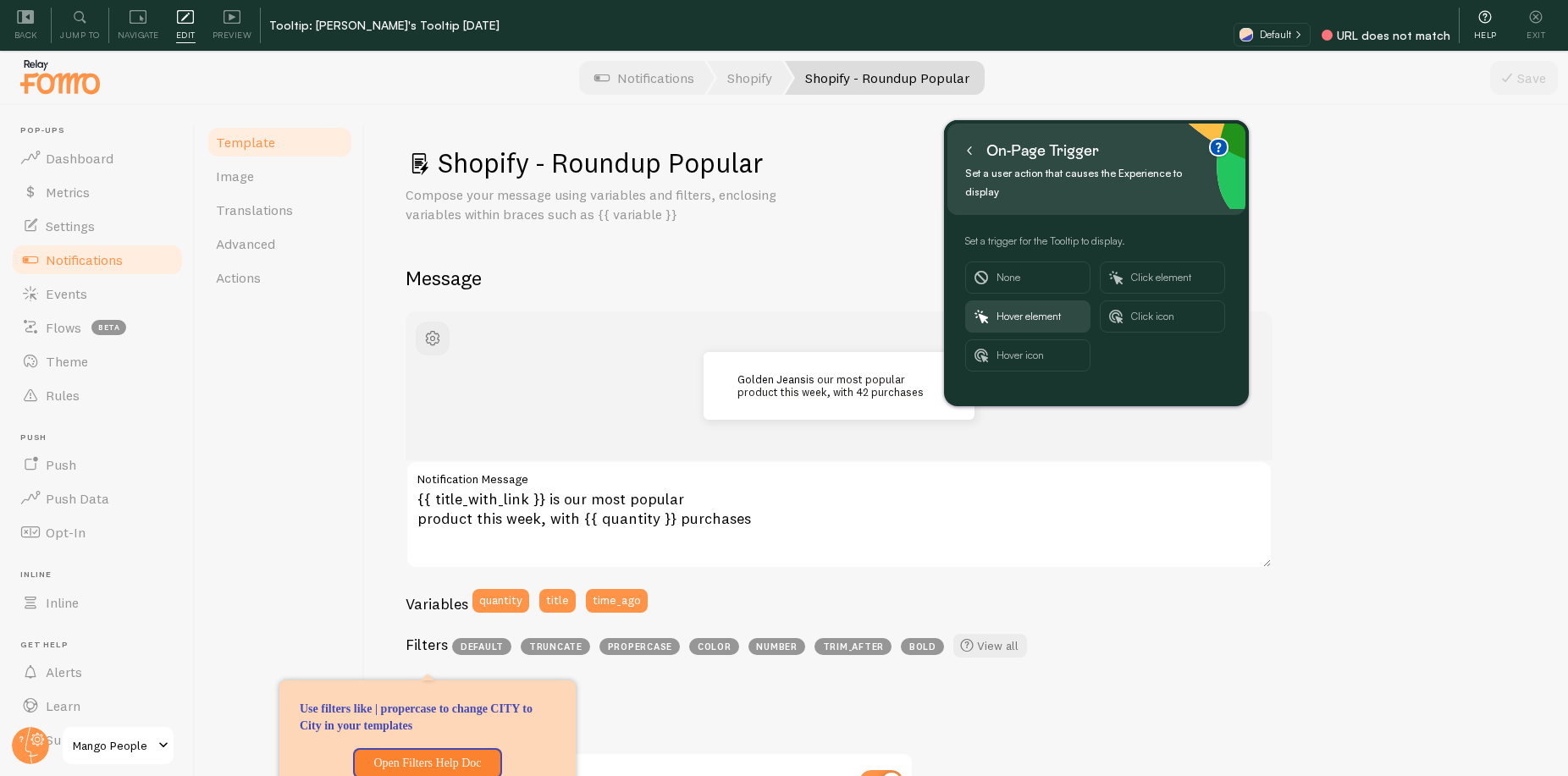
scroll to position [4, 0]
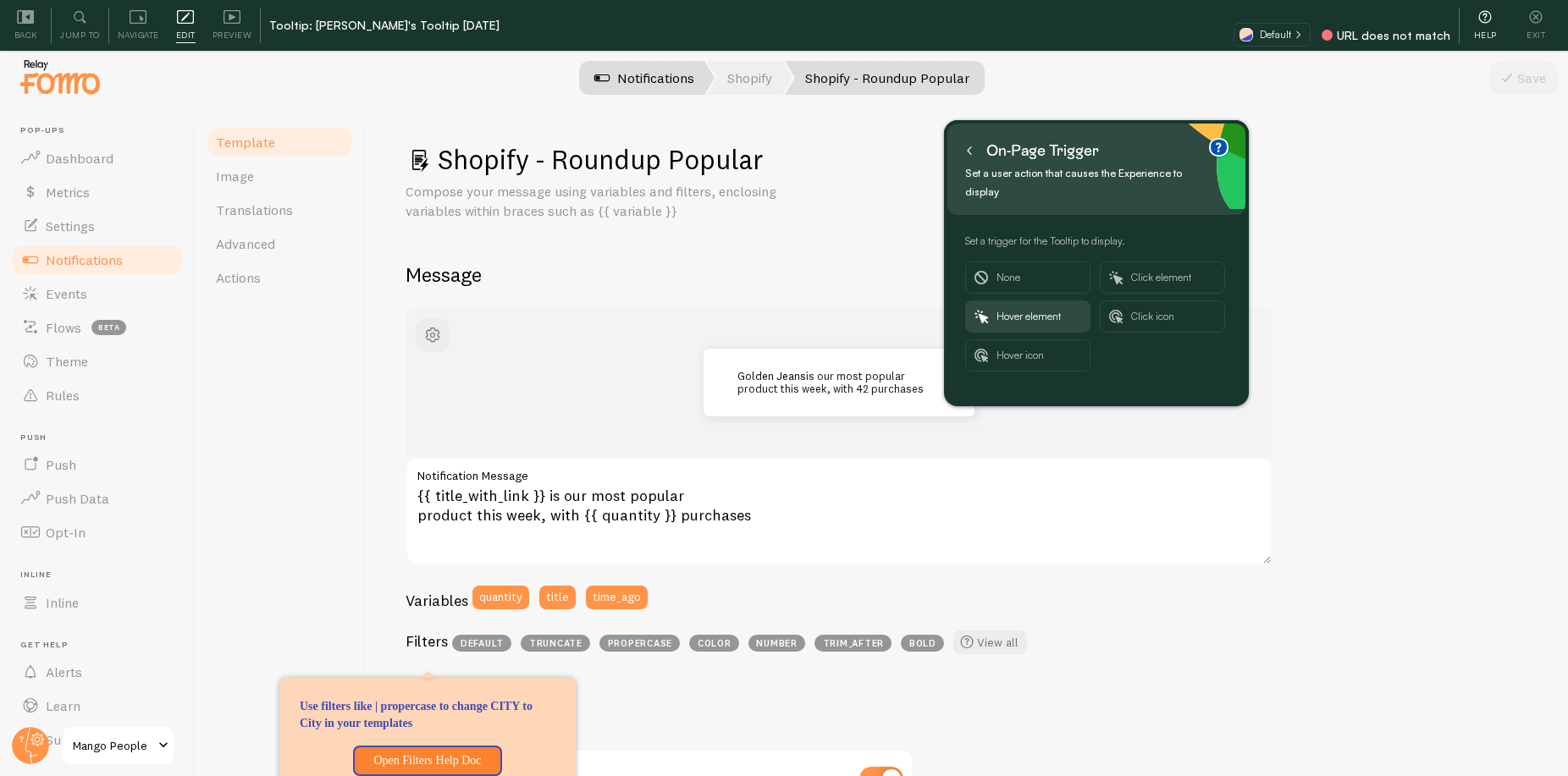
click at [735, 77] on link "Shopify" at bounding box center [749, 78] width 85 height 34
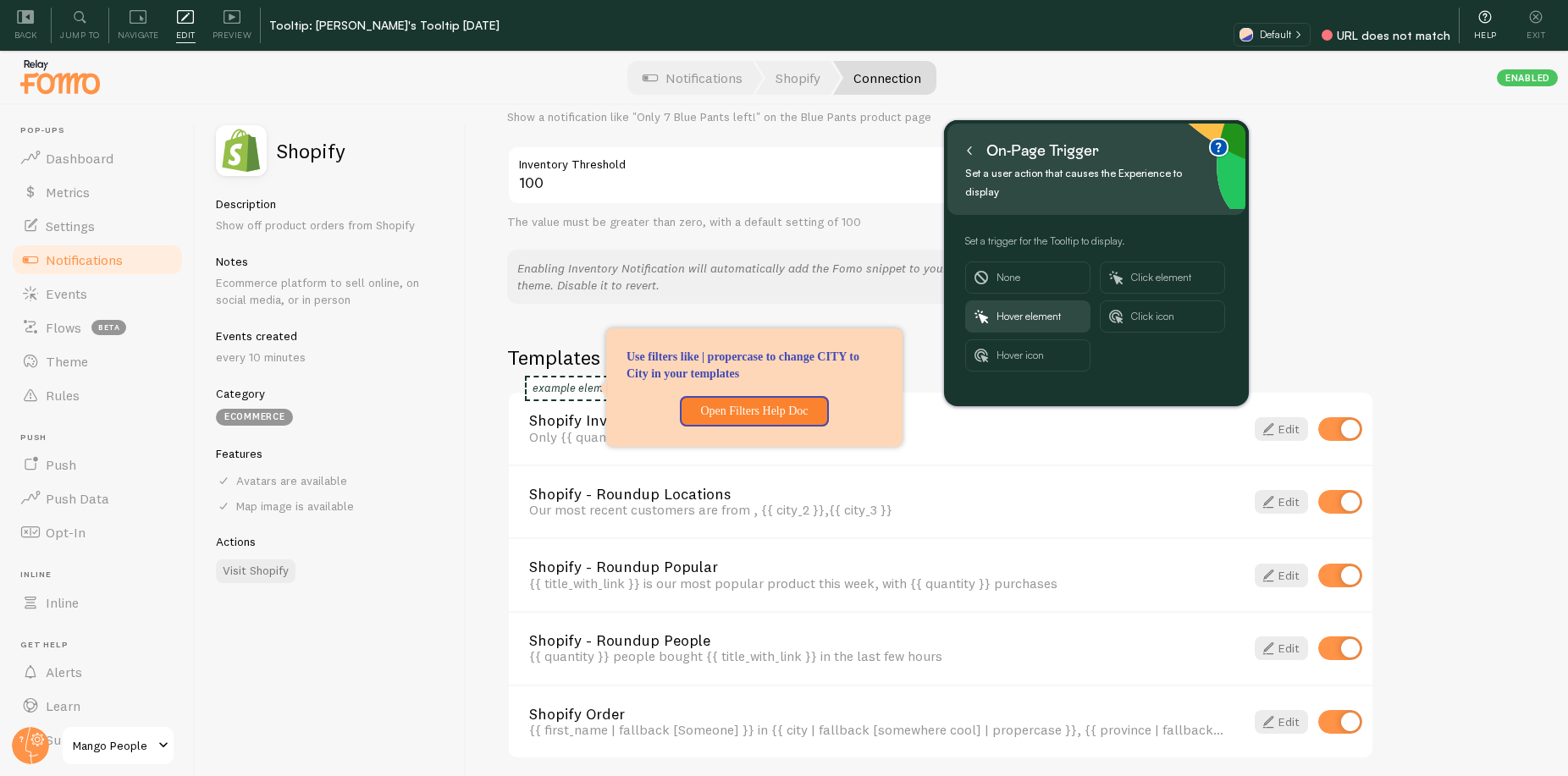
scroll to position [1004, 0]
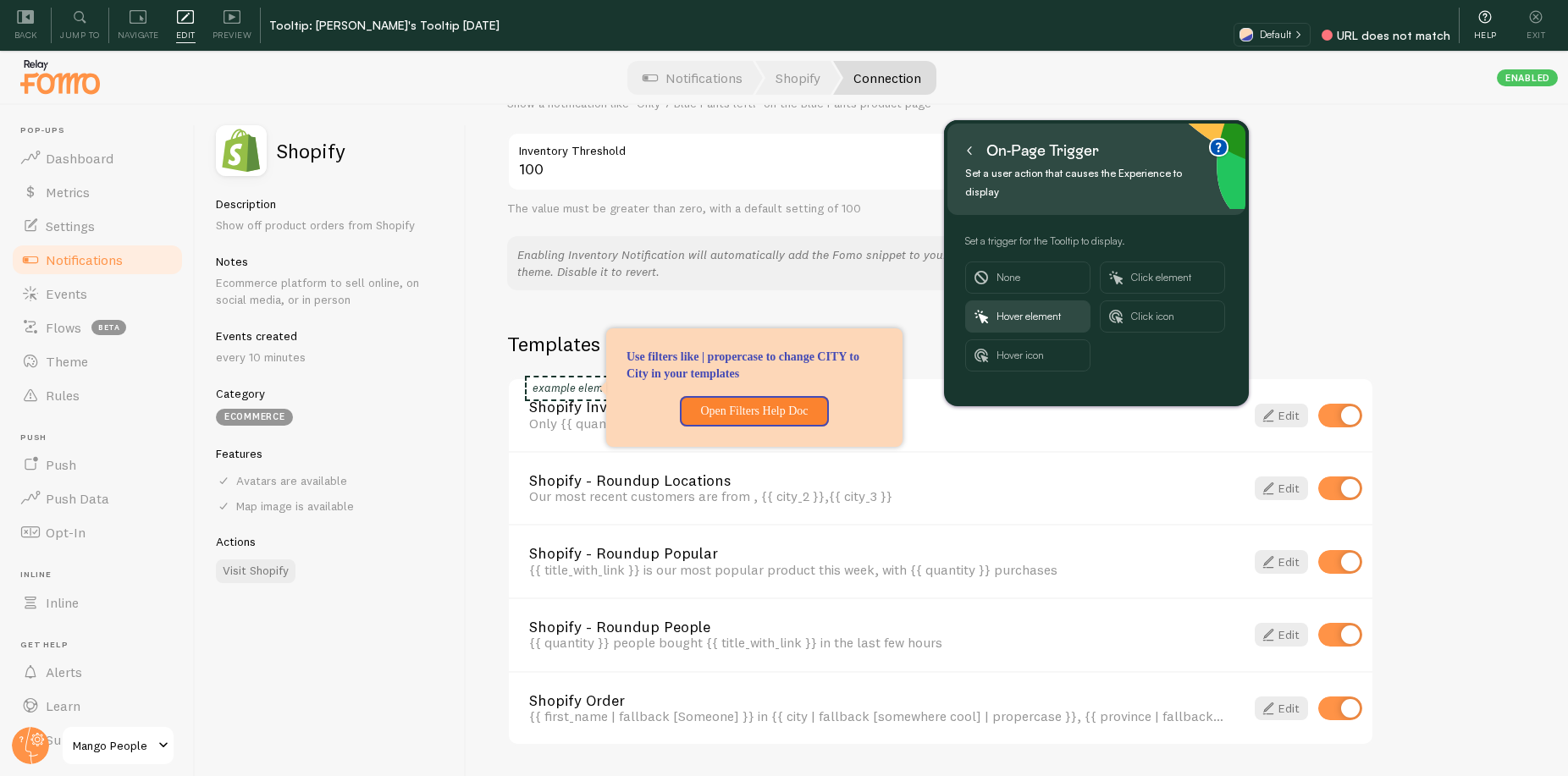
click at [652, 621] on link "Shopify - Roundup People" at bounding box center [876, 627] width 695 height 15
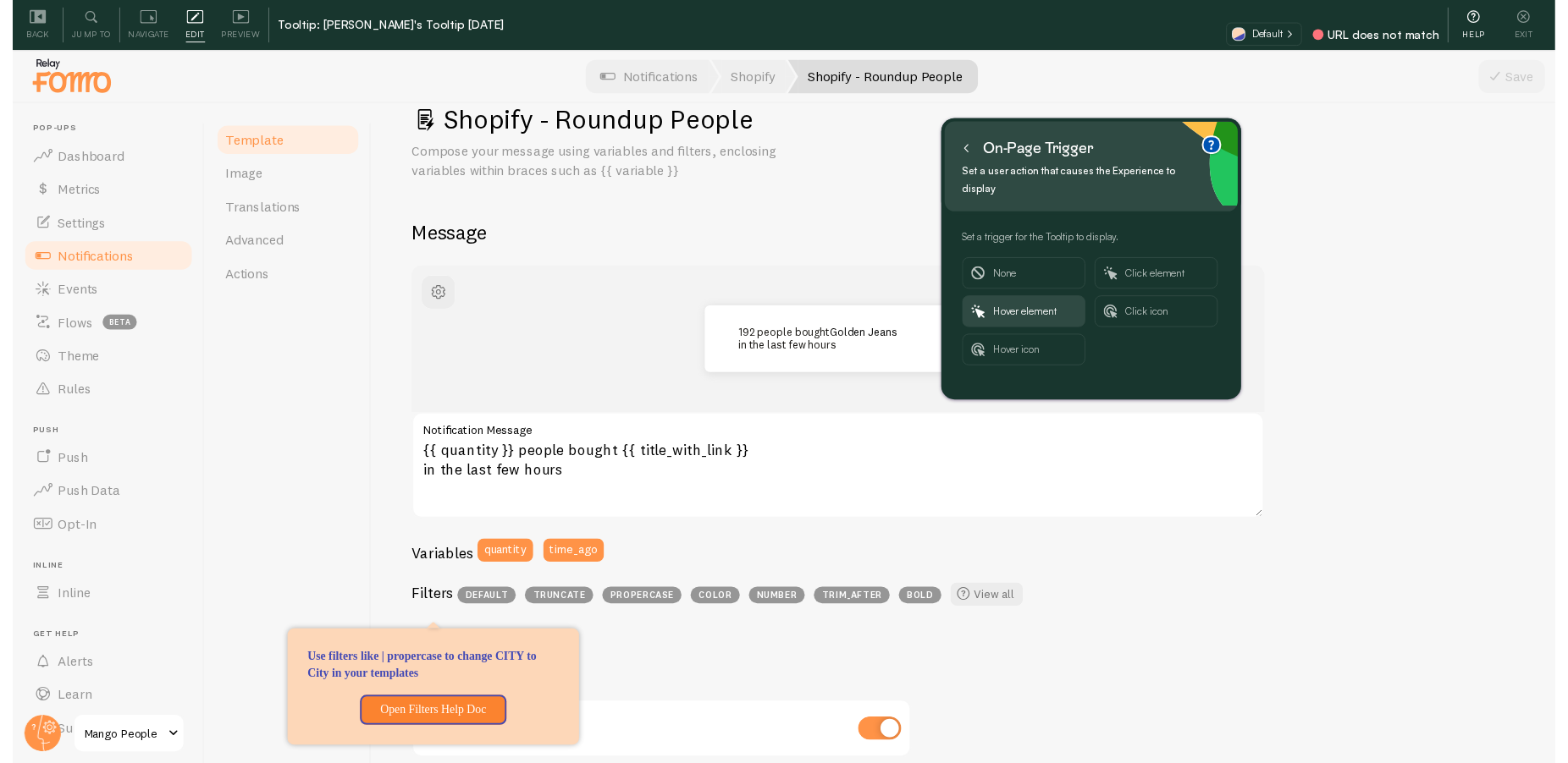
scroll to position [161, 0]
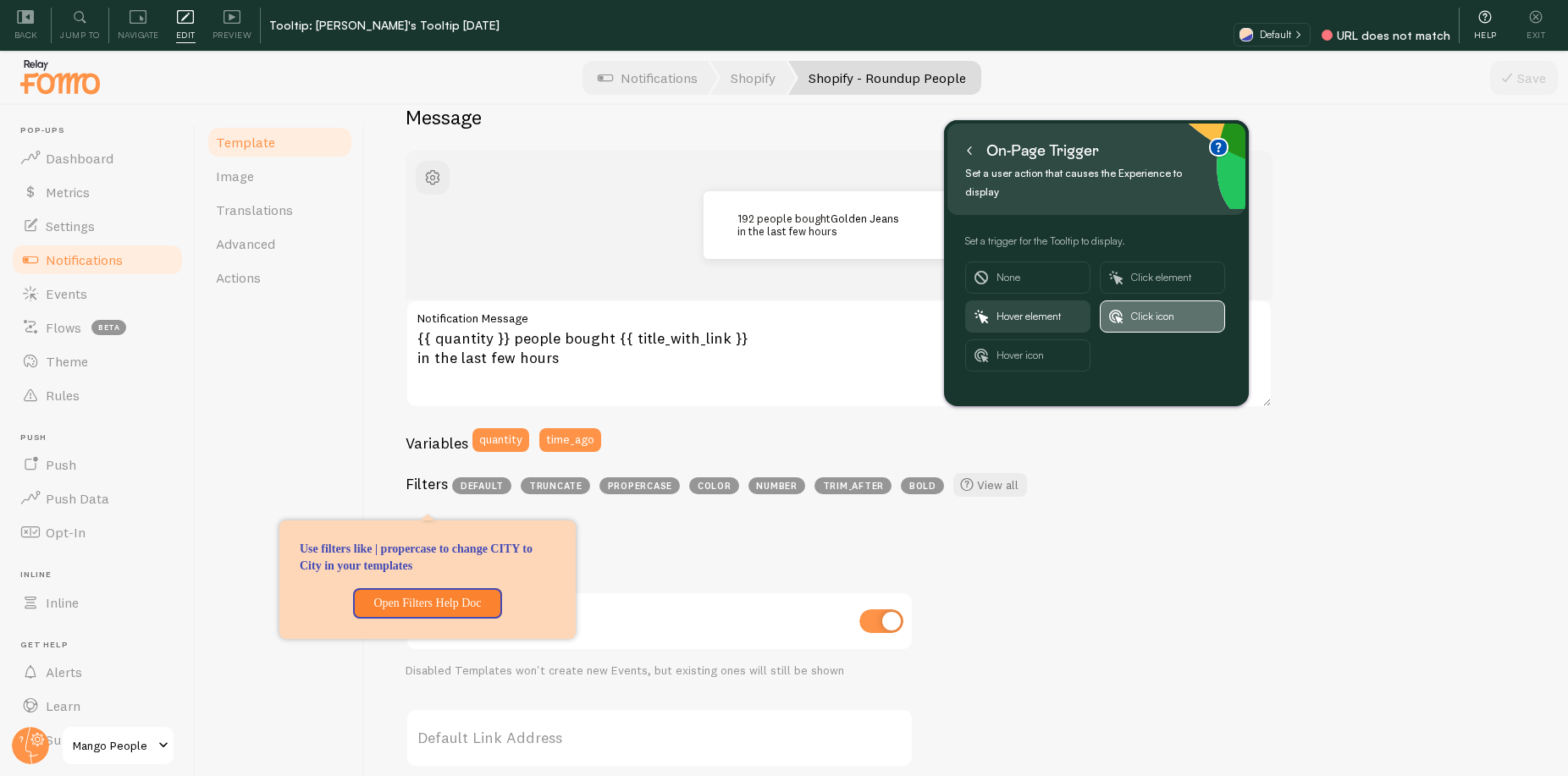
click at [1162, 307] on span "Click icon" at bounding box center [1172, 316] width 84 height 31
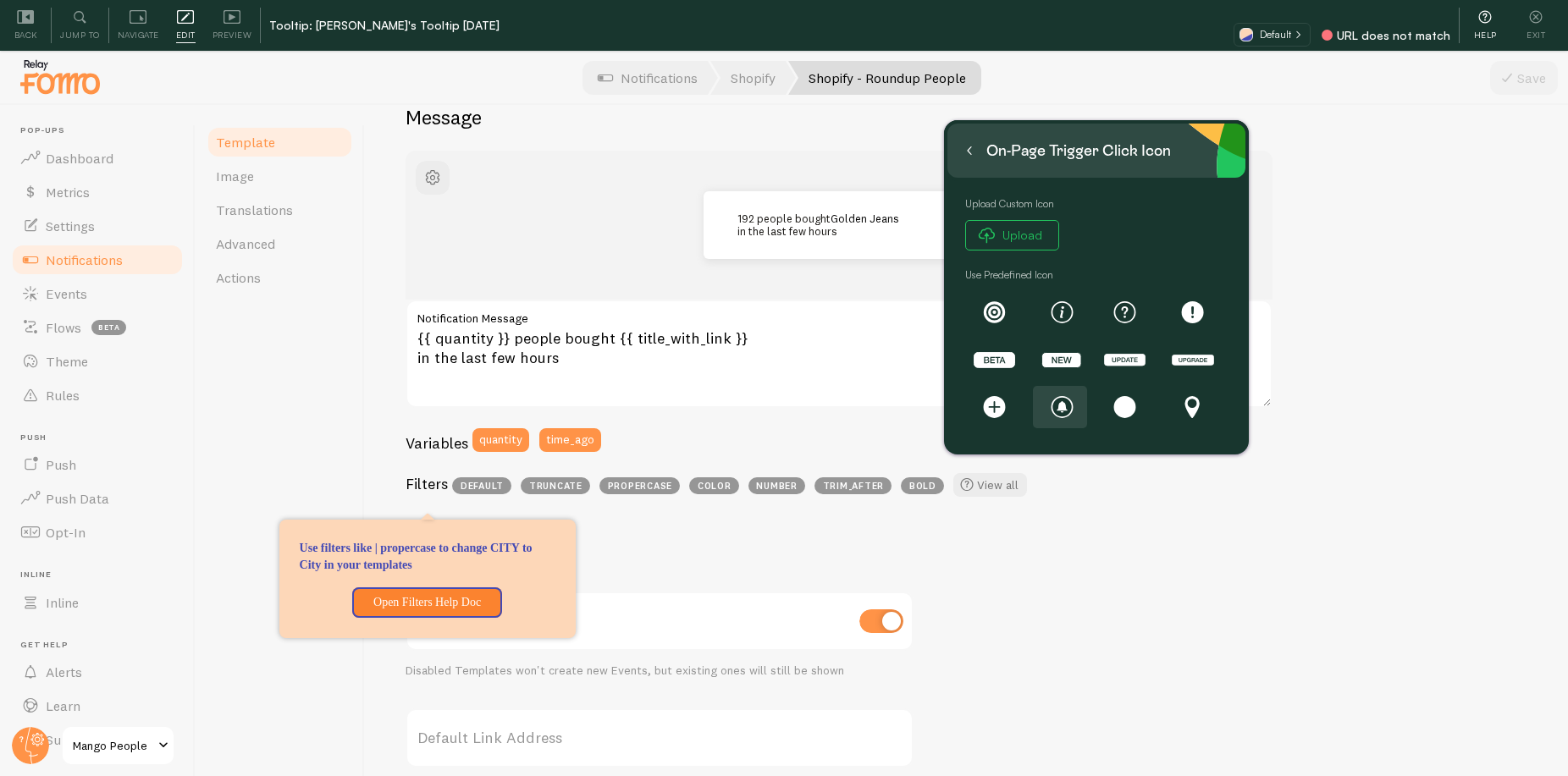
click at [1067, 413] on rect at bounding box center [1062, 407] width 20 height 20
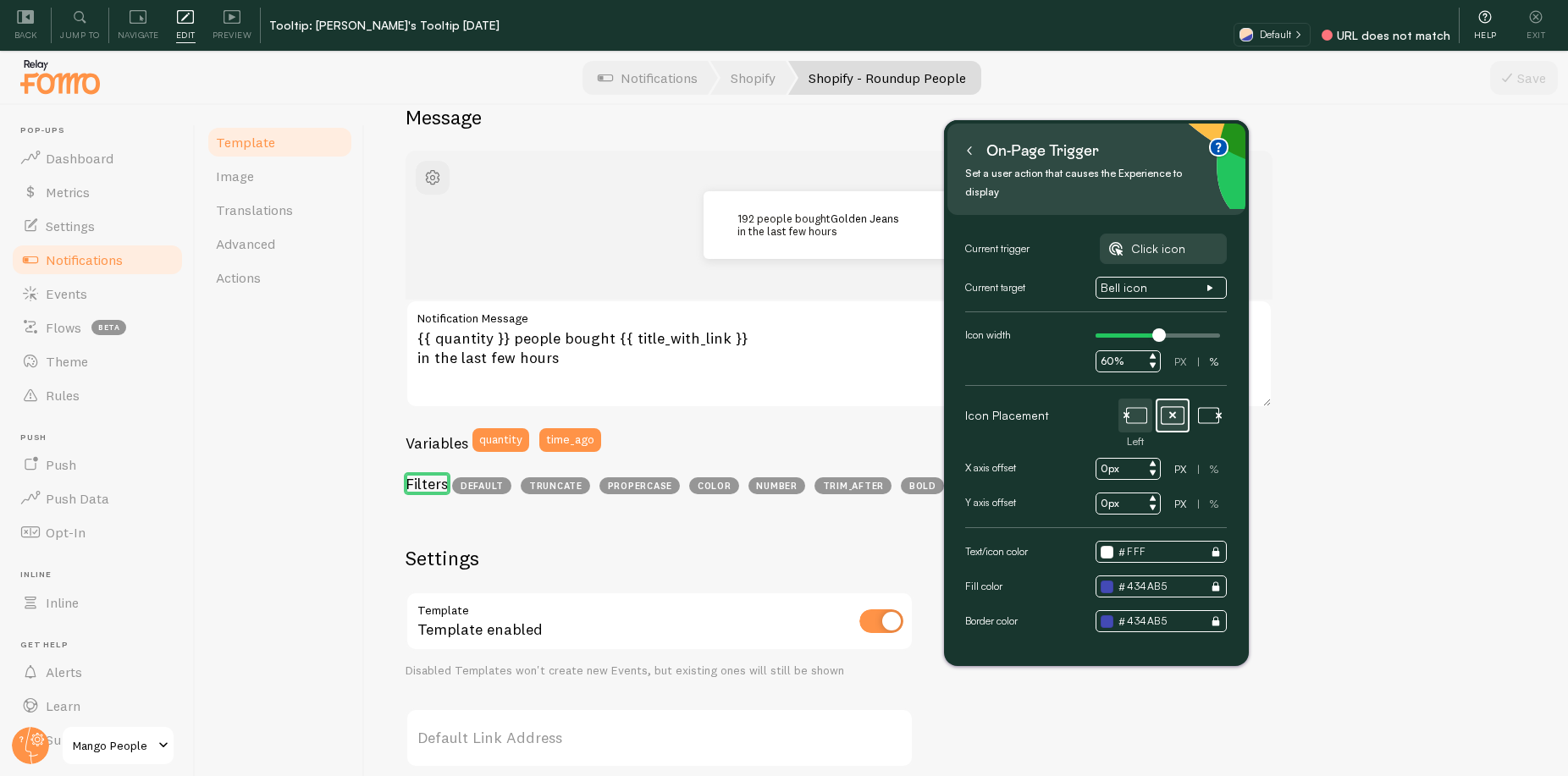
click at [1136, 407] on icon at bounding box center [1136, 414] width 21 height 16
click at [967, 154] on icon at bounding box center [969, 150] width 8 height 8
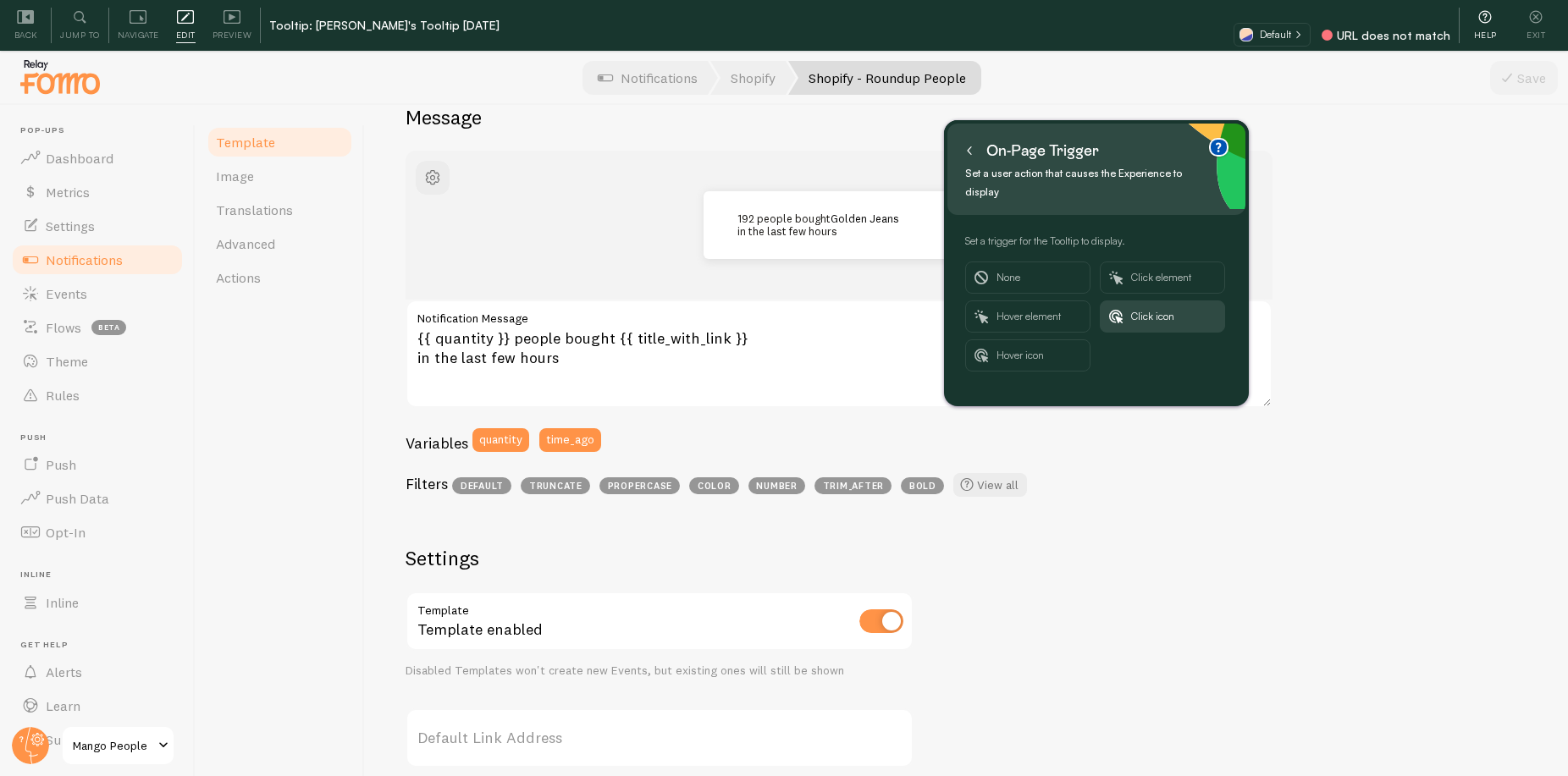
click at [969, 150] on icon at bounding box center [969, 150] width 8 height 8
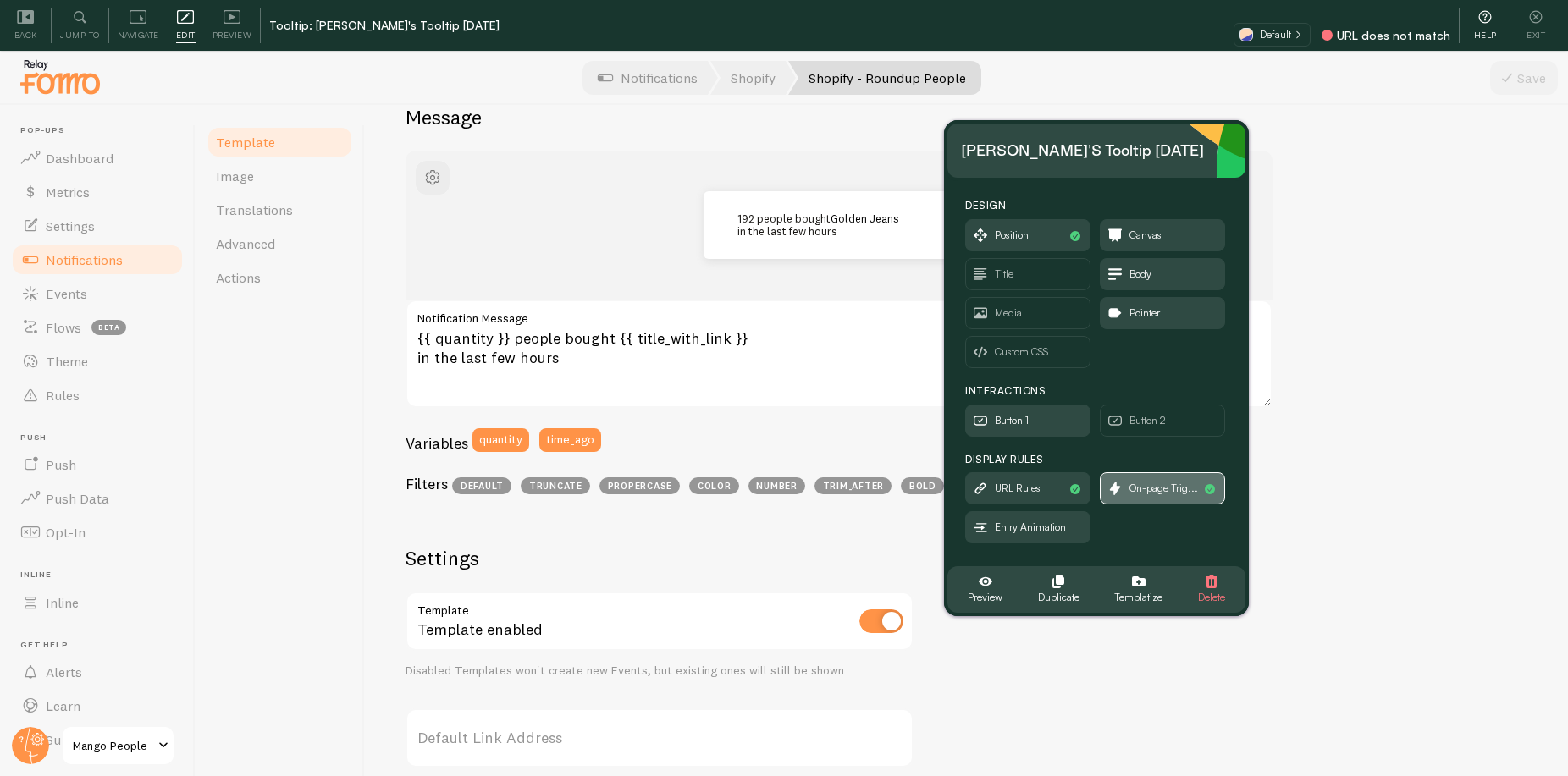
click at [1152, 488] on span "On-page Trig..." at bounding box center [1164, 488] width 68 height 18
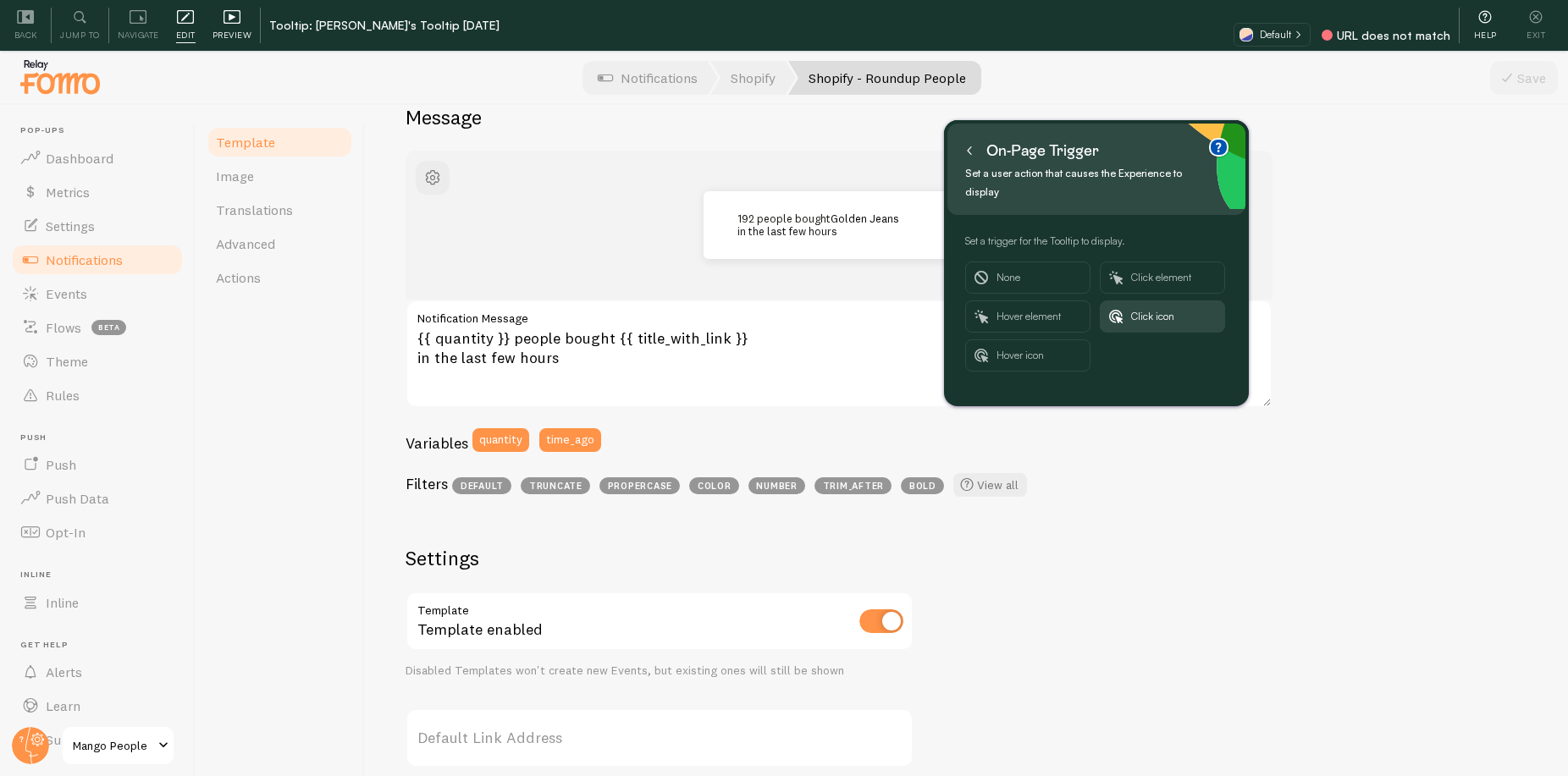
click at [239, 25] on icon at bounding box center [232, 17] width 17 height 17
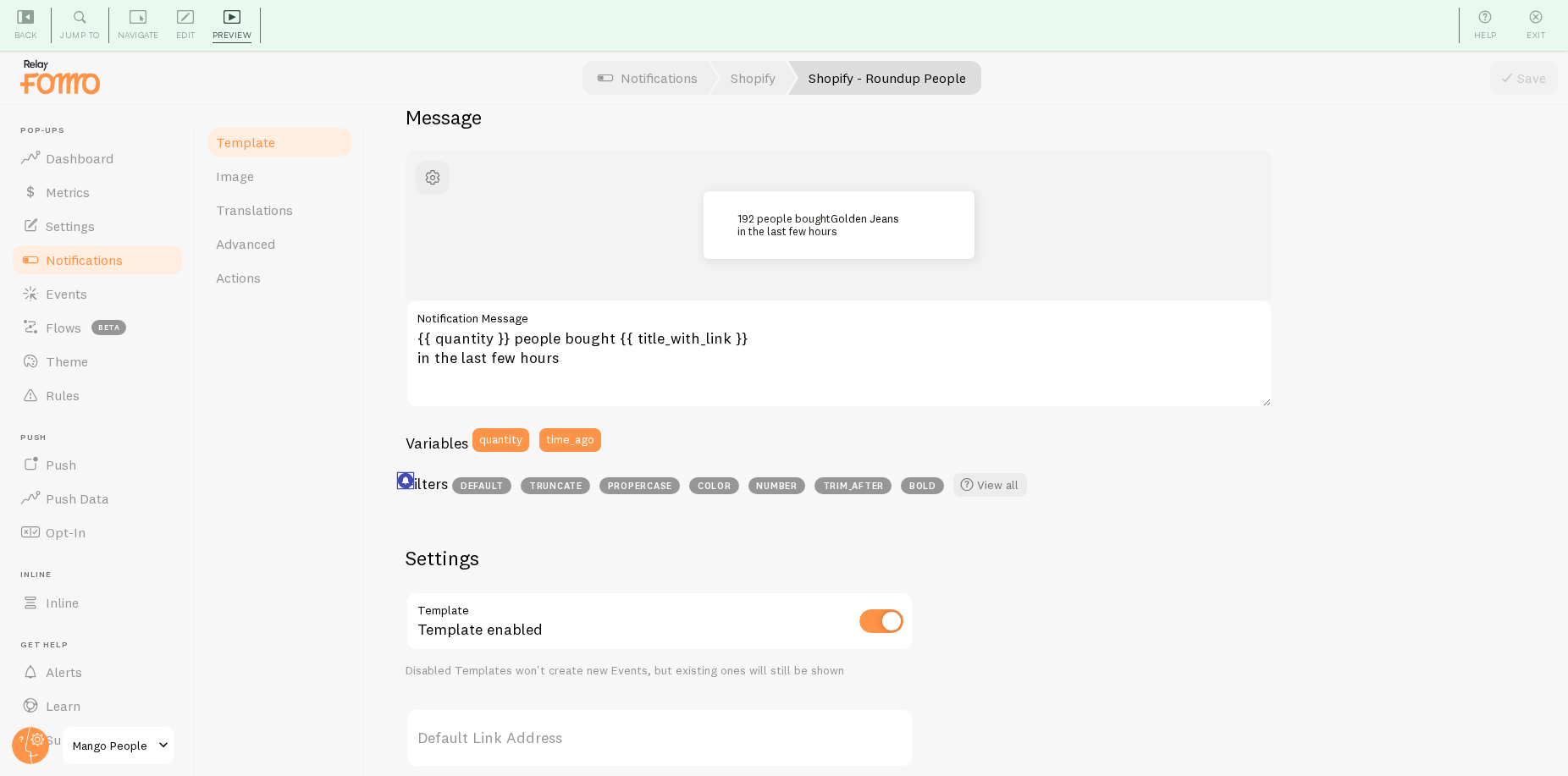
click at [408, 481] on rect "<p>Use filters like | propercase to change CITY to City in your templates</p>" at bounding box center [406, 481] width 15 height 15
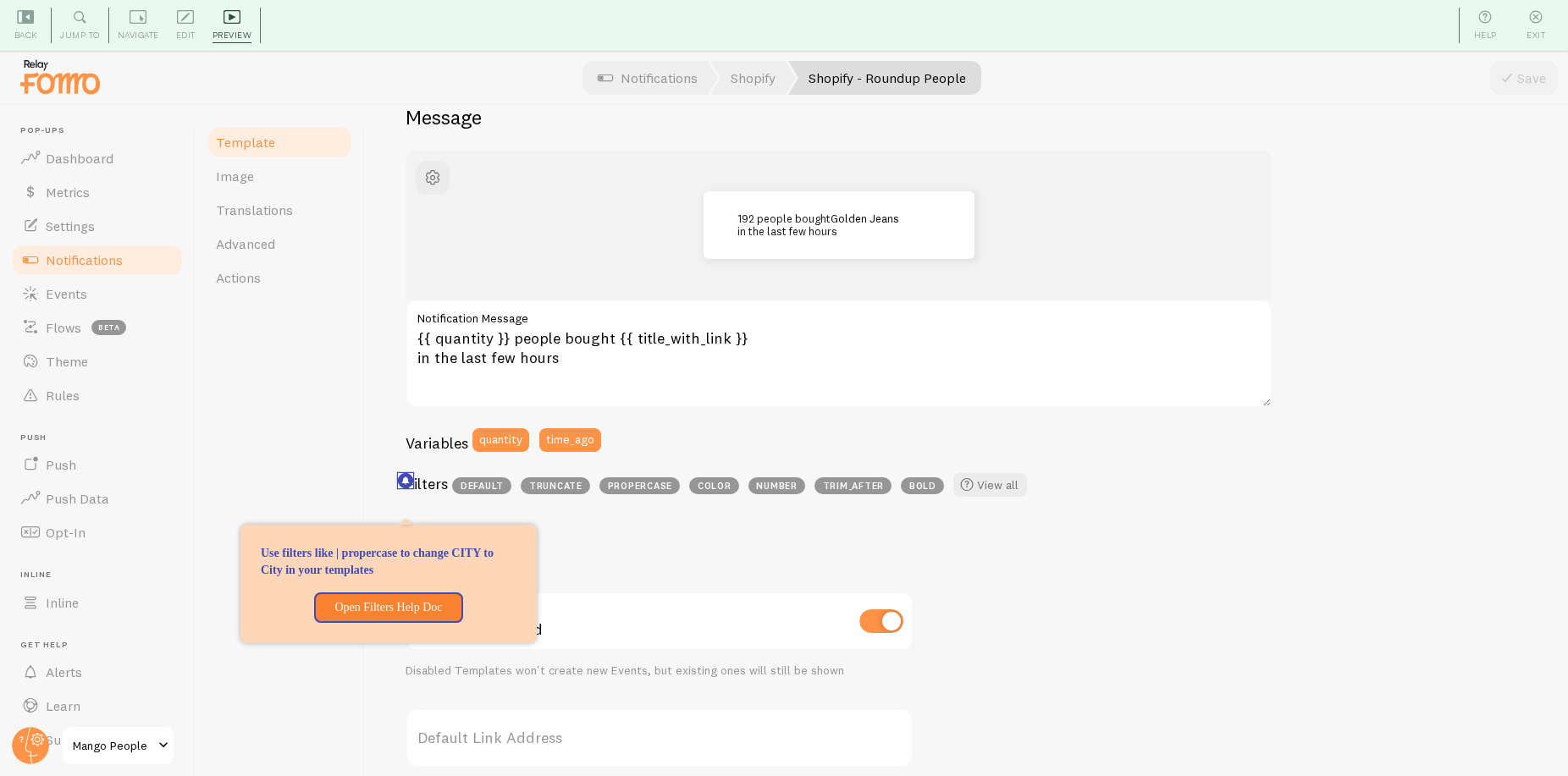
click at [408, 481] on rect "<p>Use filters like | propercase to change CITY to City in your templates</p>" at bounding box center [406, 481] width 15 height 15
click at [191, 19] on icon at bounding box center [185, 17] width 17 height 17
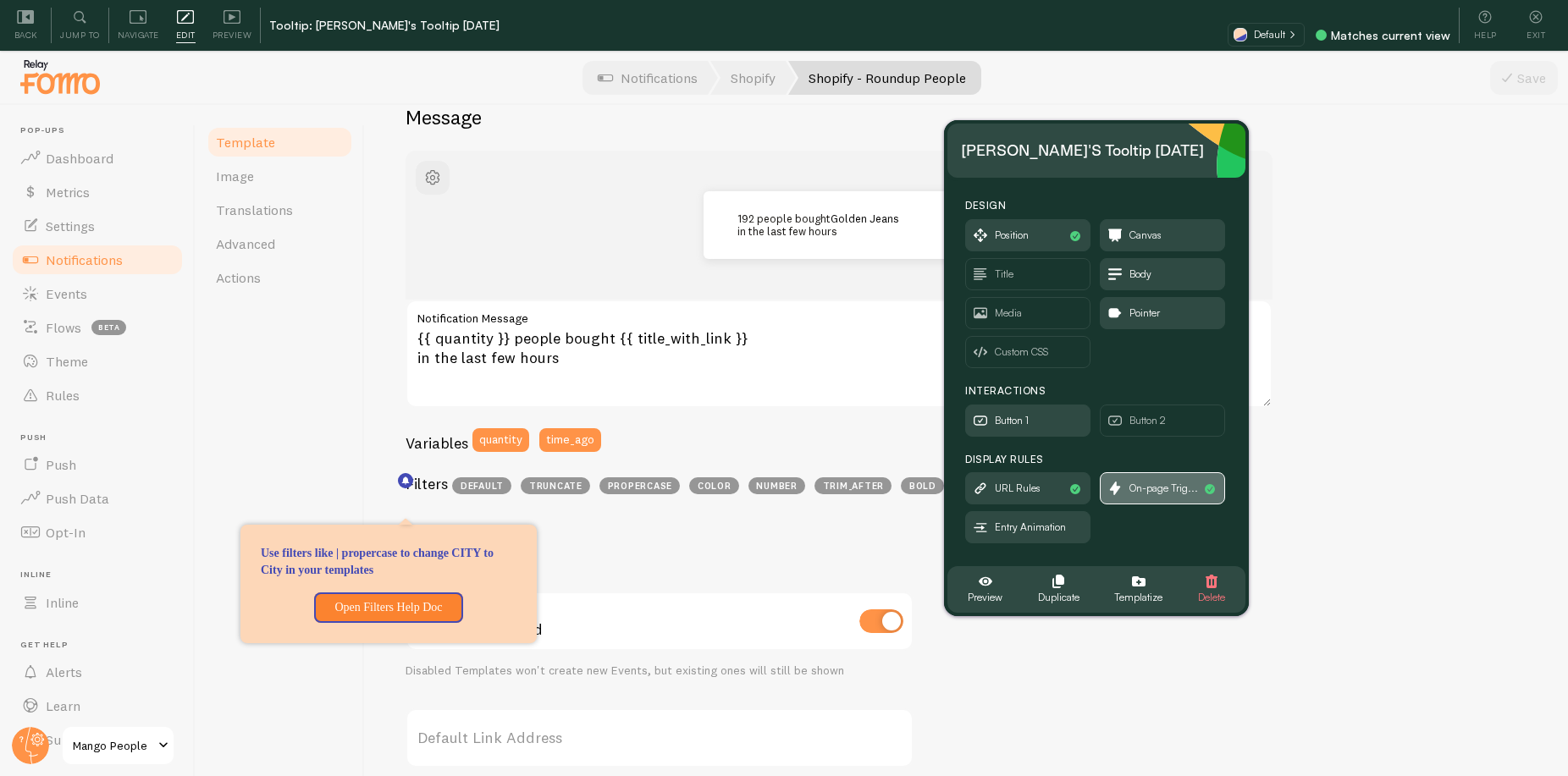
click at [1160, 499] on span "On-page Trig..." at bounding box center [1162, 487] width 124 height 31
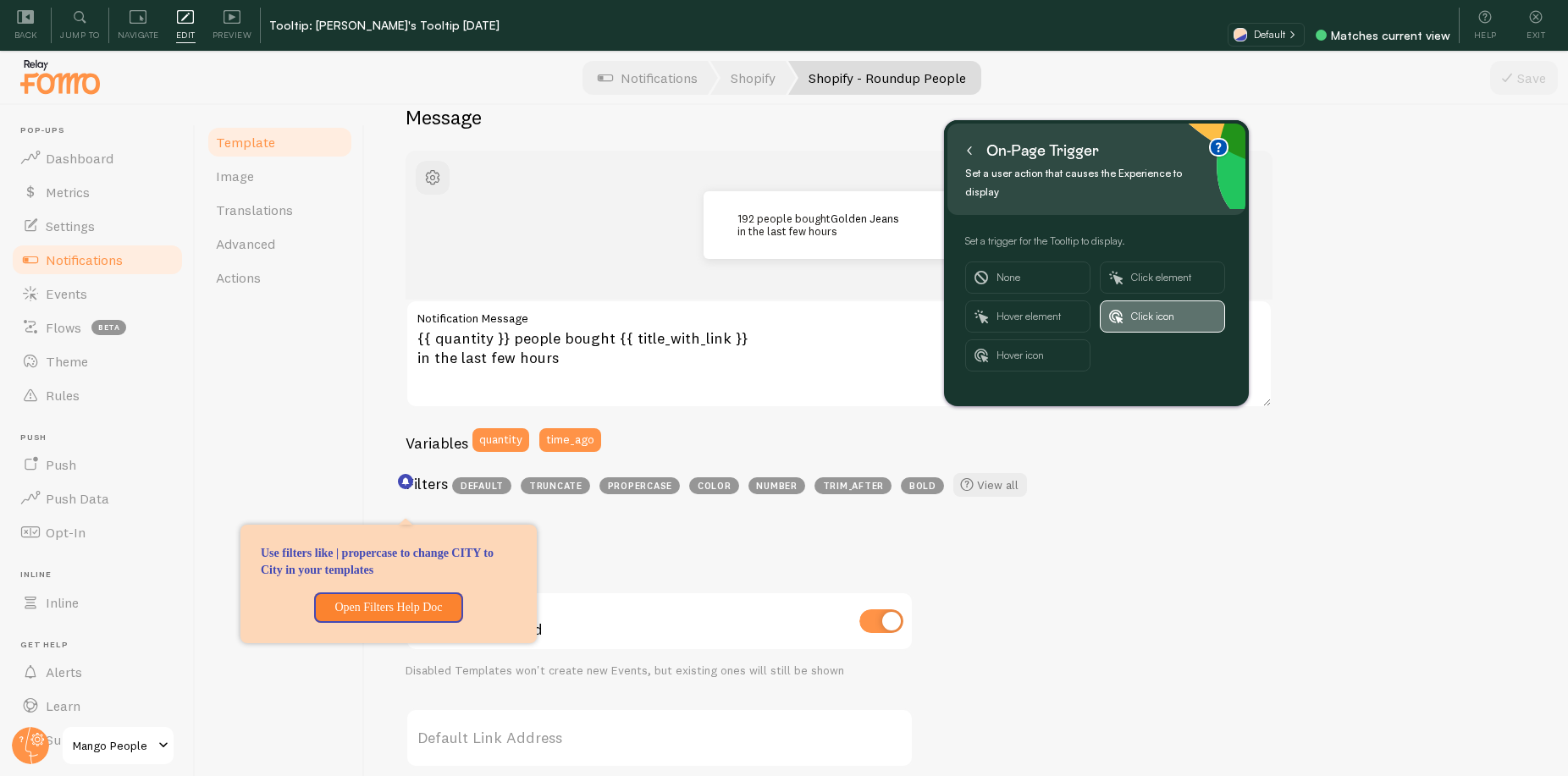
click at [1140, 302] on span "Click icon" at bounding box center [1172, 316] width 84 height 31
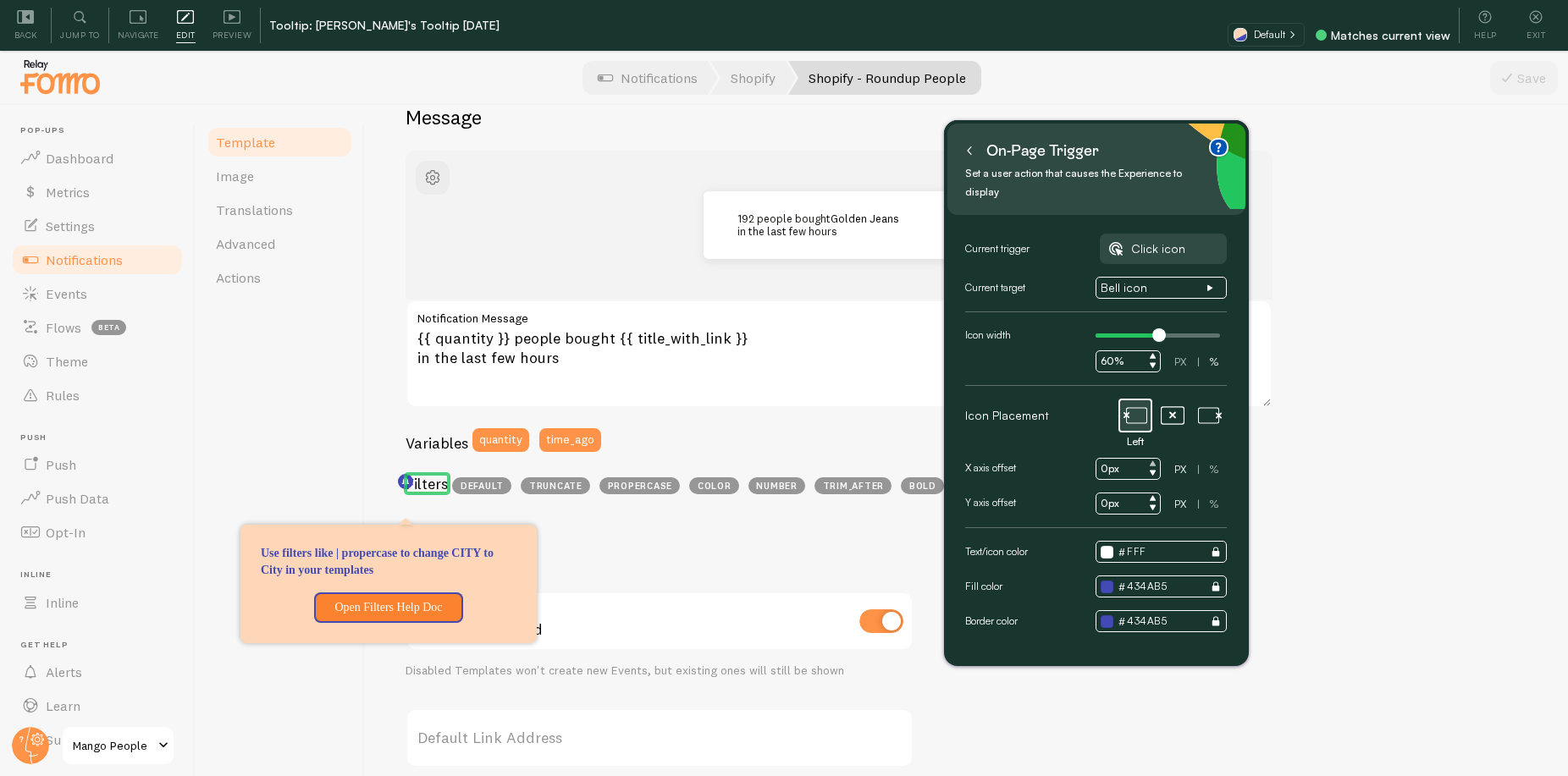
click at [1155, 461] on icon at bounding box center [1153, 463] width 6 height 6
click at [1154, 470] on icon at bounding box center [1153, 473] width 6 height 6
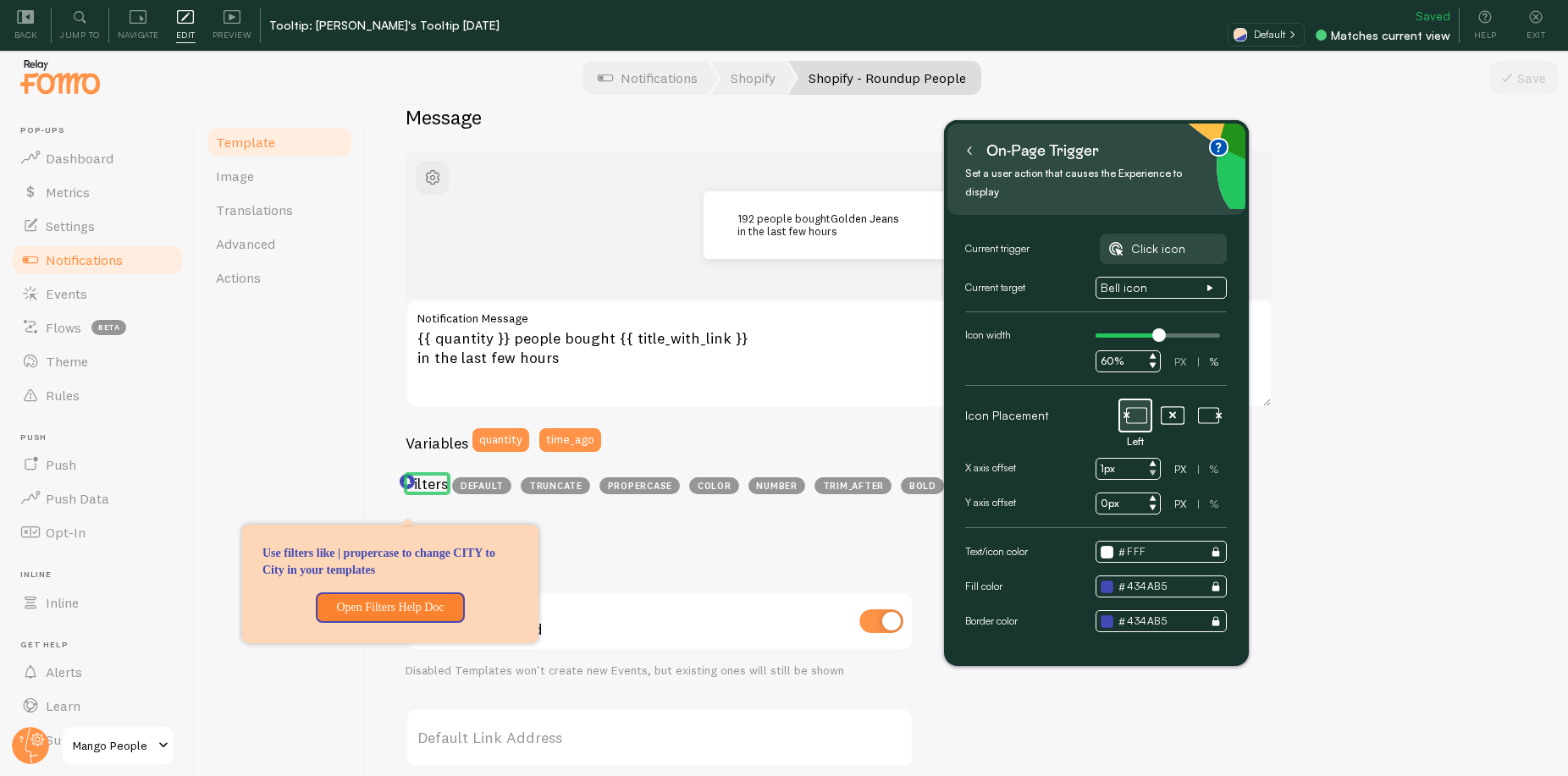
click at [1154, 470] on icon at bounding box center [1153, 473] width 6 height 6
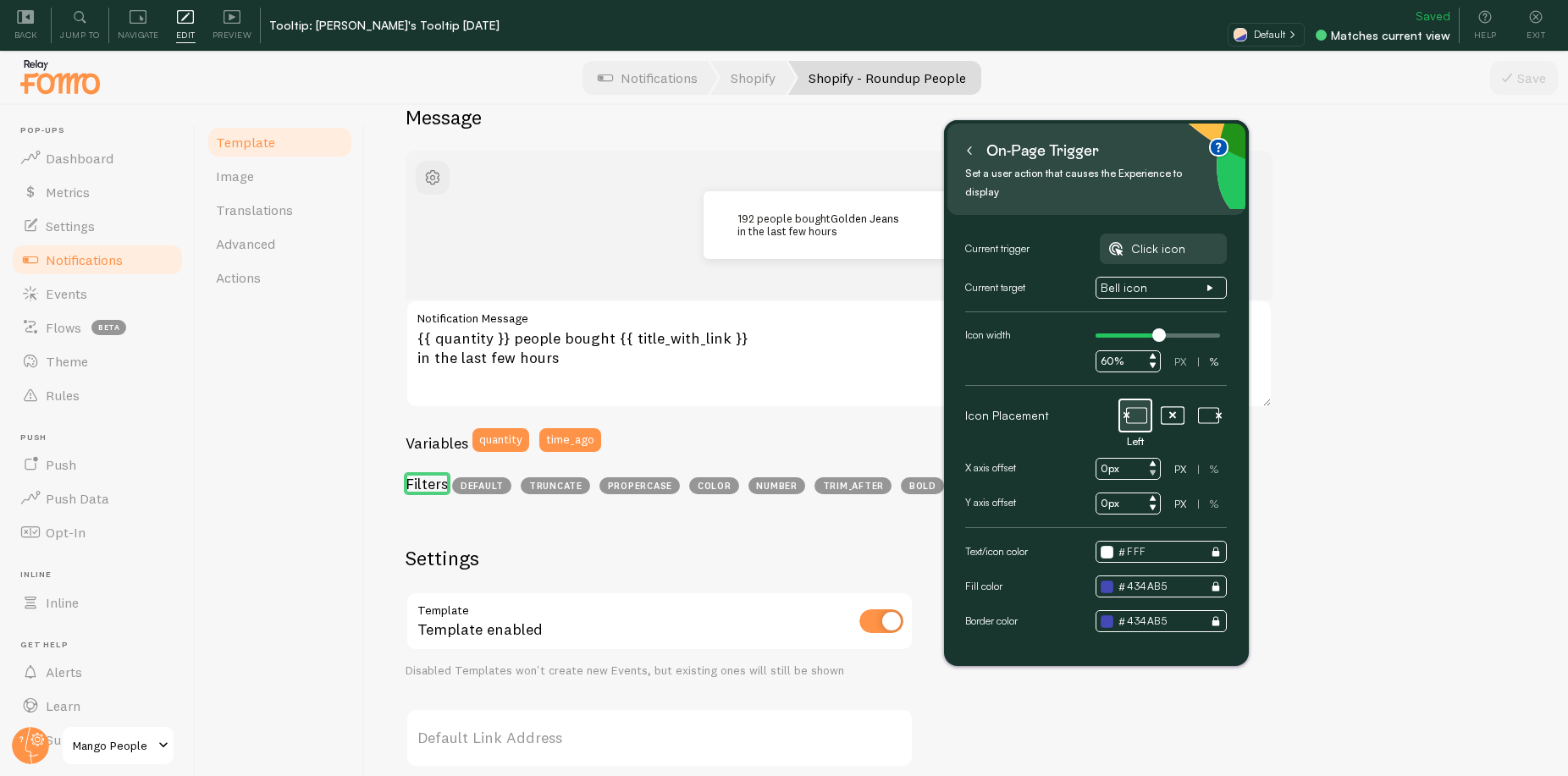
click at [1154, 470] on icon at bounding box center [1153, 473] width 6 height 6
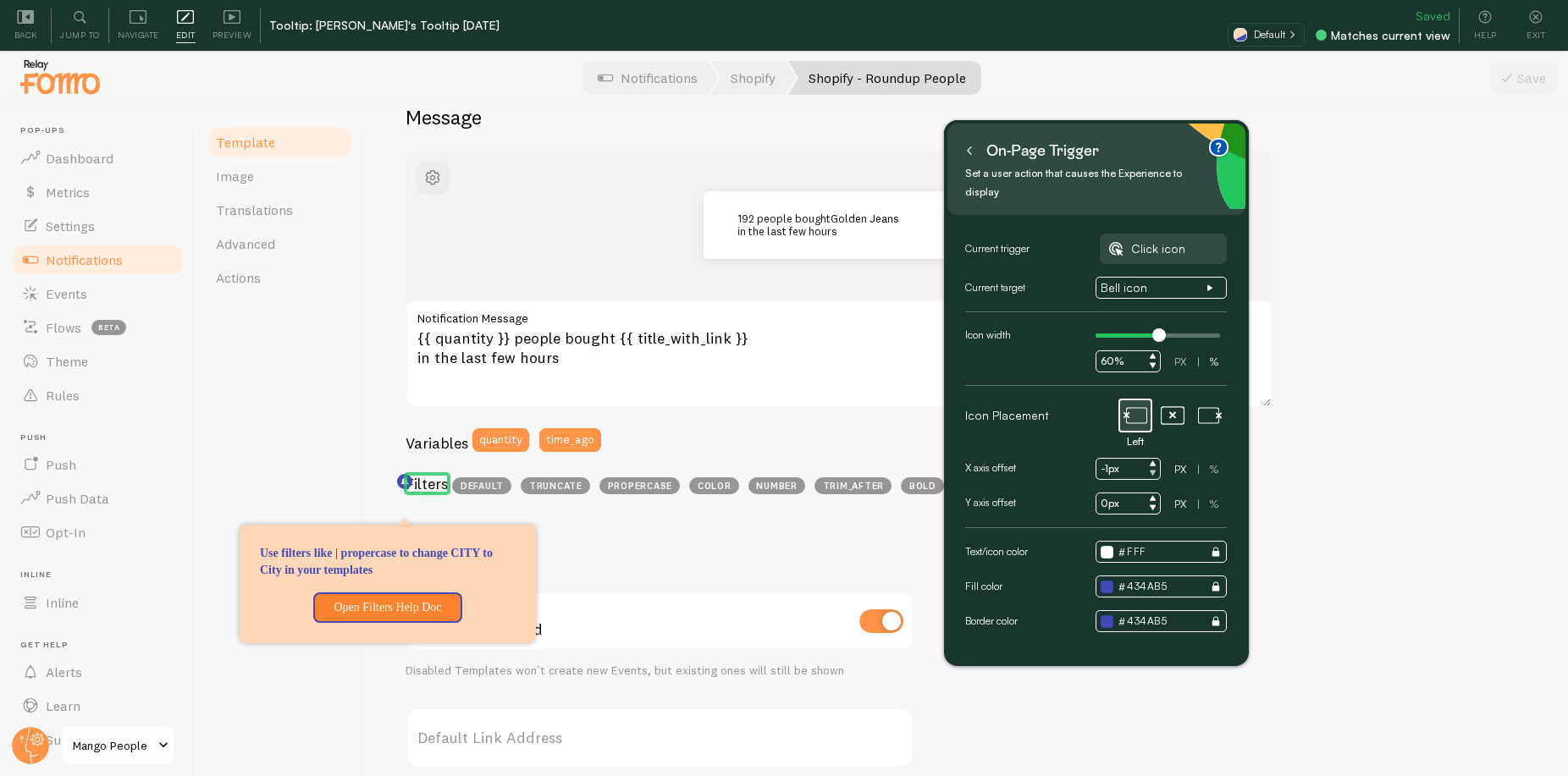
click at [1154, 470] on icon at bounding box center [1153, 473] width 6 height 6
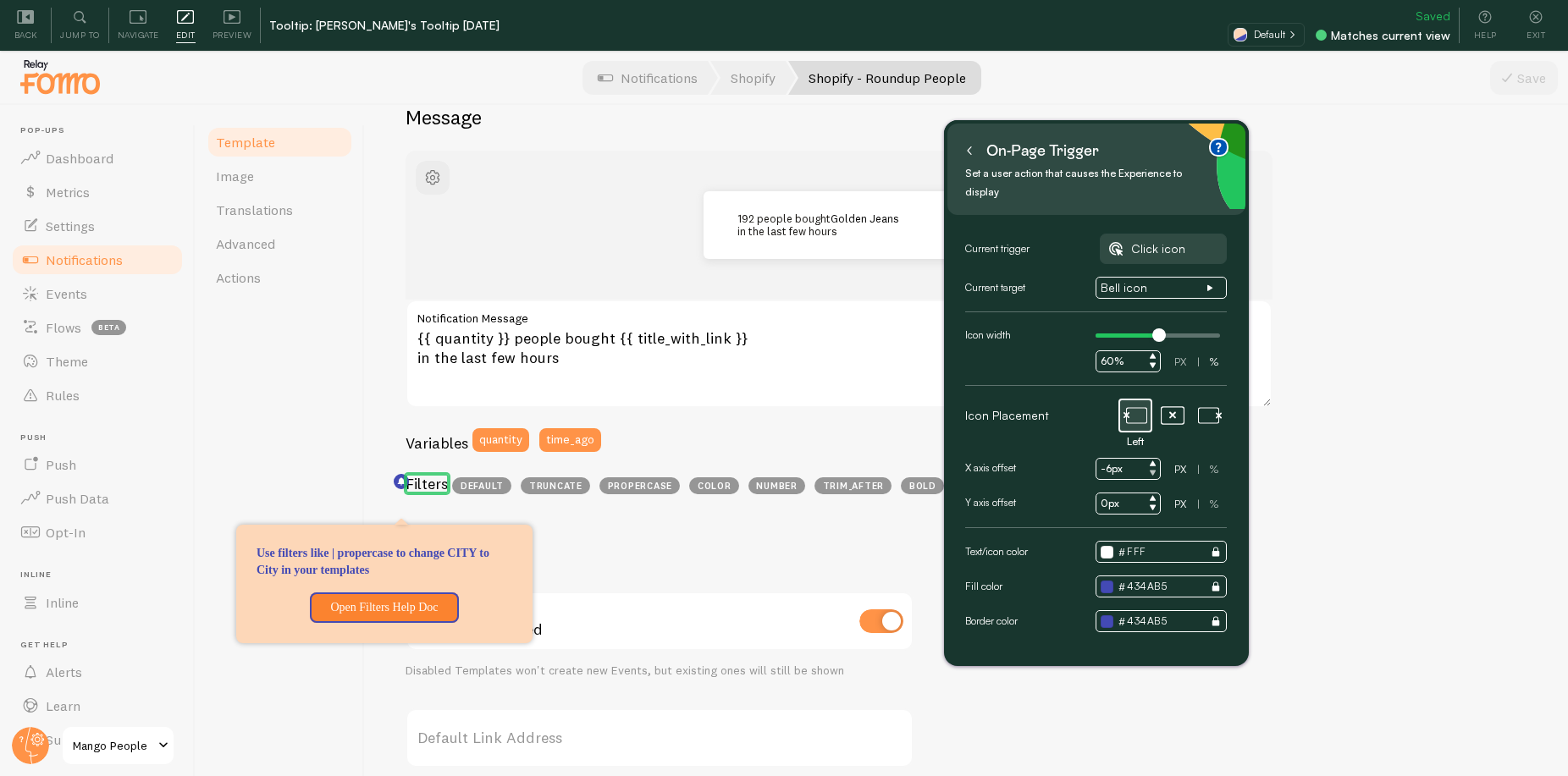
click at [1154, 470] on icon at bounding box center [1153, 473] width 6 height 6
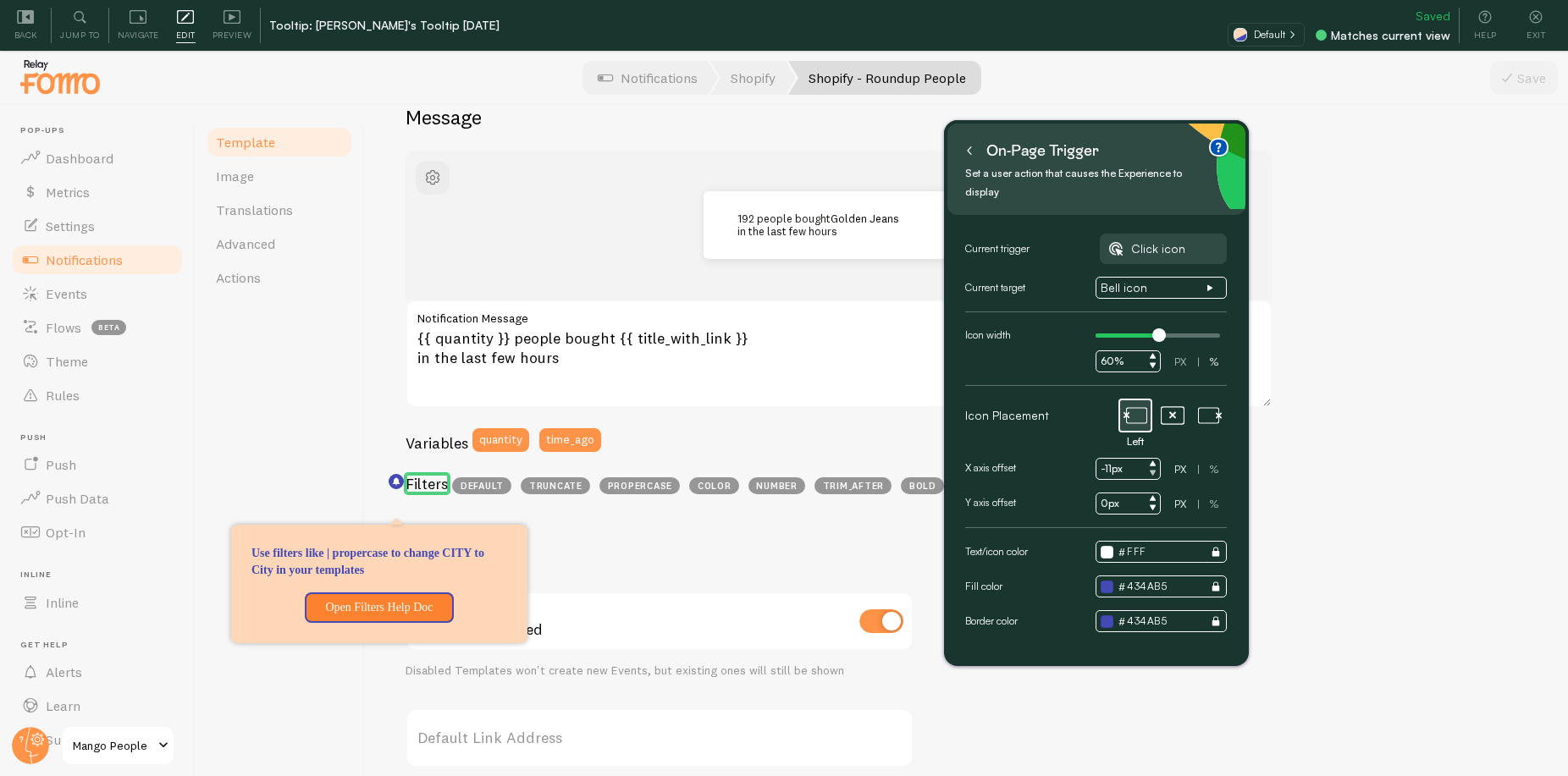
click at [1154, 470] on icon at bounding box center [1153, 473] width 6 height 6
type input "-13px"
click at [1153, 495] on icon at bounding box center [1153, 497] width 6 height 5
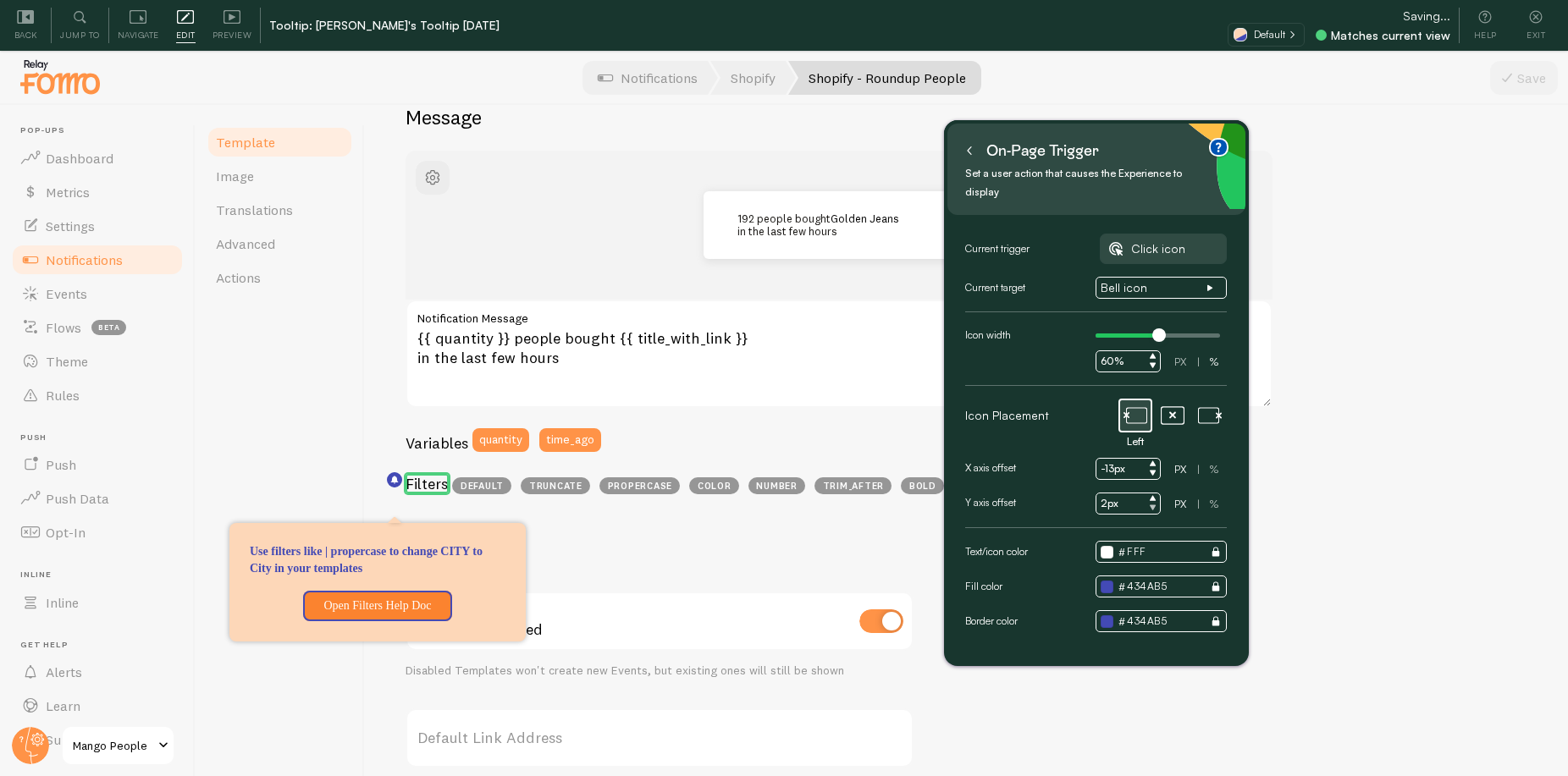
click at [1155, 504] on icon at bounding box center [1153, 507] width 6 height 6
type input "-2px"
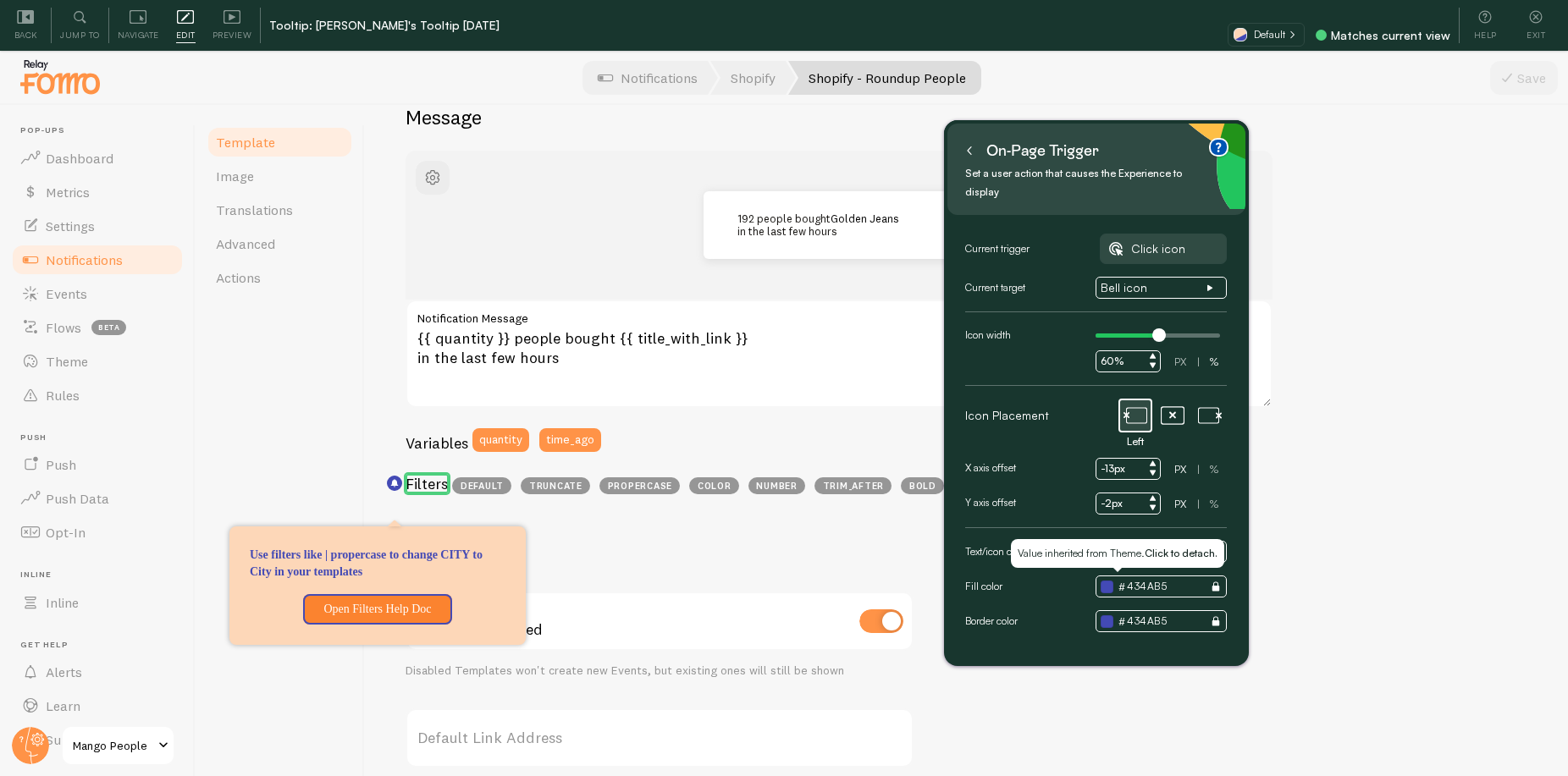
click at [1131, 575] on input "434AB5" at bounding box center [1160, 586] width 130 height 22
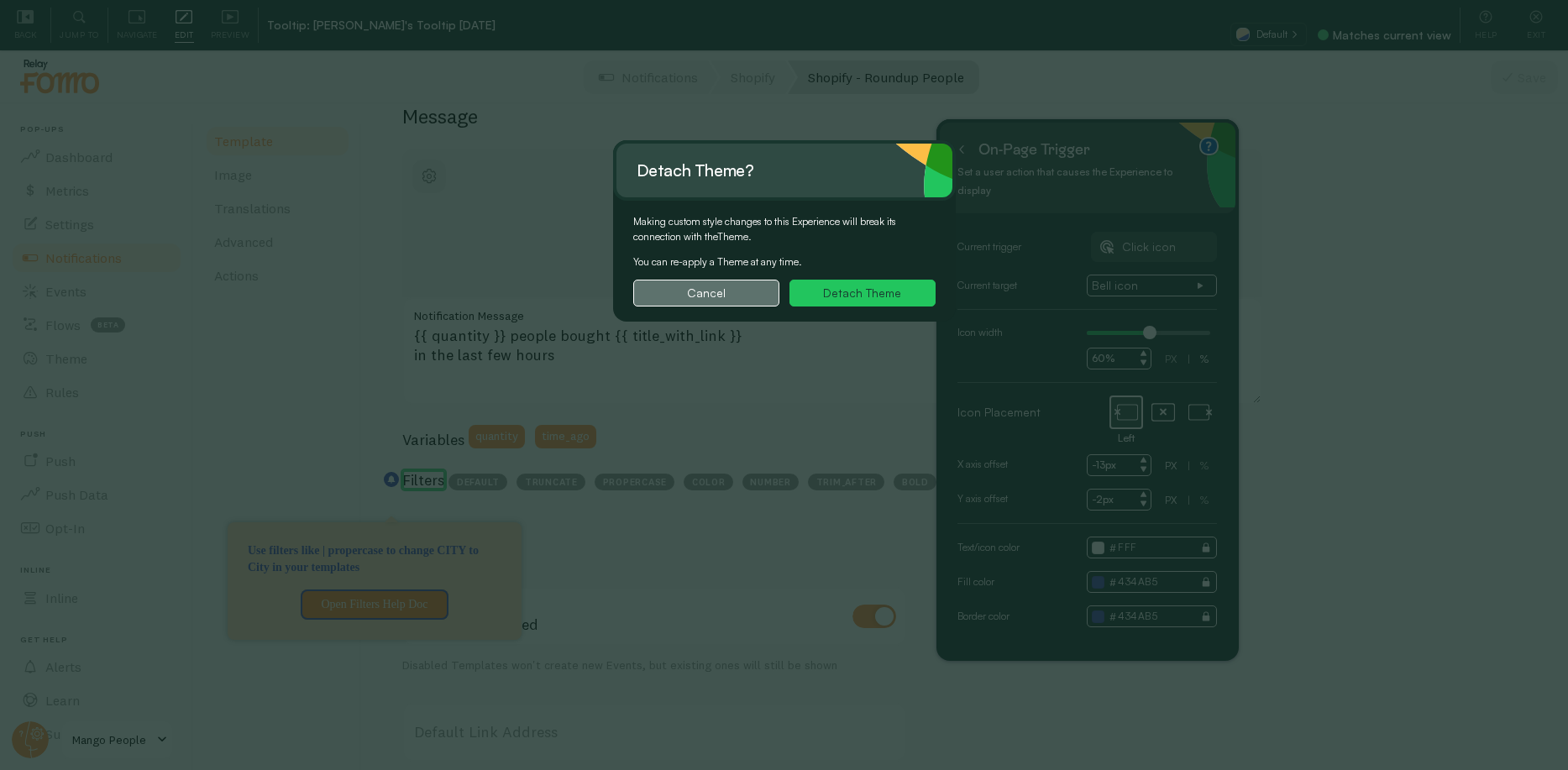
click at [700, 288] on button "Cancel" at bounding box center [706, 293] width 146 height 27
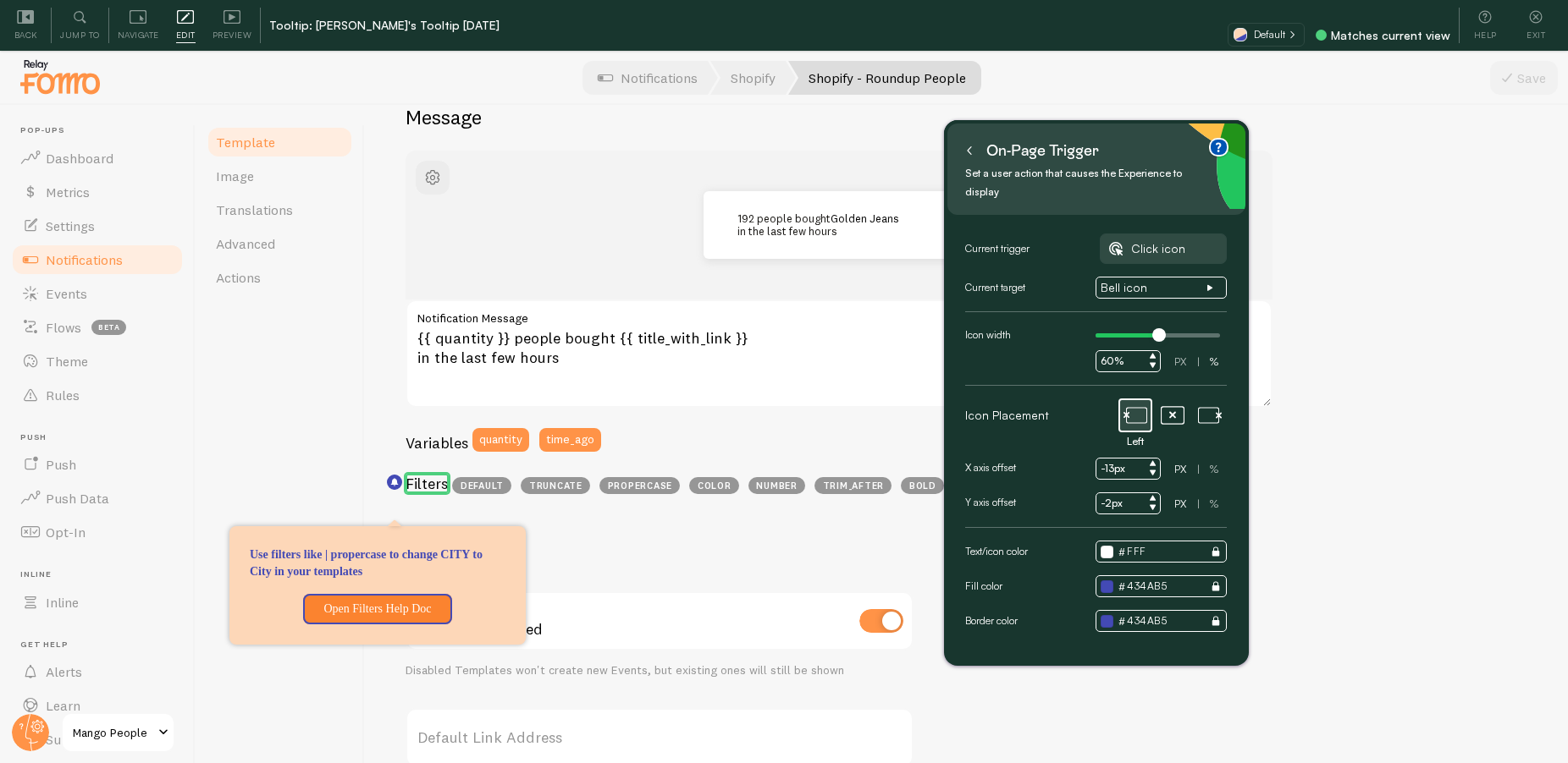
click at [1106, 581] on div at bounding box center [1106, 587] width 13 height 13
click at [1108, 581] on div at bounding box center [1106, 587] width 13 height 13
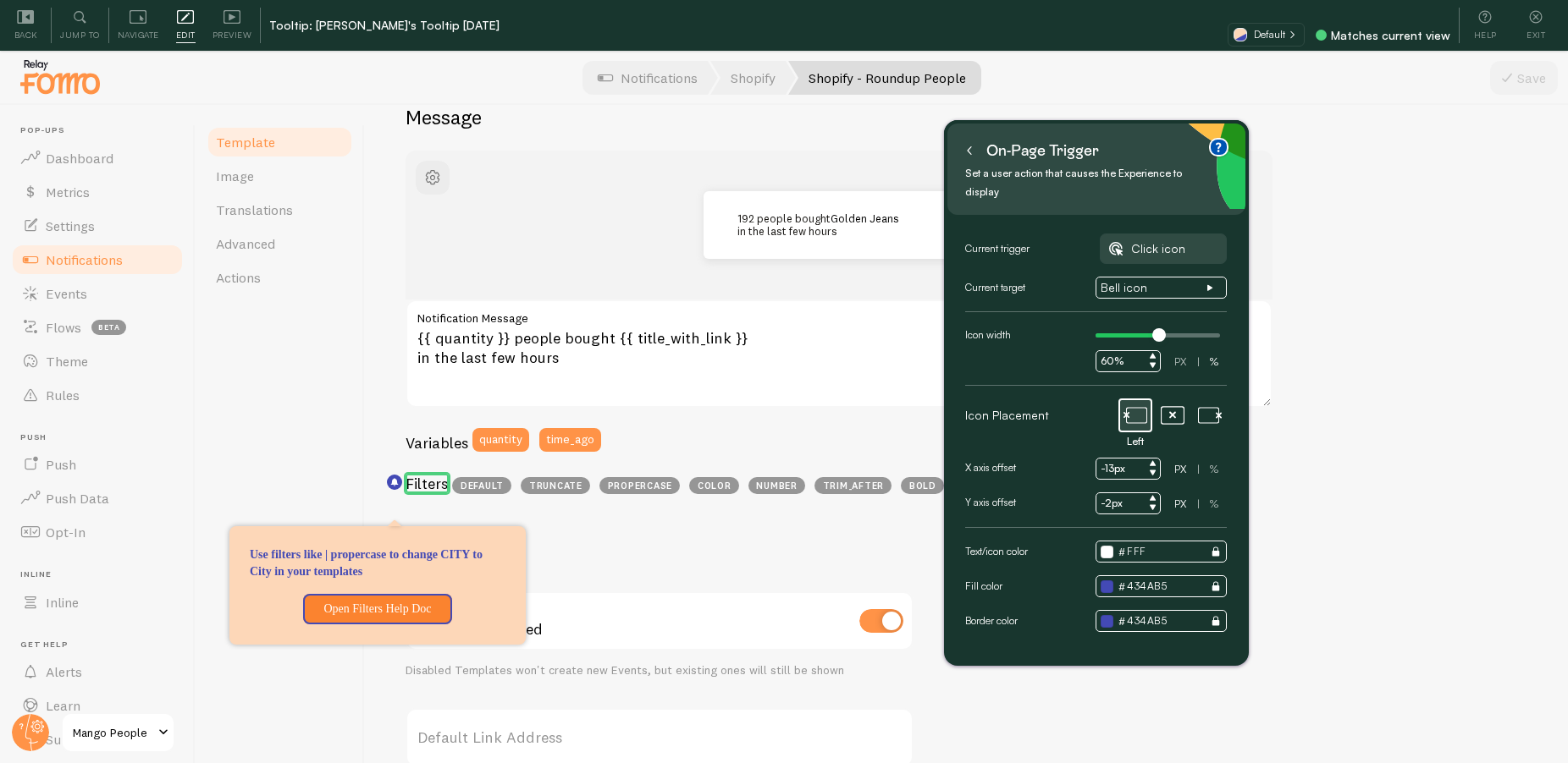
click at [1108, 581] on div at bounding box center [1106, 587] width 13 height 13
click at [1534, 21] on icon at bounding box center [1536, 17] width 17 height 17
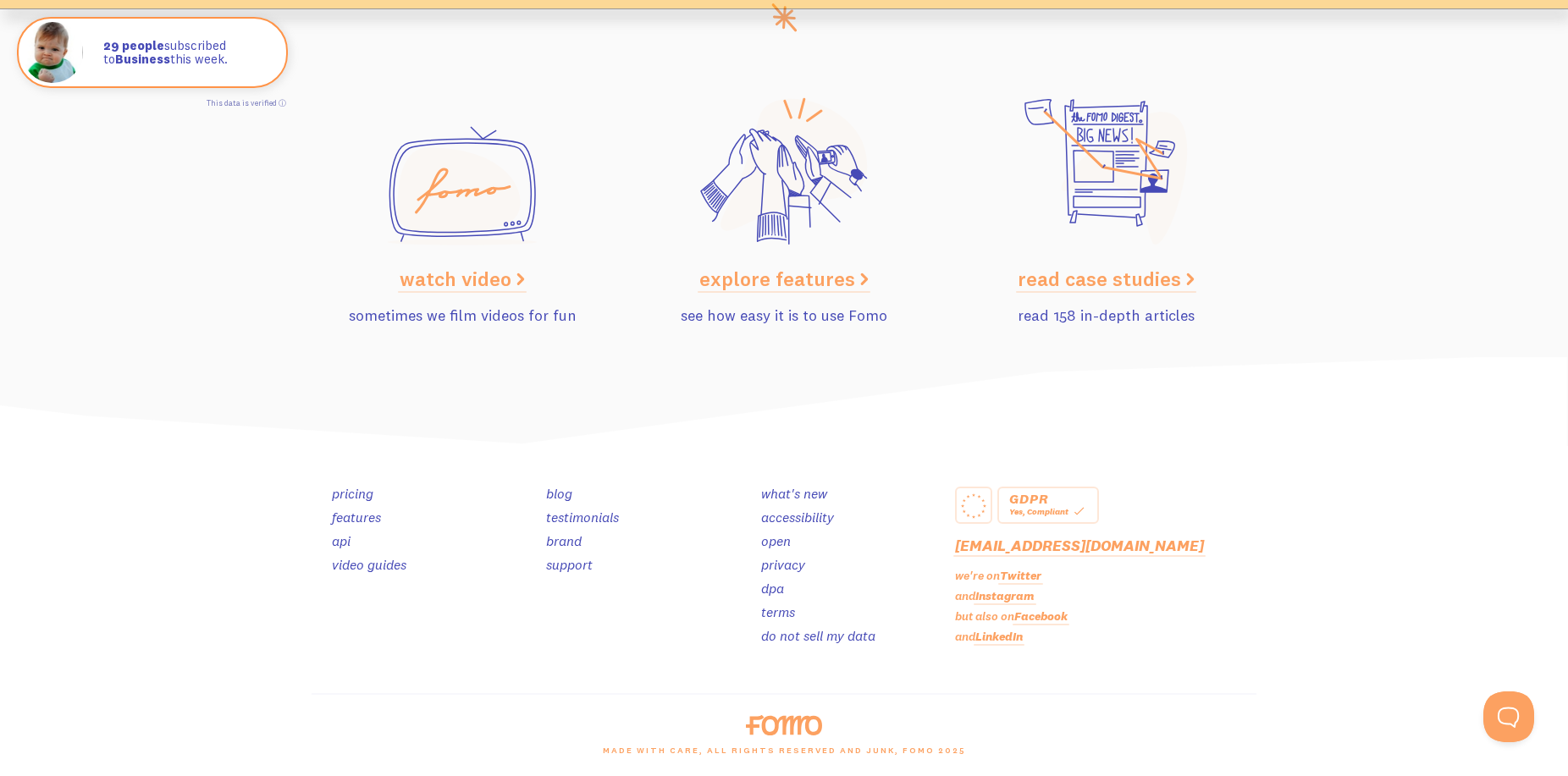
click at [572, 536] on link "brand" at bounding box center [563, 541] width 35 height 17
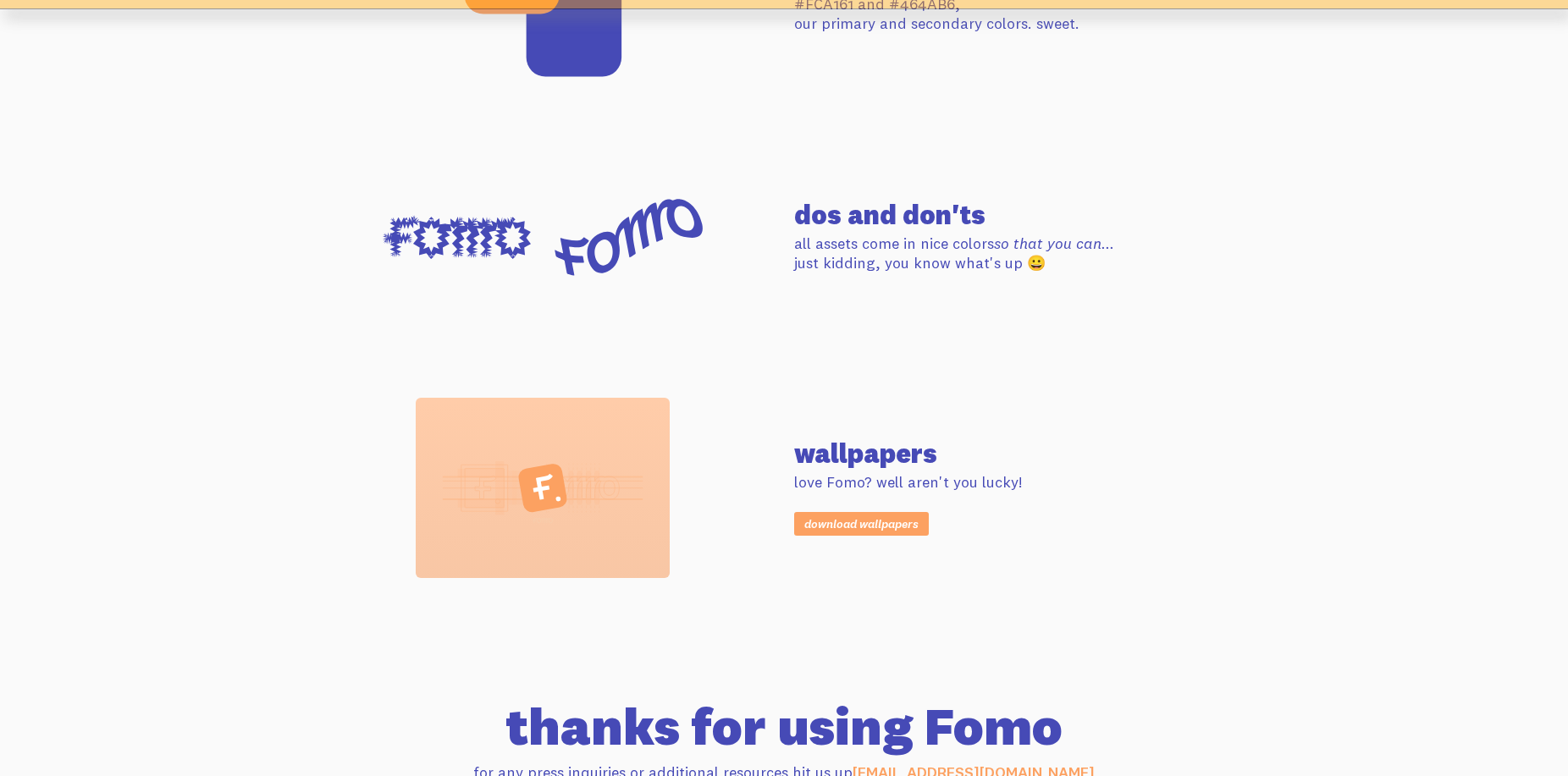
scroll to position [1101, 0]
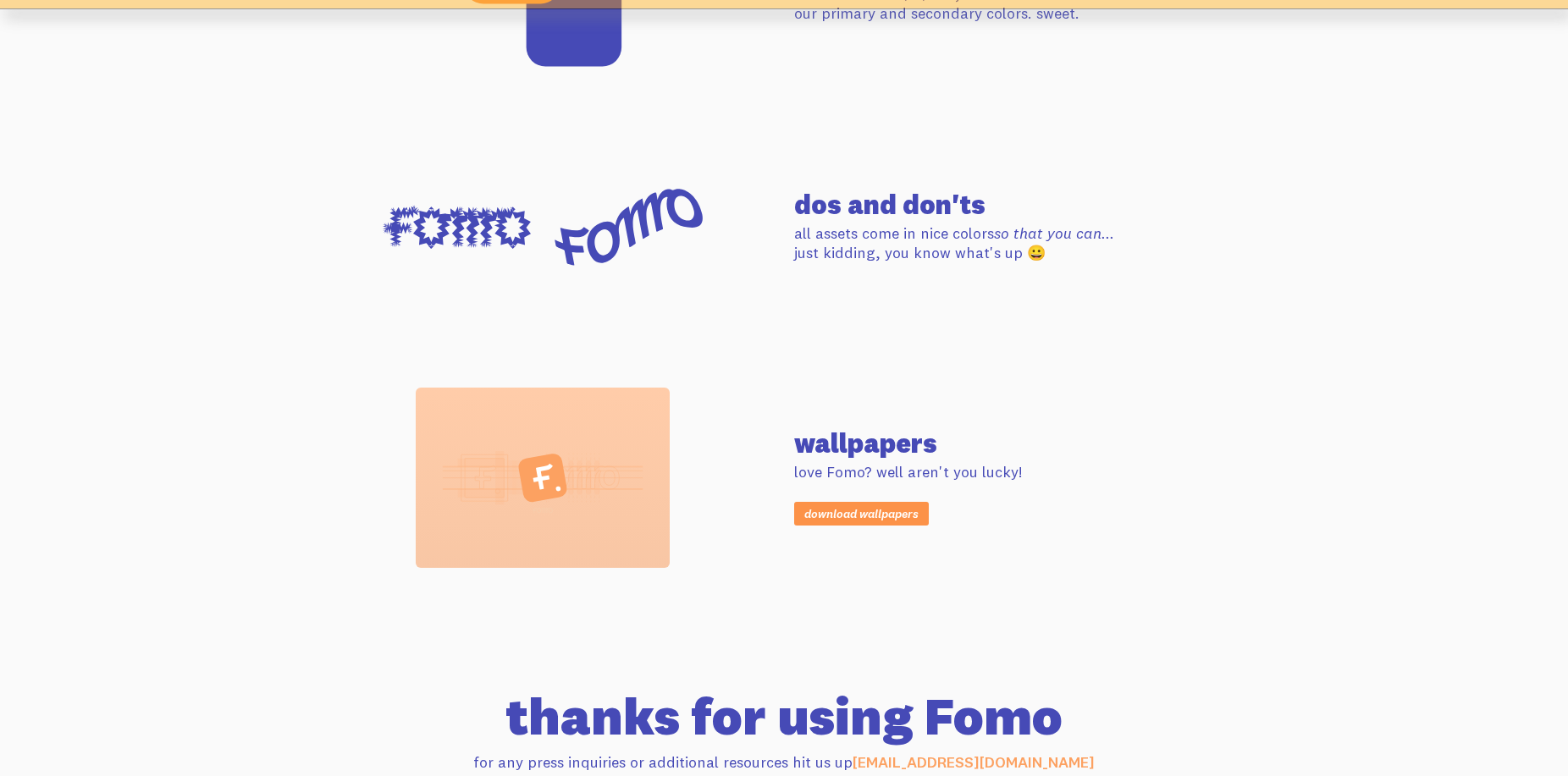
click at [861, 514] on link "download wallpapers" at bounding box center [860, 514] width 134 height 24
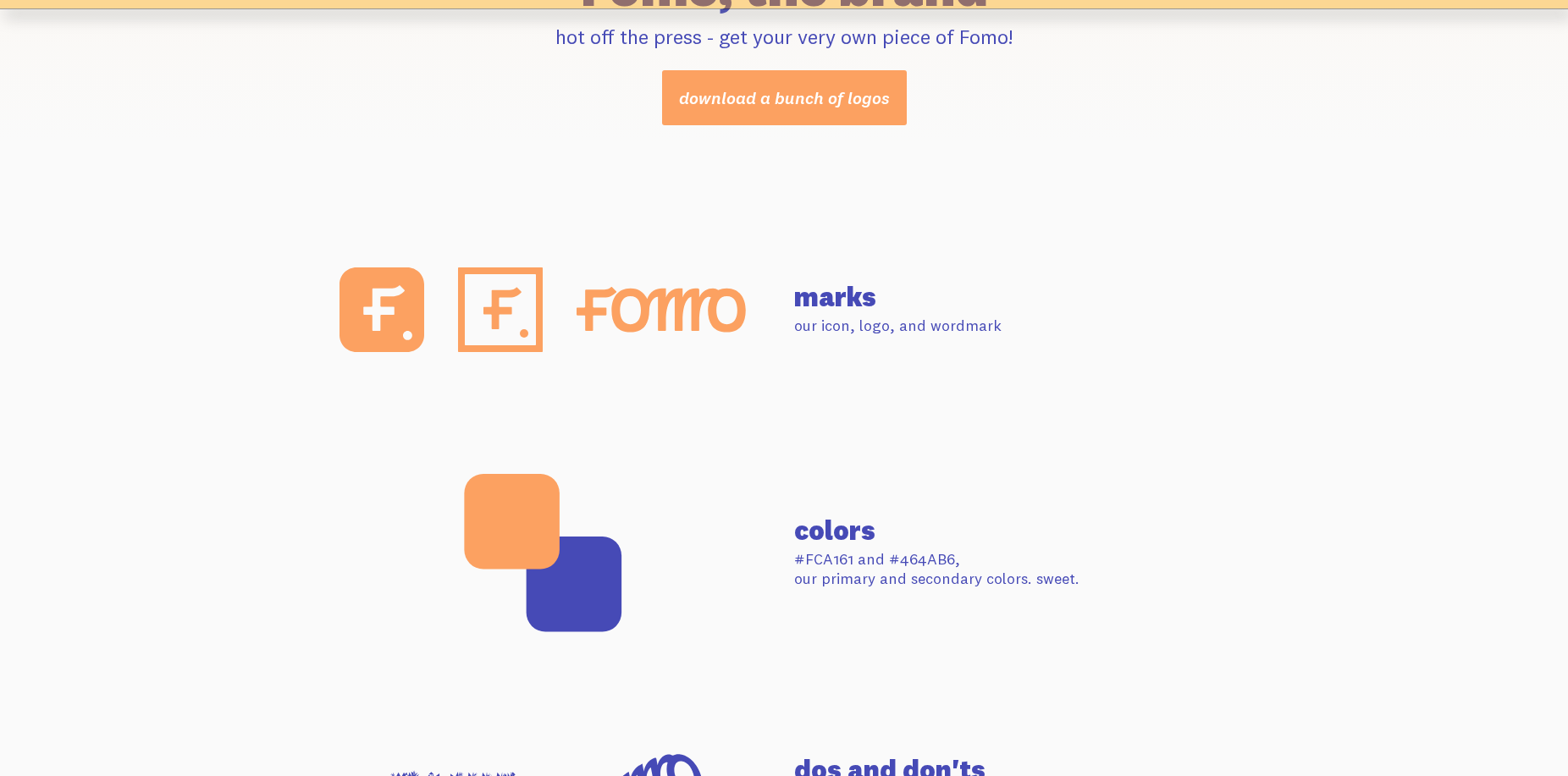
scroll to position [536, 0]
drag, startPoint x: 851, startPoint y: 560, endPoint x: 807, endPoint y: 562, distance: 44.0
click at [807, 562] on p "#FCA161 and #464AB6, our primary and secondary colors. sweet." at bounding box center [1025, 568] width 463 height 40
copy p "FCA161"
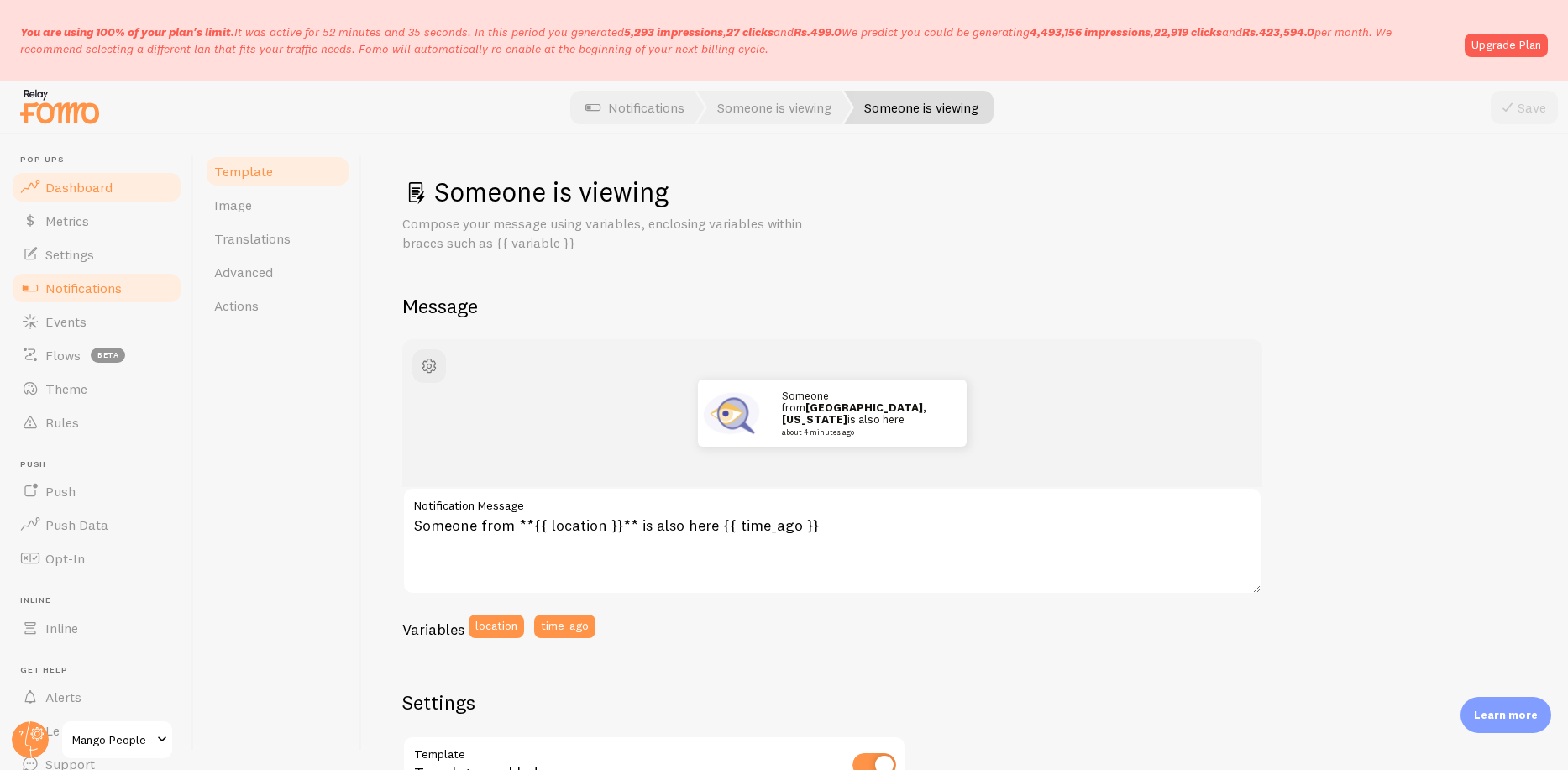
click at [85, 188] on span "Dashboard" at bounding box center [78, 187] width 67 height 17
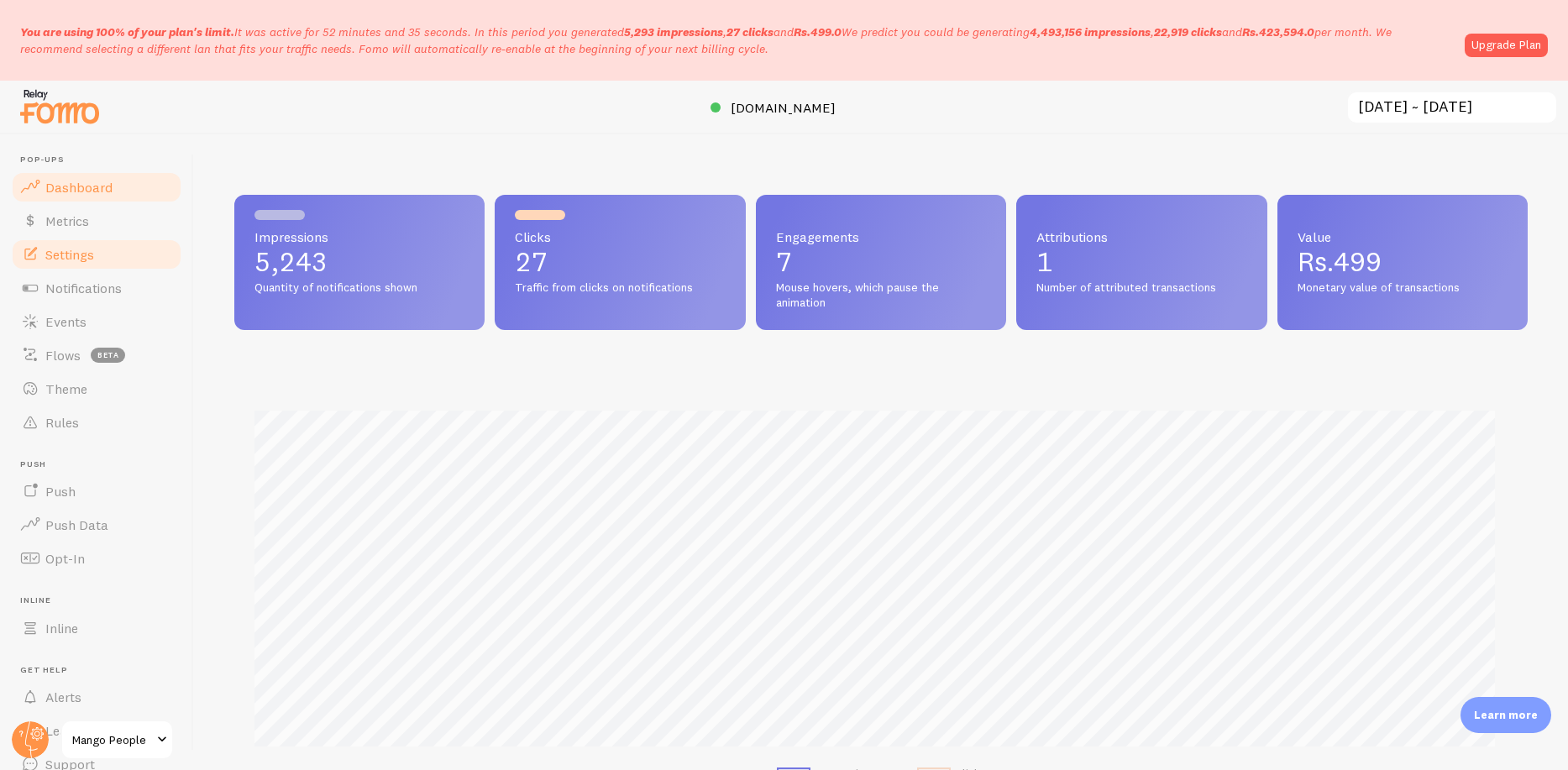
scroll to position [441, 1281]
click at [69, 223] on span "Metrics" at bounding box center [67, 220] width 44 height 17
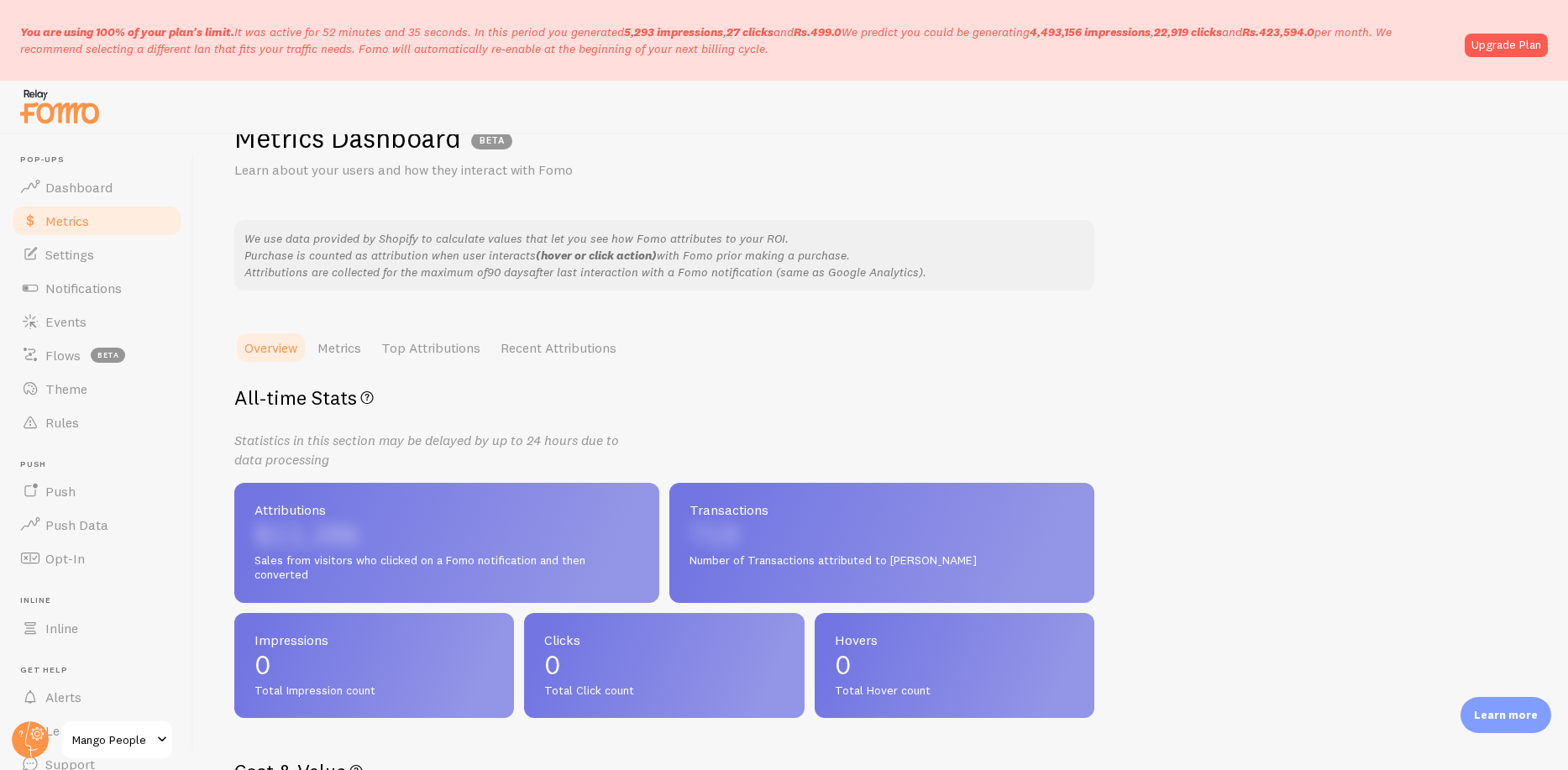
scroll to position [188, 0]
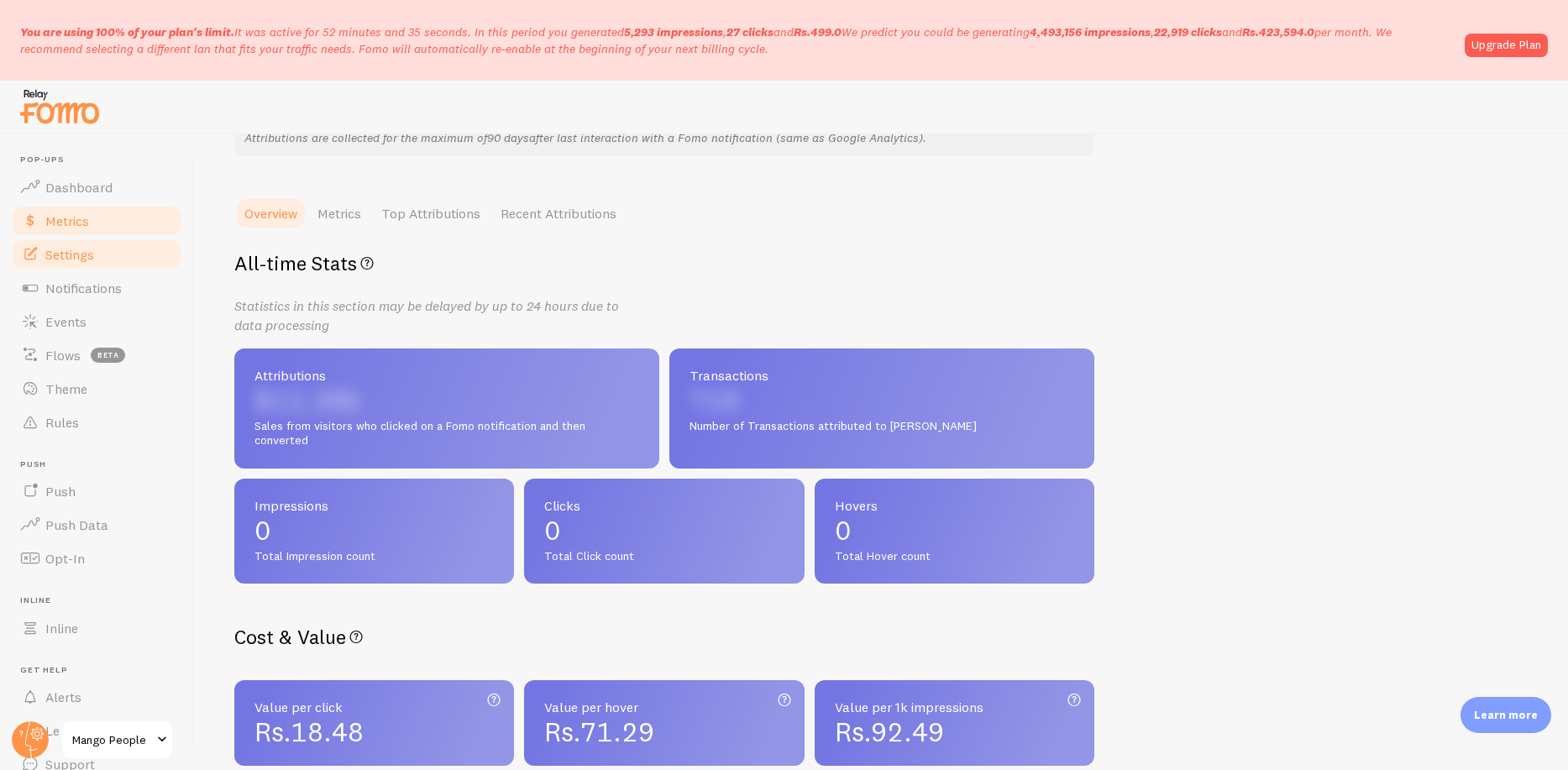
click at [88, 262] on span "Settings" at bounding box center [69, 254] width 49 height 17
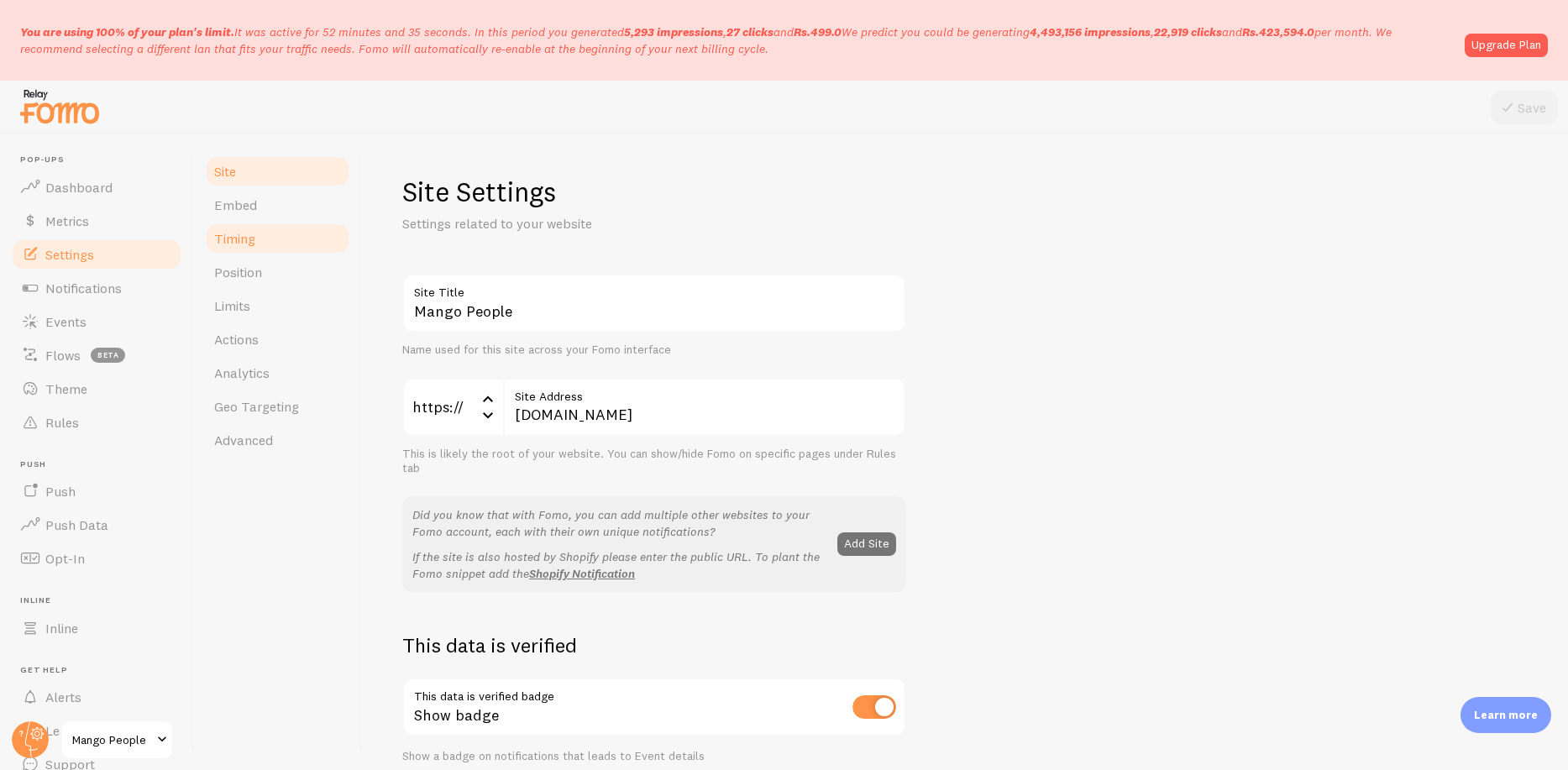
click at [237, 230] on span "Timing" at bounding box center [234, 239] width 41 height 17
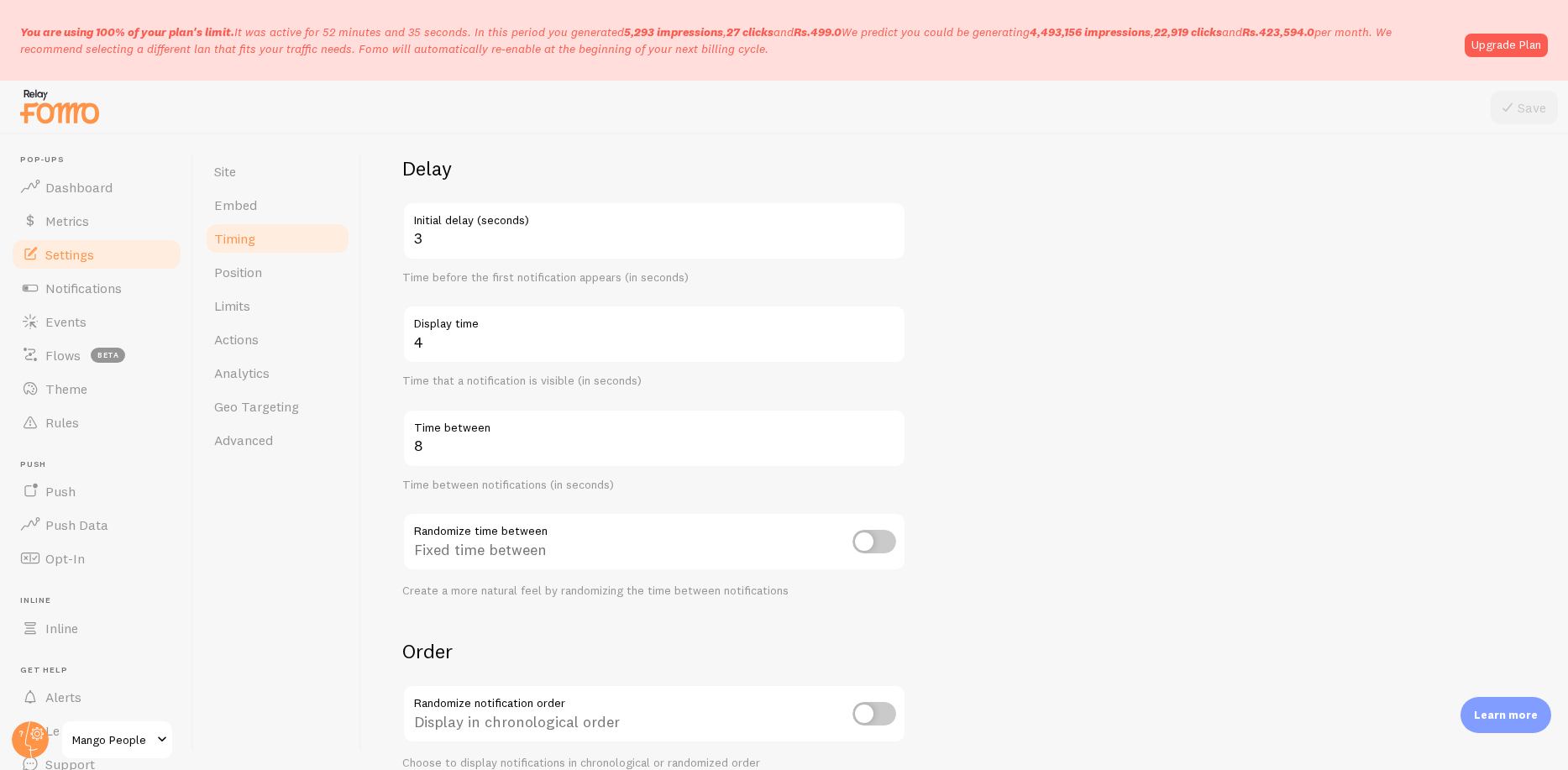
scroll to position [146, 0]
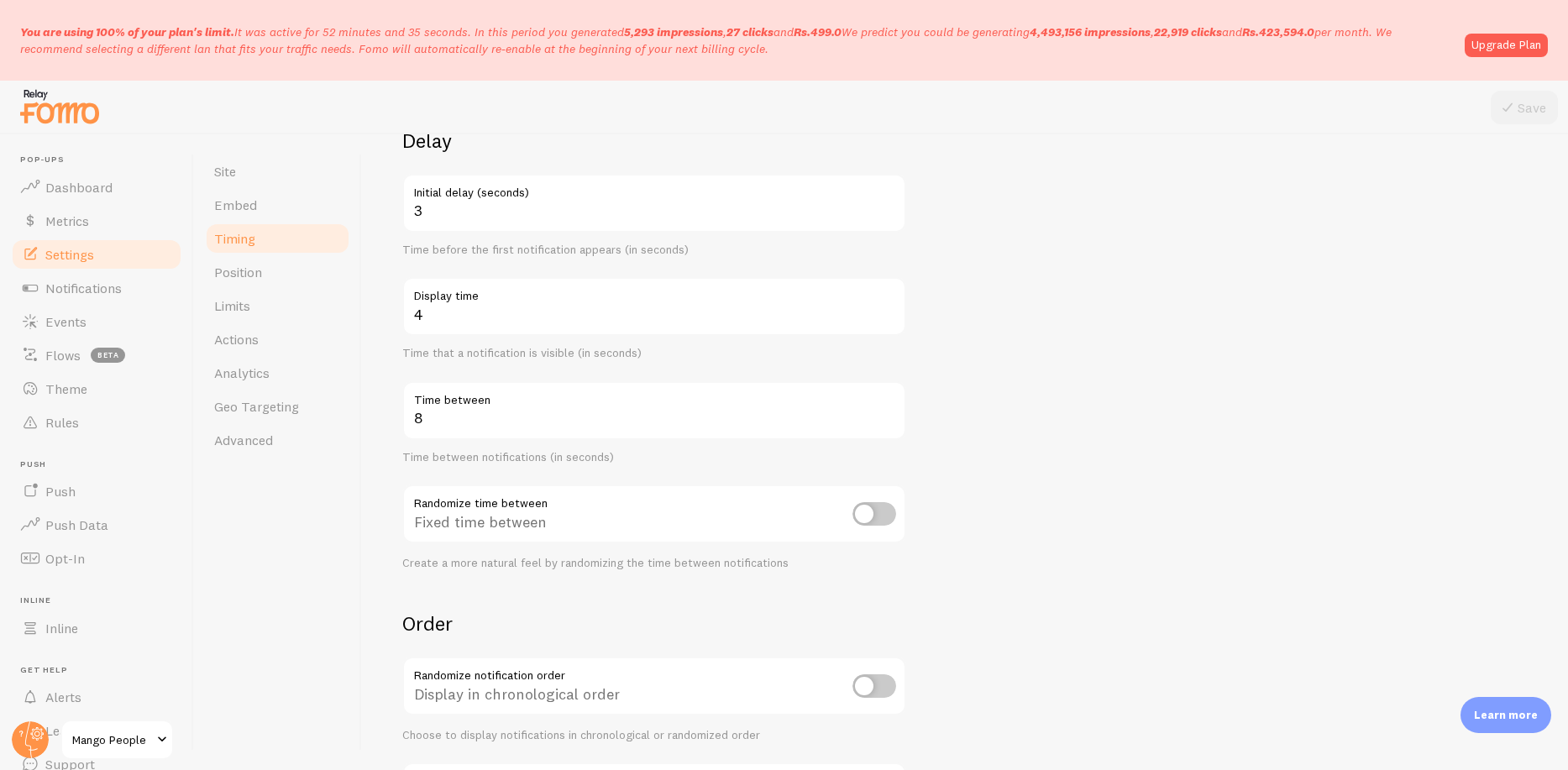
click at [874, 508] on input "checkbox" at bounding box center [875, 514] width 44 height 24
checkbox input "true"
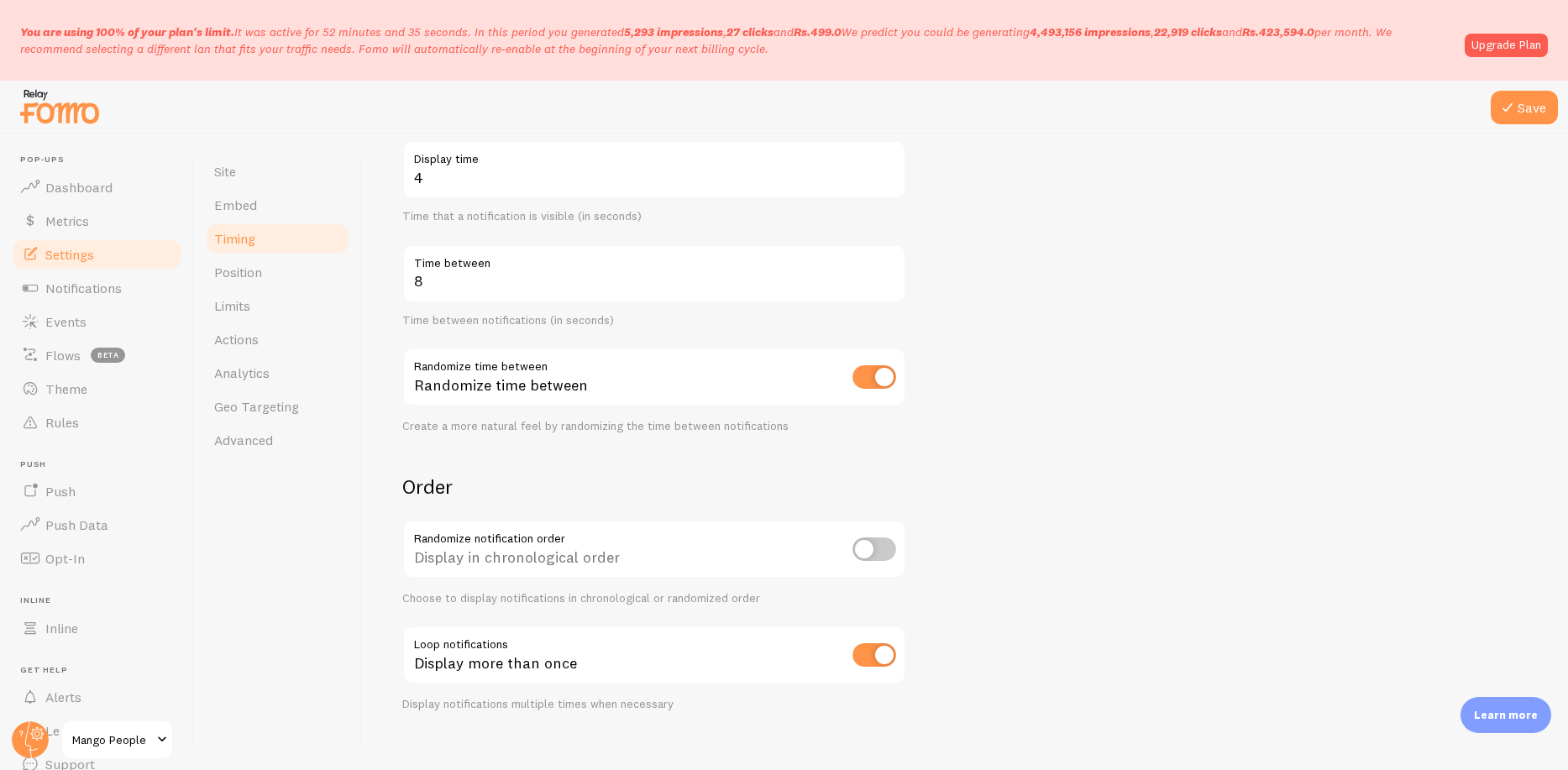
scroll to position [305, 0]
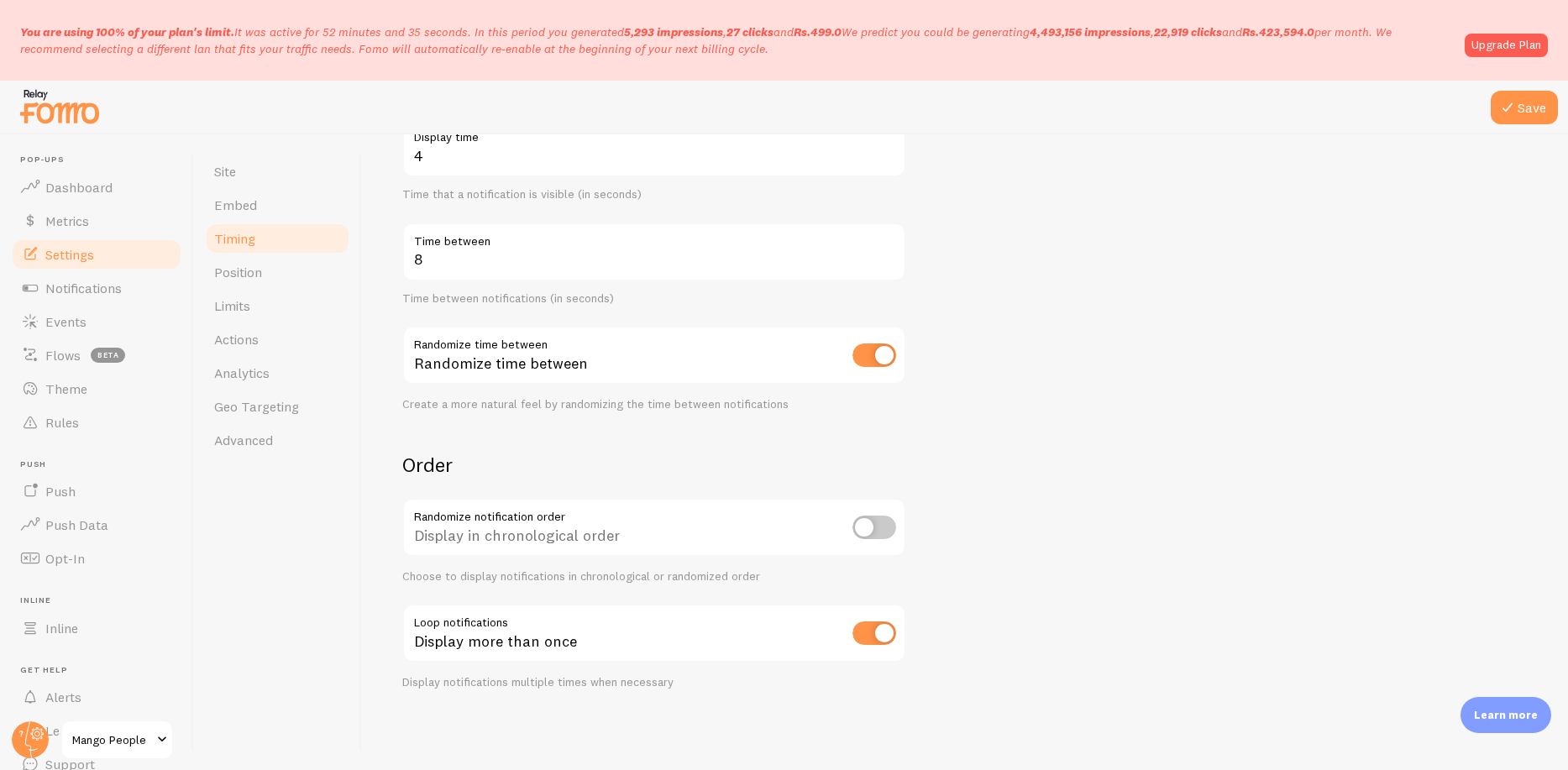
click at [881, 640] on input "checkbox" at bounding box center [875, 633] width 44 height 24
checkbox input "false"
click at [874, 530] on input "checkbox" at bounding box center [875, 528] width 44 height 24
checkbox input "true"
click at [260, 302] on link "Limits" at bounding box center [277, 306] width 147 height 34
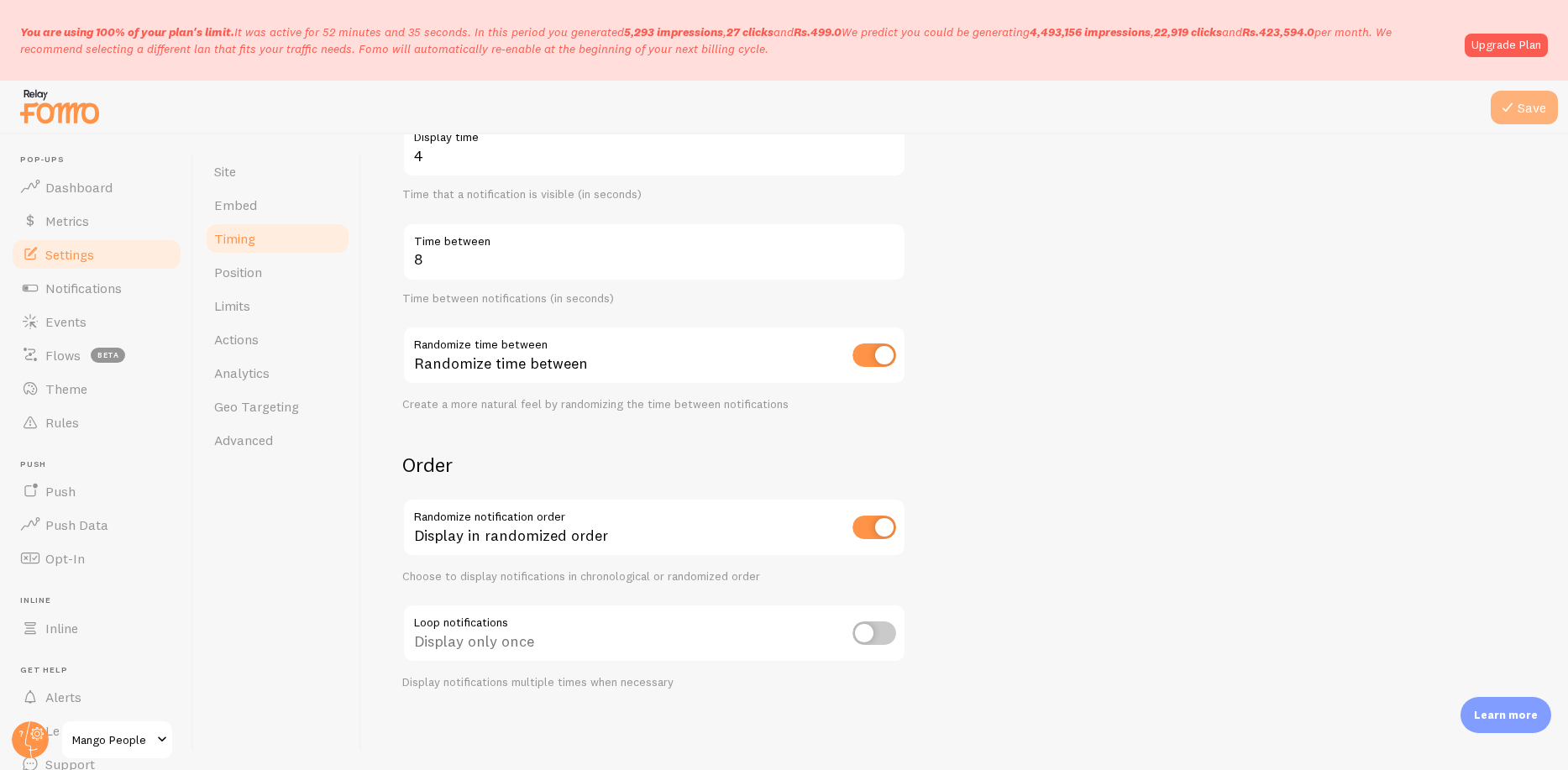
click at [1536, 114] on button "Save" at bounding box center [1524, 107] width 67 height 34
click at [252, 274] on span "Position" at bounding box center [238, 272] width 48 height 17
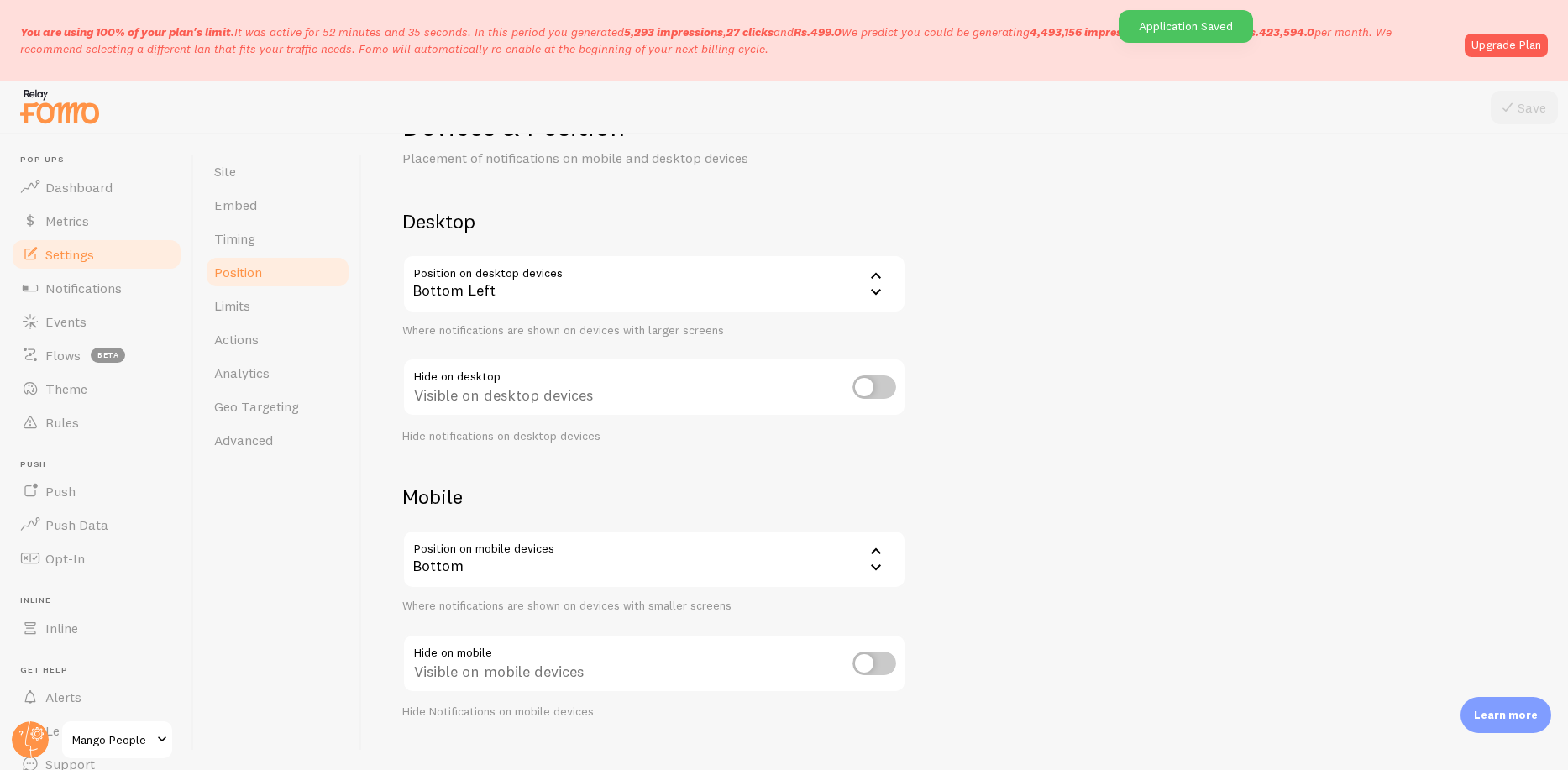
scroll to position [87, 0]
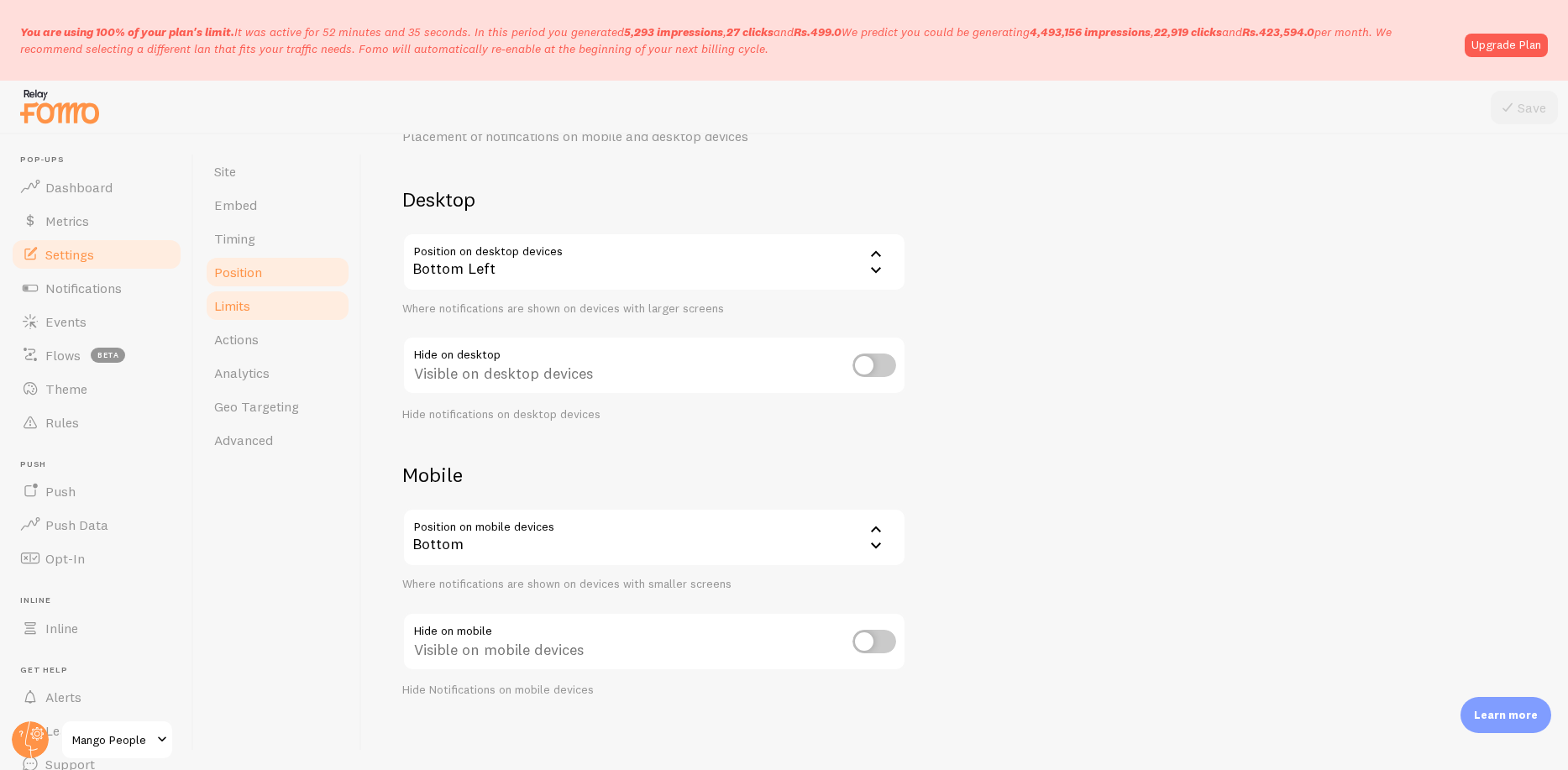
click at [245, 304] on span "Limits" at bounding box center [231, 306] width 36 height 17
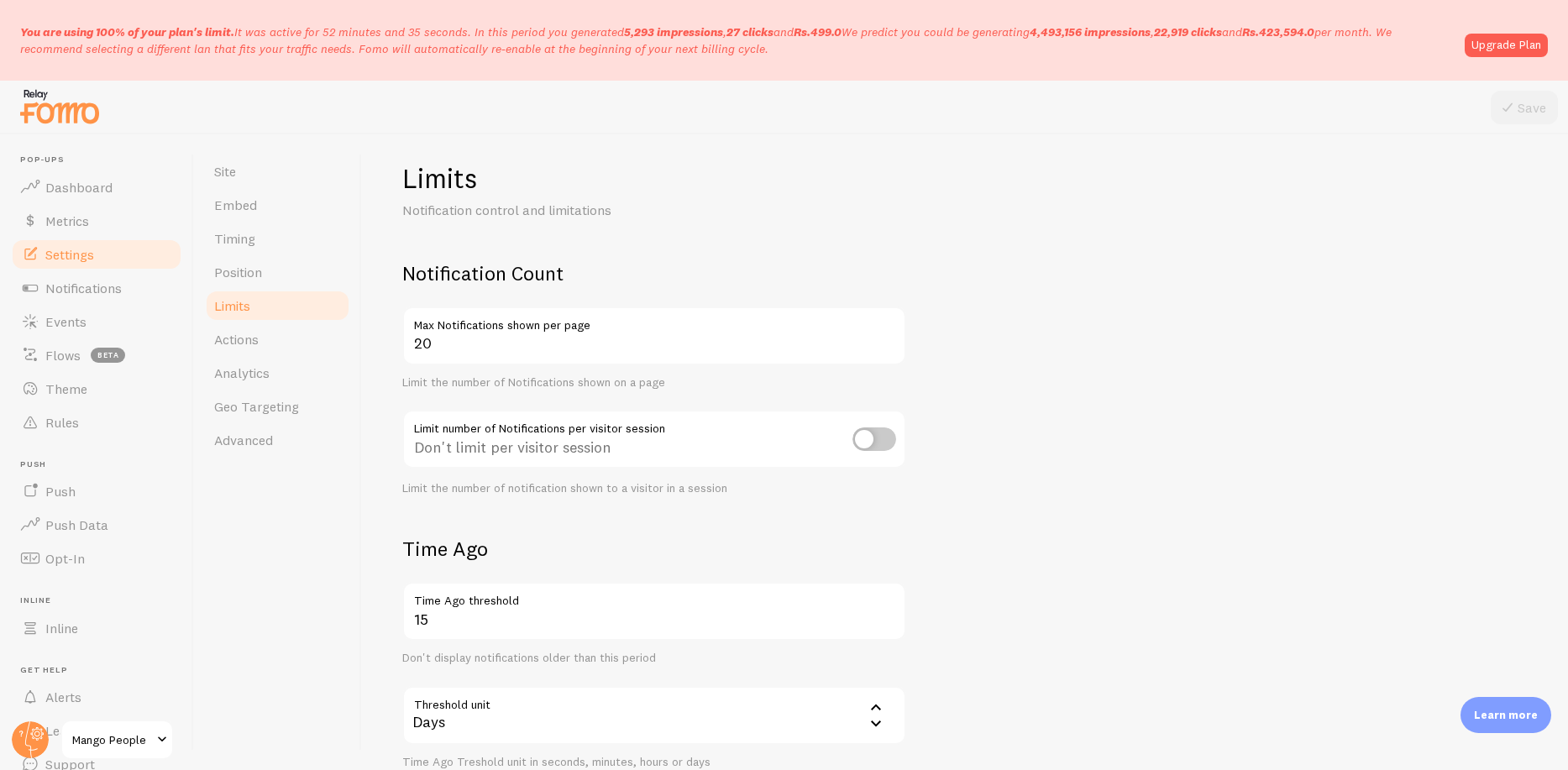
scroll to position [33, 0]
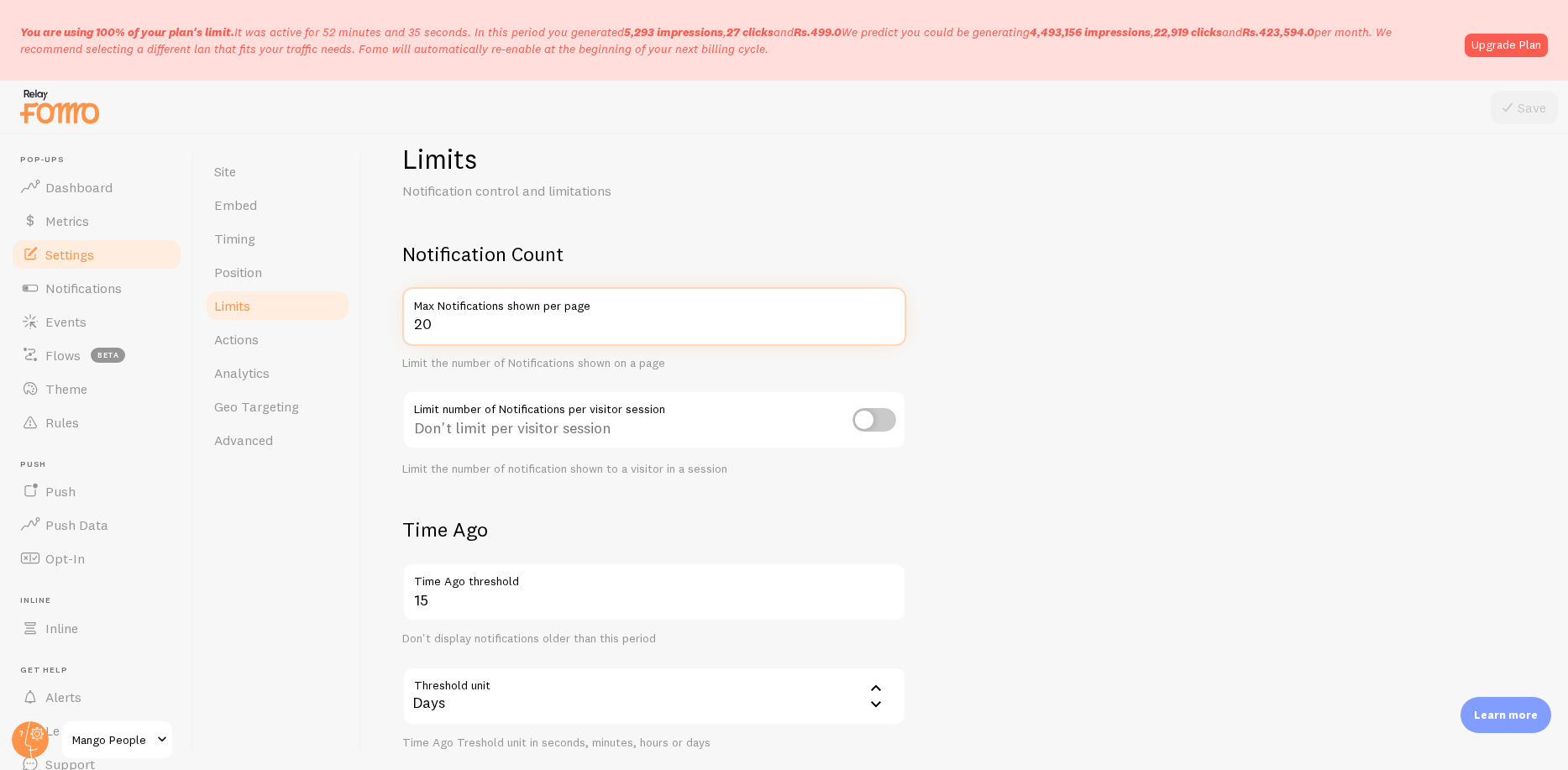
click at [451, 318] on input "20" at bounding box center [654, 317] width 504 height 59
type input "3"
click at [567, 424] on div "Don't limit per visitor session" at bounding box center [654, 420] width 504 height 61
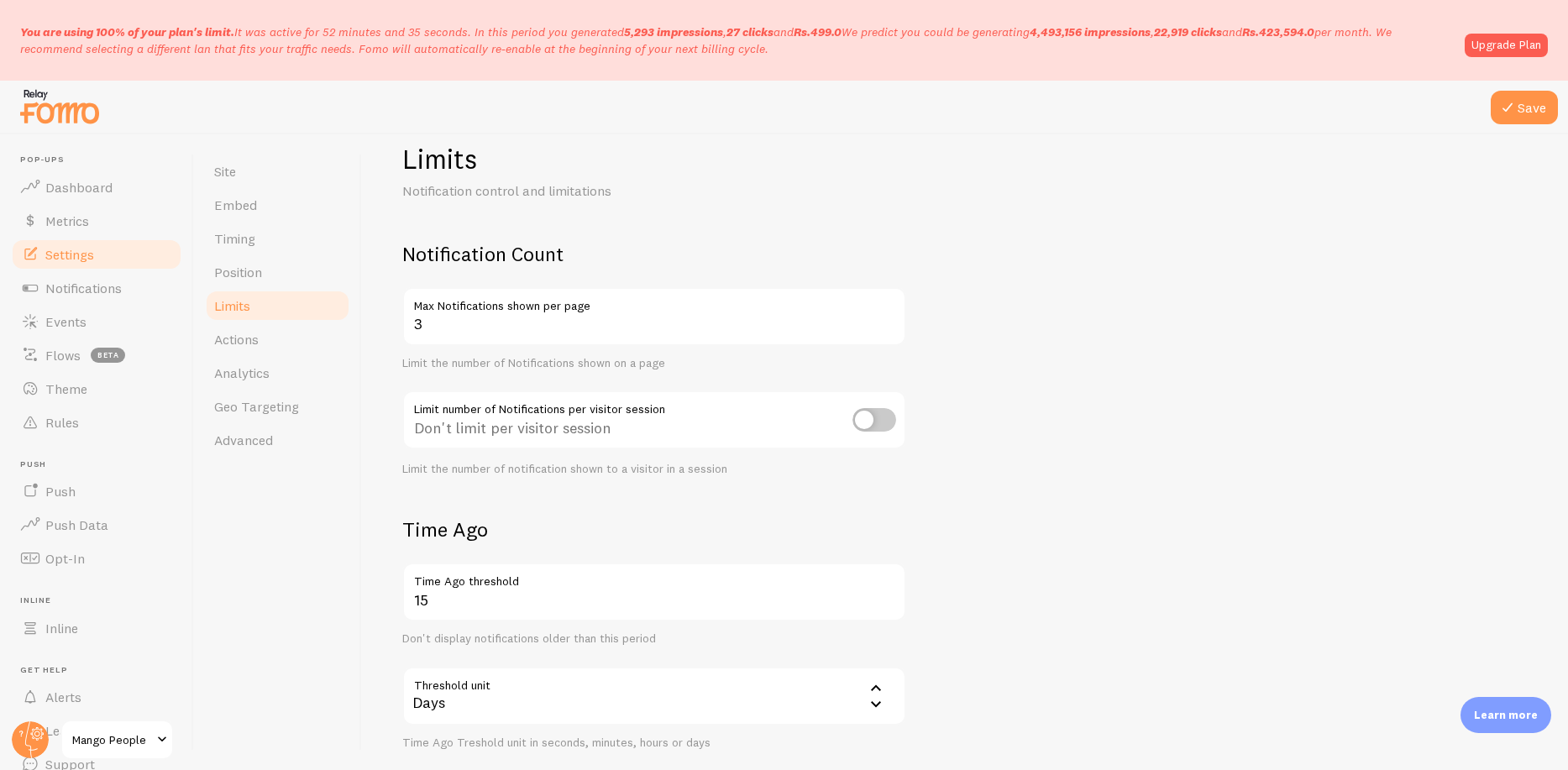
scroll to position [192, 0]
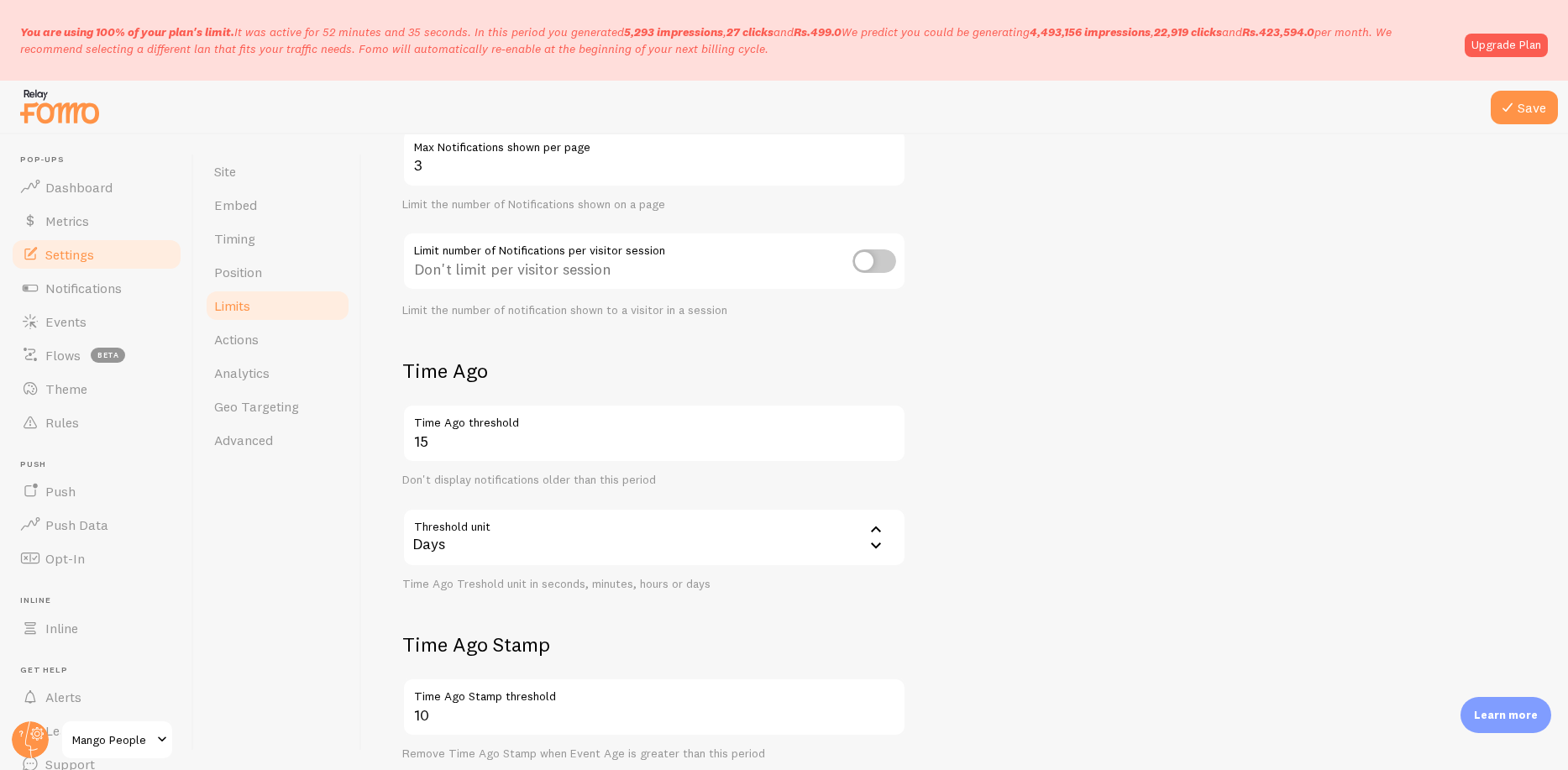
click at [865, 261] on input "checkbox" at bounding box center [875, 262] width 44 height 24
checkbox input "true"
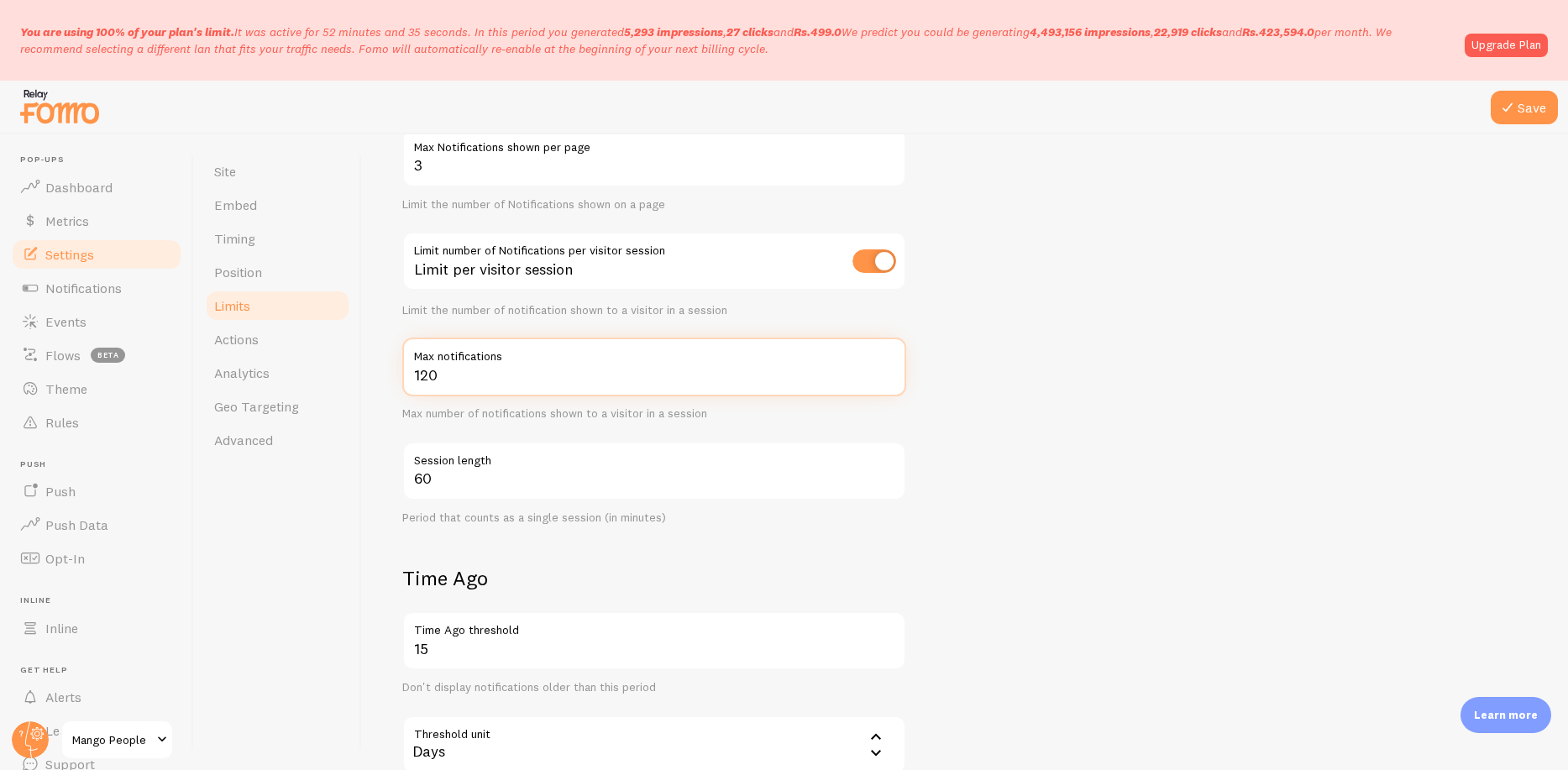
click at [498, 382] on input "120" at bounding box center [654, 367] width 504 height 59
type input "12"
click at [773, 459] on label "Session length" at bounding box center [654, 455] width 504 height 28
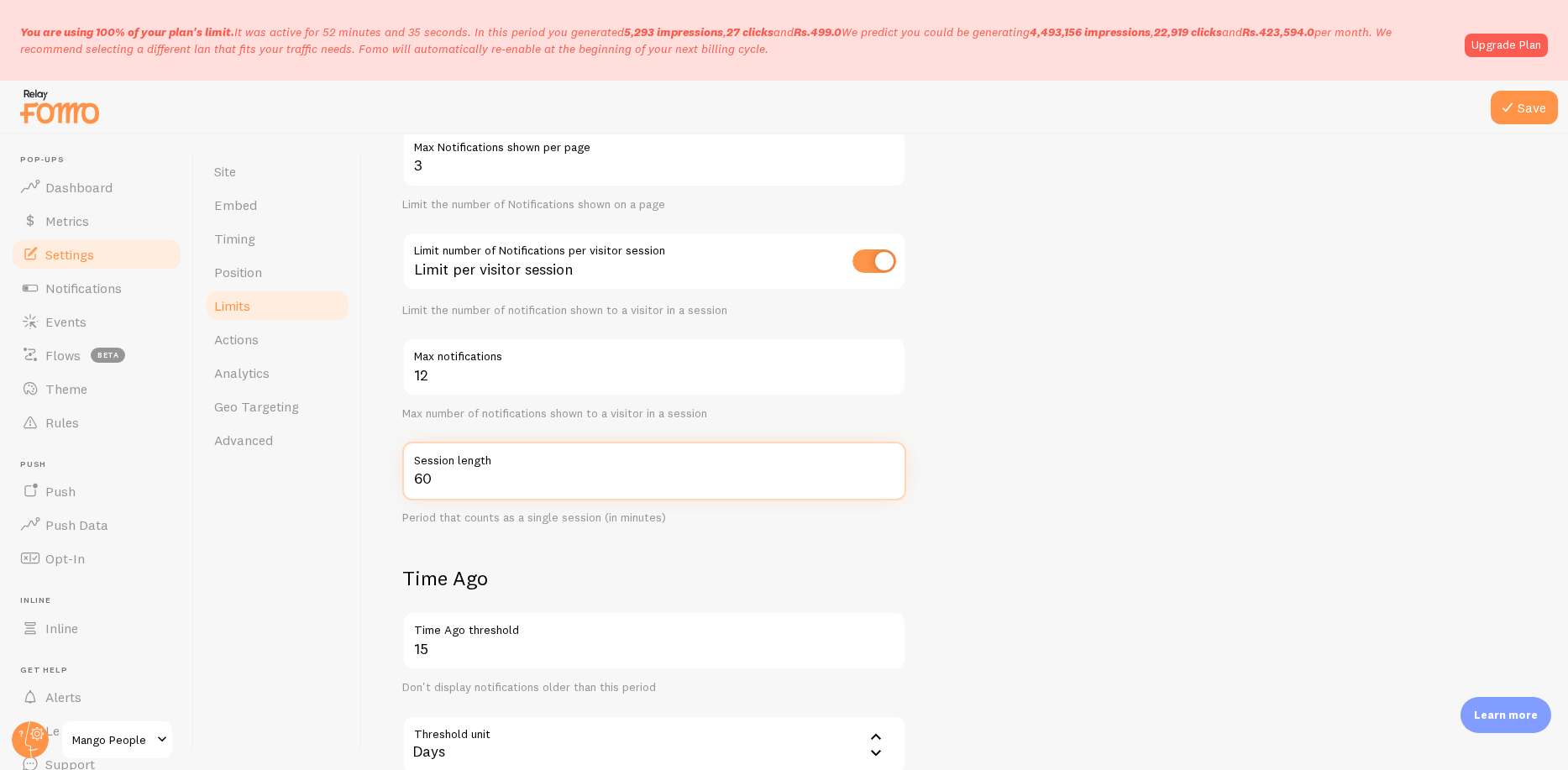
click at [773, 459] on input "60" at bounding box center [654, 471] width 504 height 59
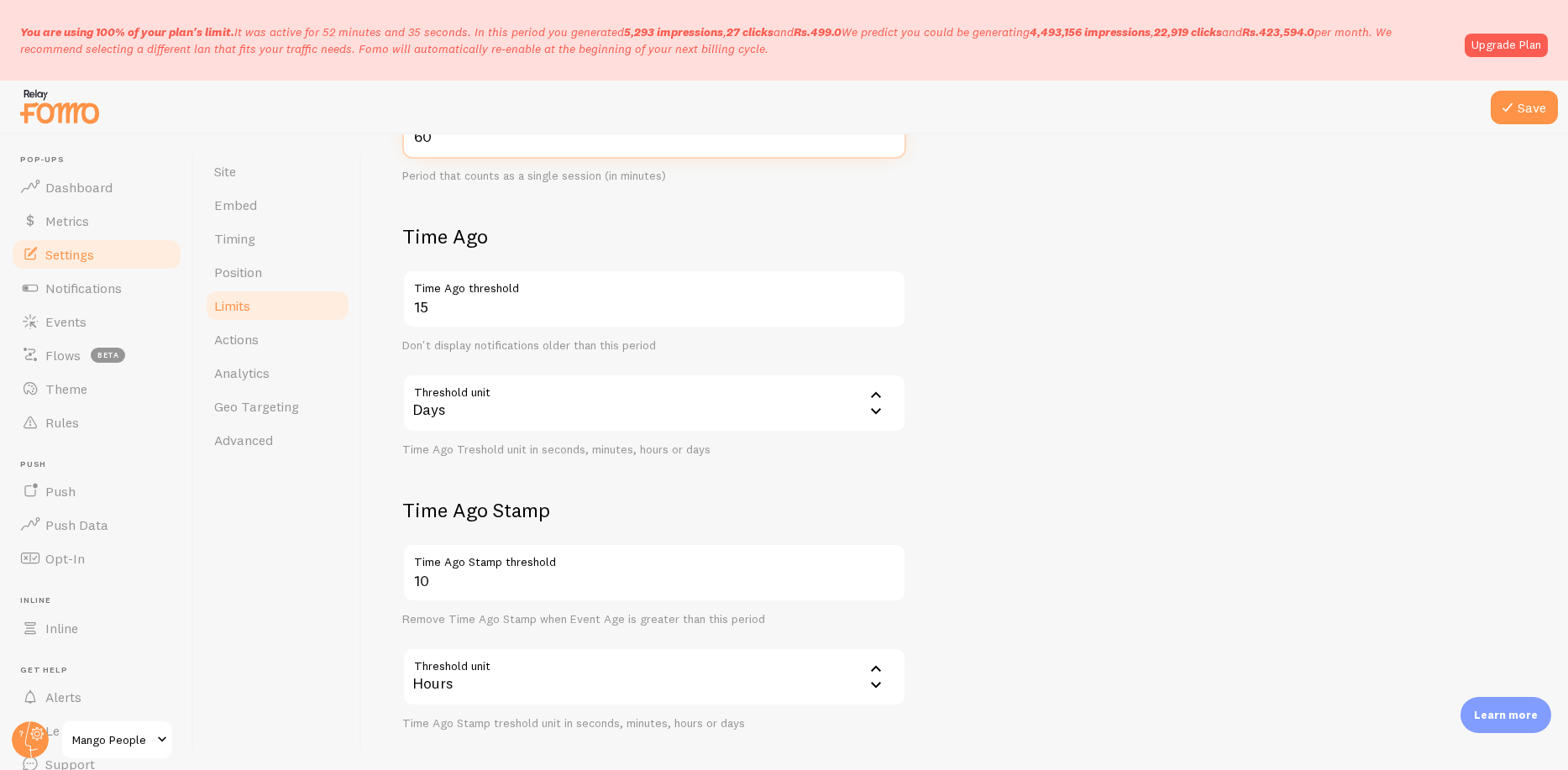
scroll to position [534, 0]
click at [1540, 117] on button "Save" at bounding box center [1524, 107] width 67 height 34
click at [292, 448] on link "Advanced" at bounding box center [277, 440] width 147 height 34
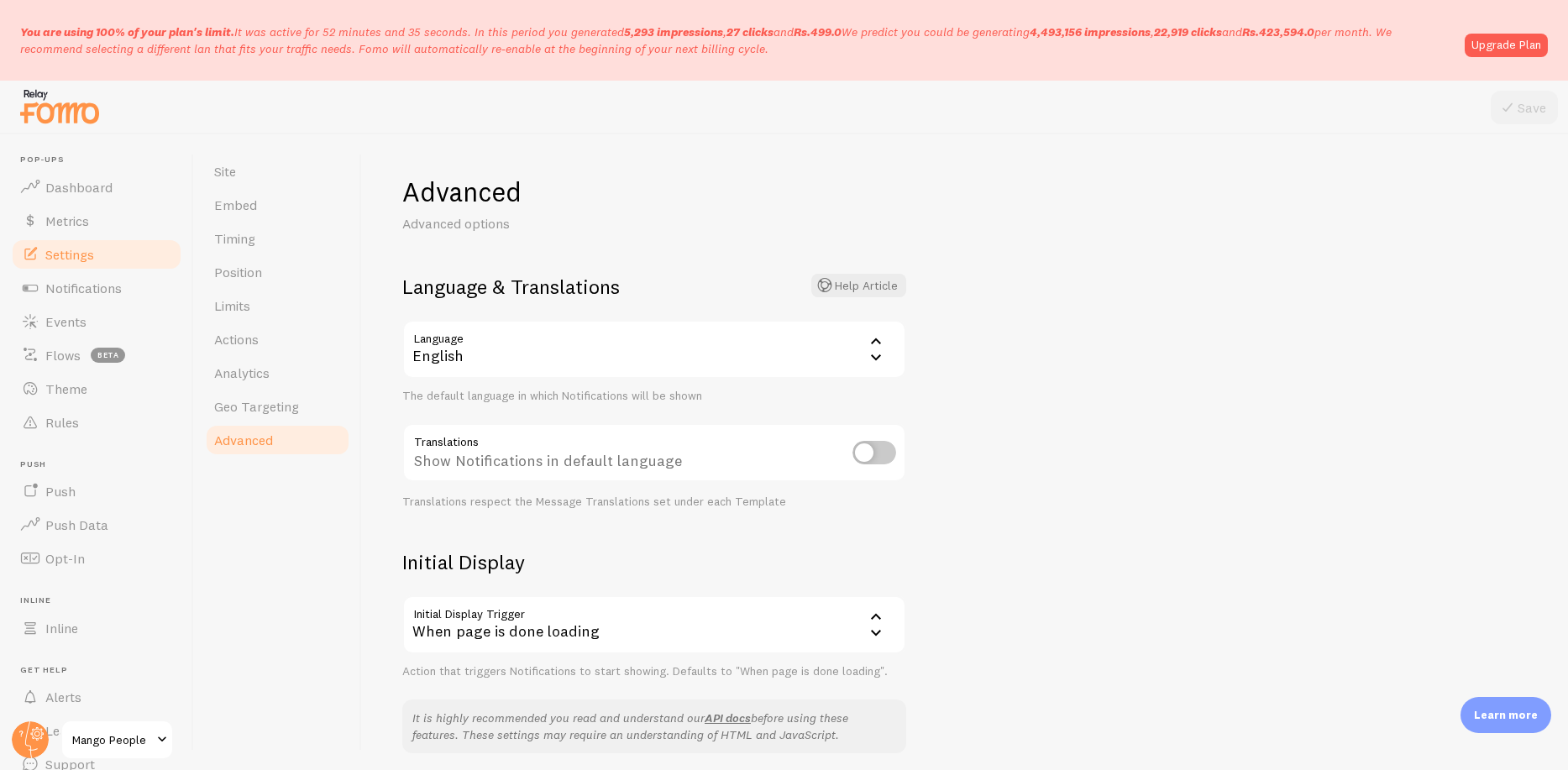
scroll to position [34, 0]
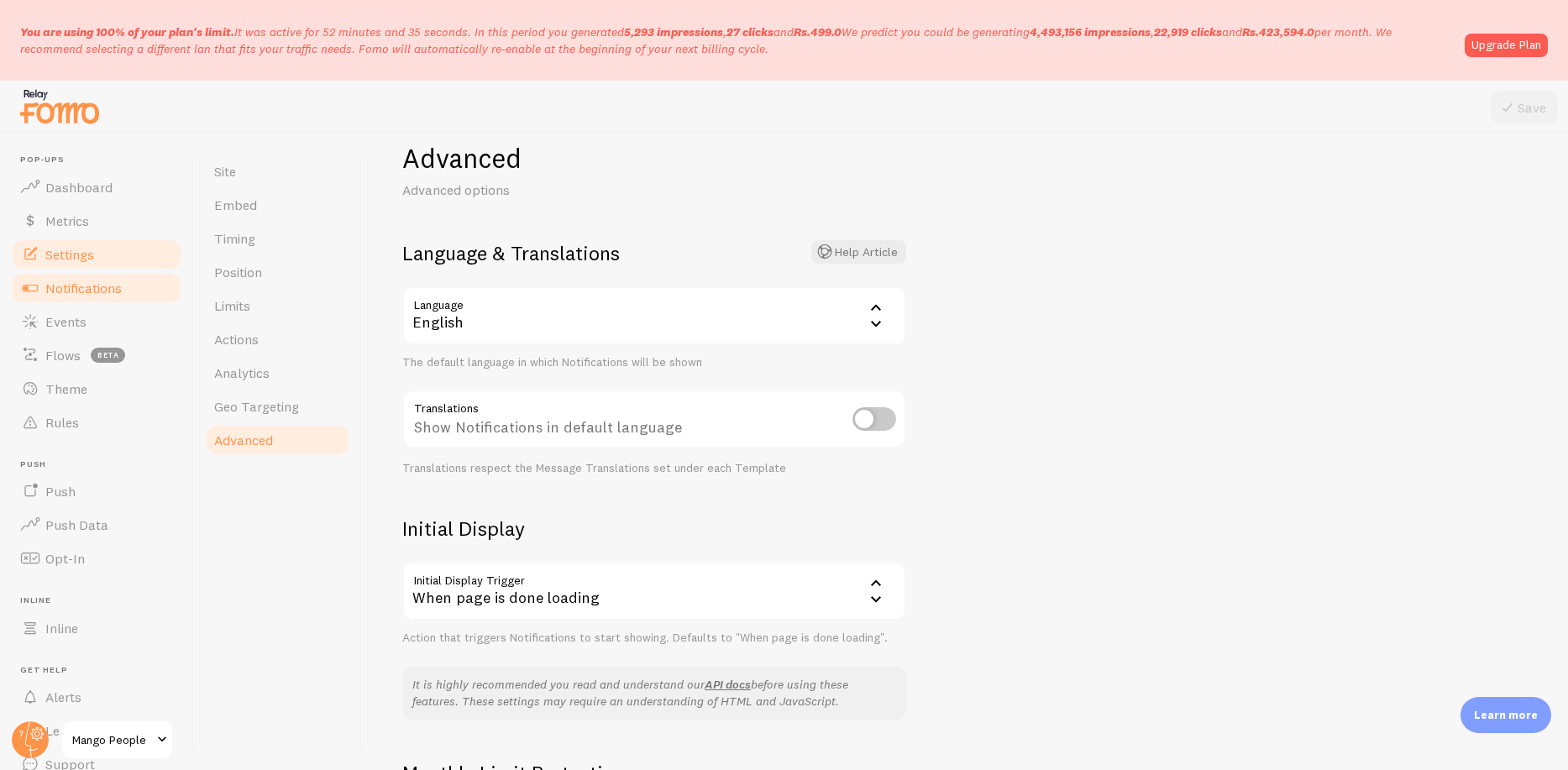
click at [84, 287] on span "Notifications" at bounding box center [83, 288] width 76 height 17
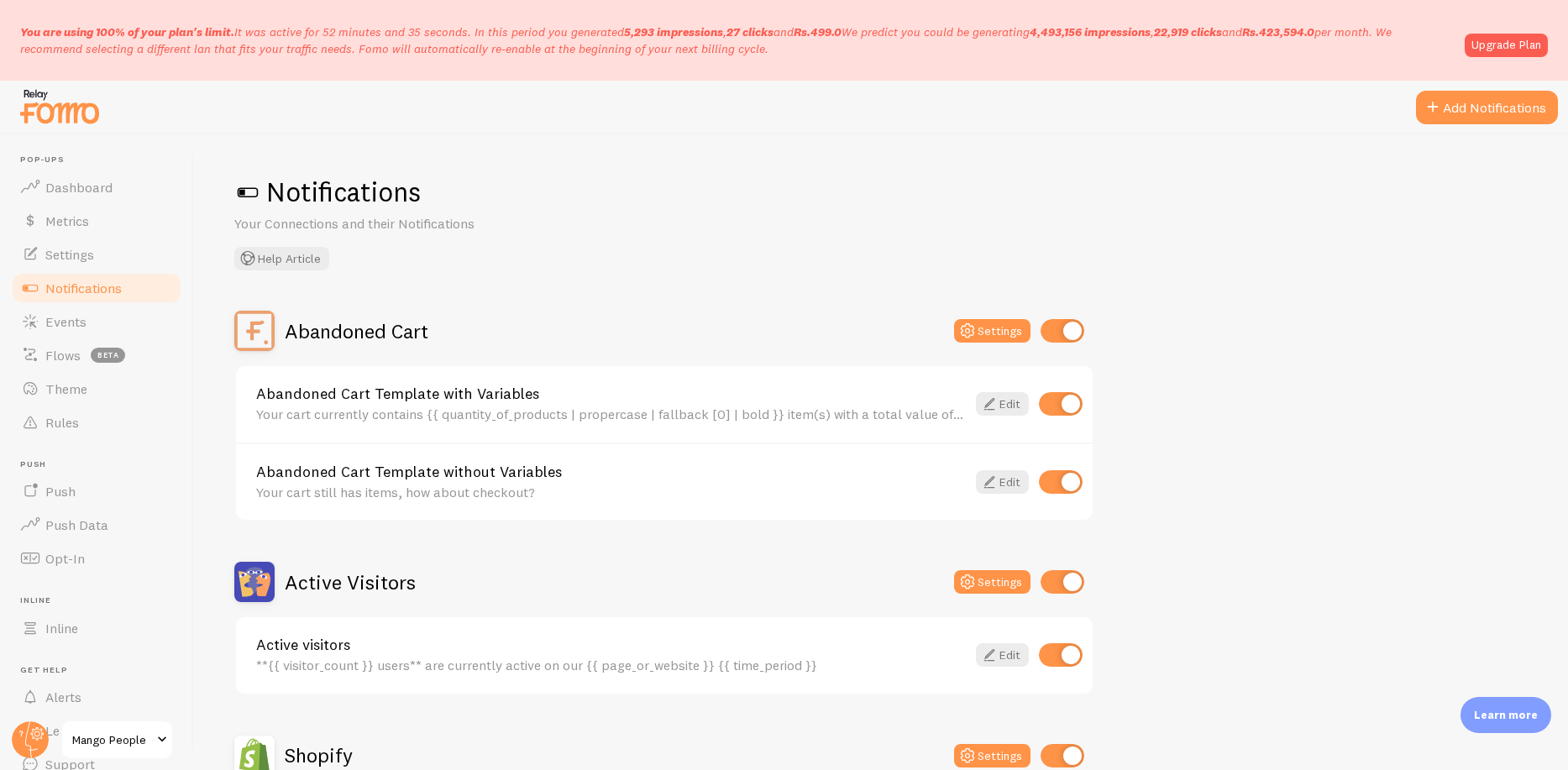
click at [1048, 481] on input "checkbox" at bounding box center [1061, 482] width 44 height 24
checkbox input "false"
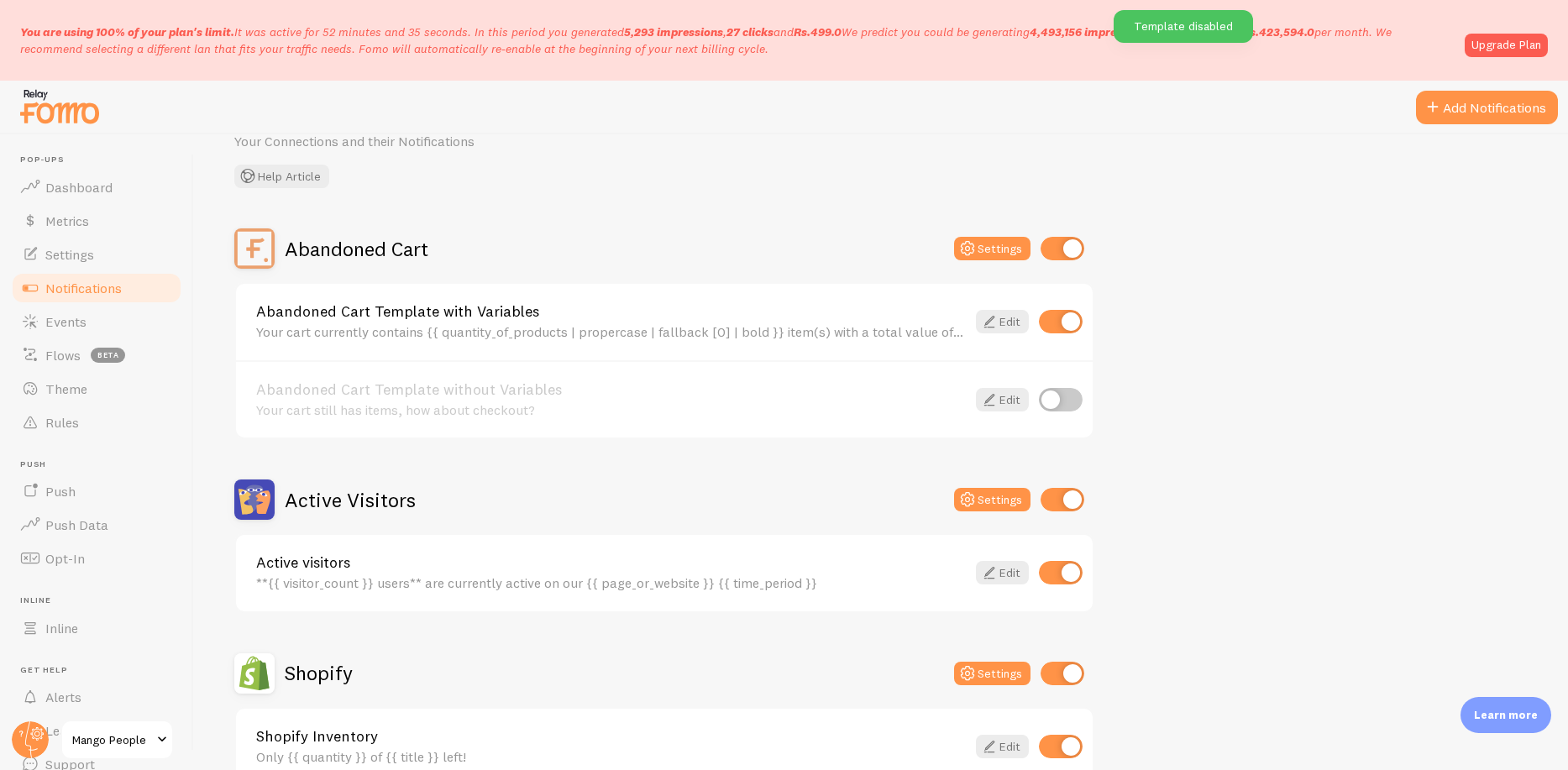
scroll to position [195, 0]
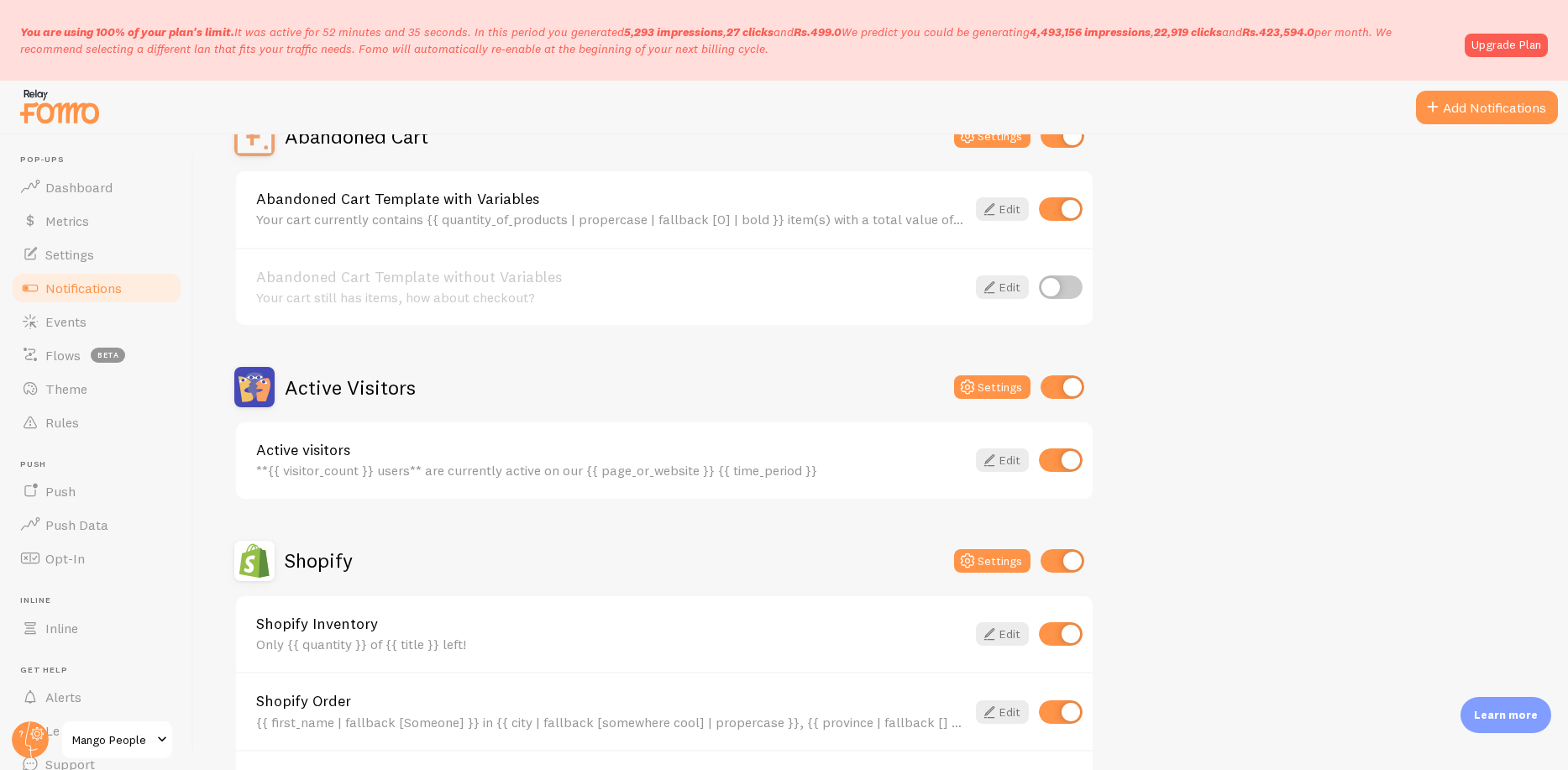
click at [1053, 451] on input "checkbox" at bounding box center [1061, 461] width 44 height 24
click at [1054, 466] on input "checkbox" at bounding box center [1061, 461] width 44 height 24
checkbox input "true"
click at [1058, 390] on input "checkbox" at bounding box center [1063, 387] width 44 height 24
checkbox input "false"
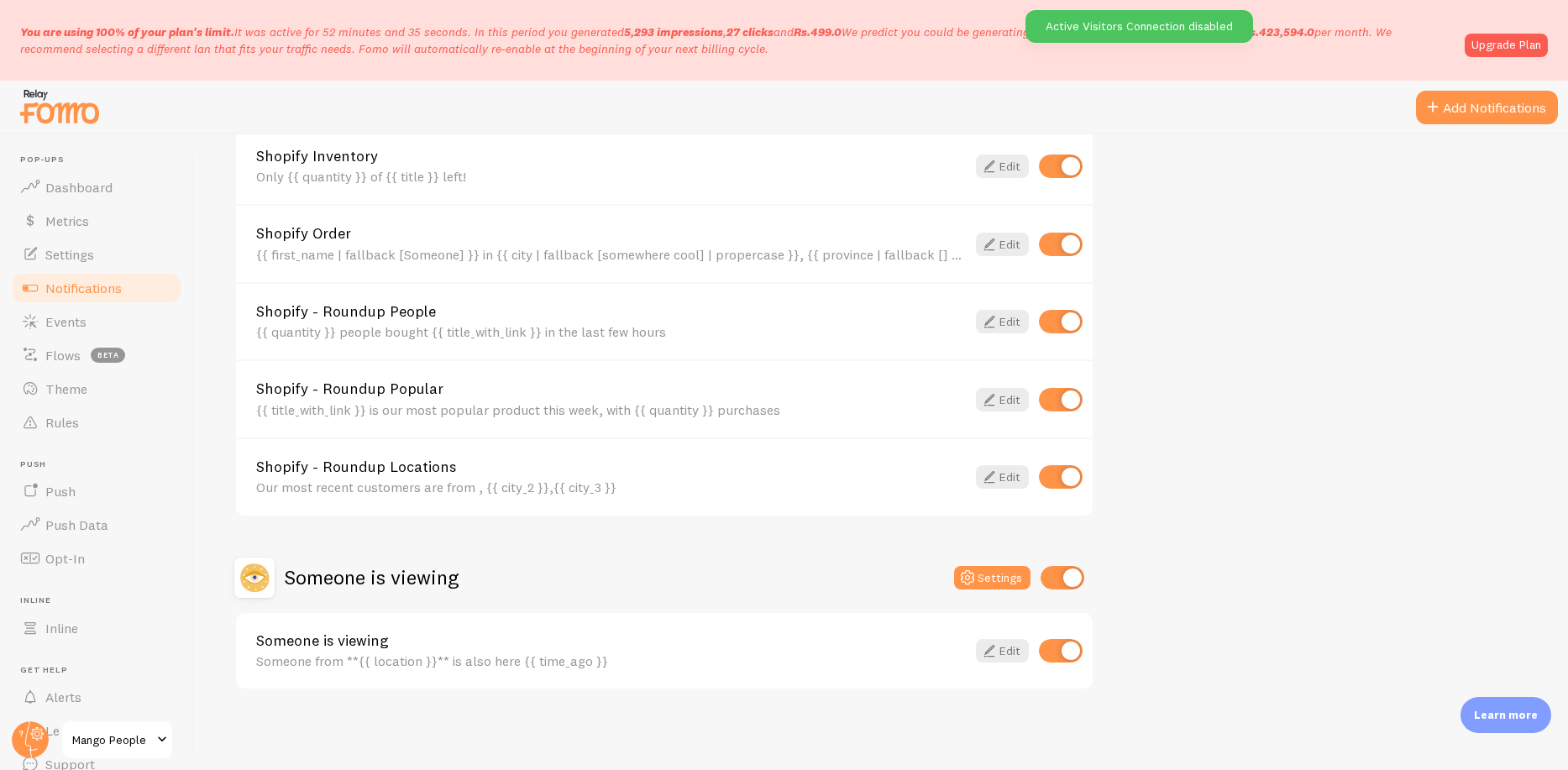
scroll to position [664, 0]
click at [1078, 578] on input "checkbox" at bounding box center [1063, 577] width 44 height 24
checkbox input "false"
